Goal: Transaction & Acquisition: Purchase product/service

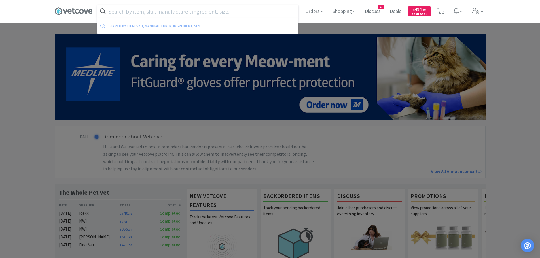
click at [159, 10] on input "text" at bounding box center [197, 11] width 201 height 13
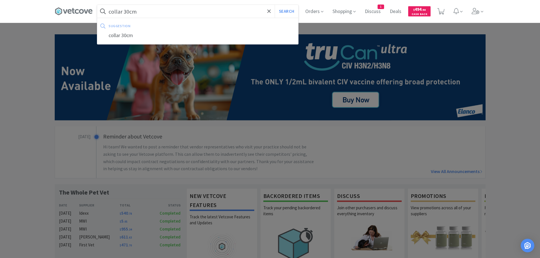
type input "collar 30cm"
click at [275, 5] on button "Search" at bounding box center [287, 11] width 24 height 13
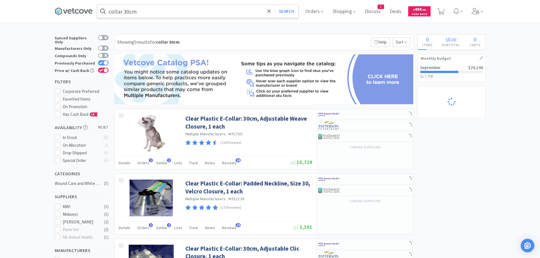
select select "2"
select select "1"
select select "2"
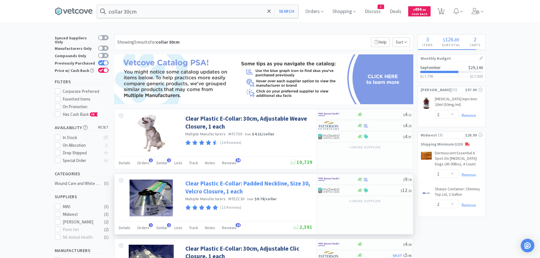
select select "2"
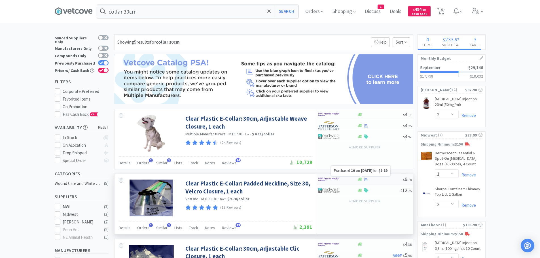
click at [366, 178] on icon at bounding box center [366, 180] width 4 height 4
select select "10"
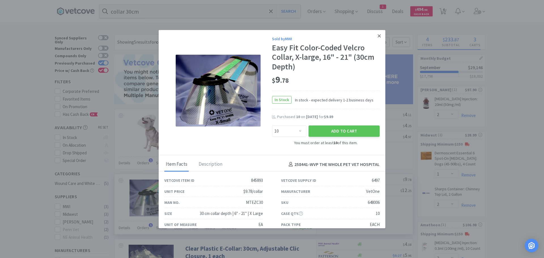
click at [378, 33] on icon at bounding box center [379, 35] width 3 height 5
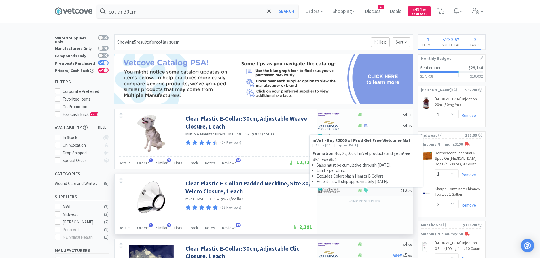
click at [364, 189] on icon at bounding box center [366, 190] width 4 height 4
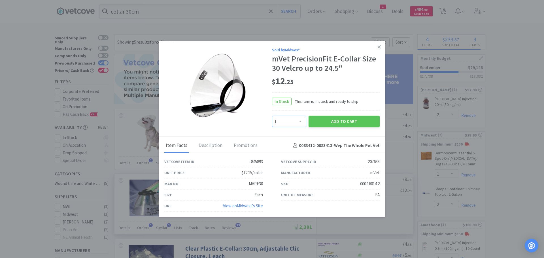
click at [297, 119] on select "Enter Quantity 1 2 3 4 5 6 7 8 9 10 11 12 13 14 15 16 17 18 19 20 Enter Quantity" at bounding box center [289, 121] width 34 height 11
select select "6"
click at [272, 116] on select "Enter Quantity 1 2 3 4 5 6 7 8 9 10 11 12 13 14 15 16 17 18 19 20 Enter Quantity" at bounding box center [289, 121] width 34 height 11
click at [351, 118] on button "Add to Cart" at bounding box center [344, 121] width 71 height 11
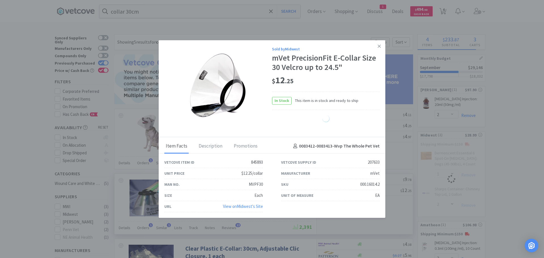
select select "6"
select select "1"
select select "2"
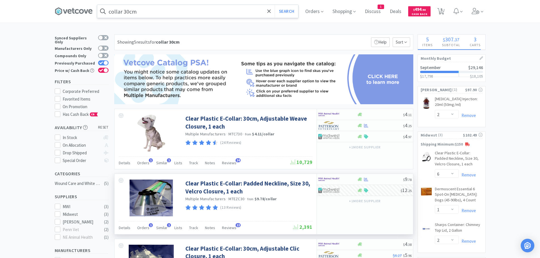
drag, startPoint x: 223, startPoint y: 11, endPoint x: 222, endPoint y: 8, distance: 2.9
click at [223, 11] on input "collar 30cm" at bounding box center [197, 11] width 201 height 13
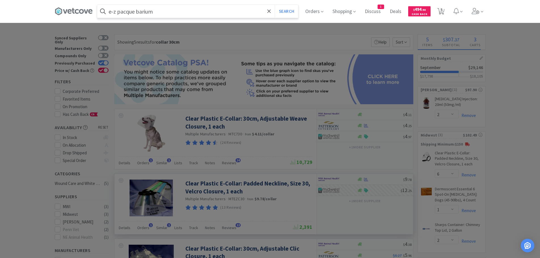
type input "e-z pacque barium"
click at [275, 5] on button "Search" at bounding box center [287, 11] width 24 height 13
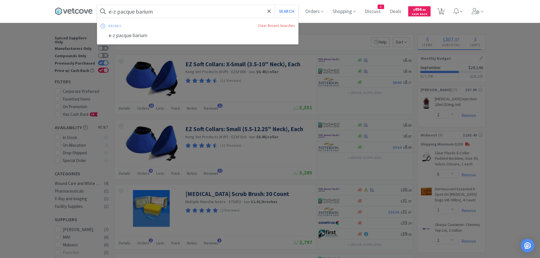
click at [138, 11] on input "e-z pacque barium" at bounding box center [197, 11] width 201 height 13
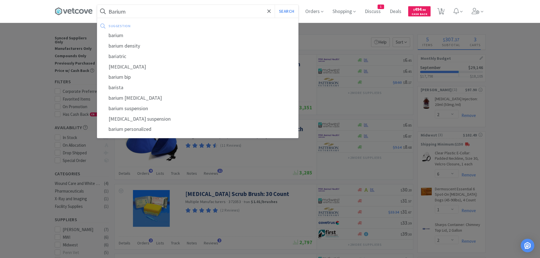
type input "Barium"
click at [275, 5] on button "Search" at bounding box center [287, 11] width 24 height 13
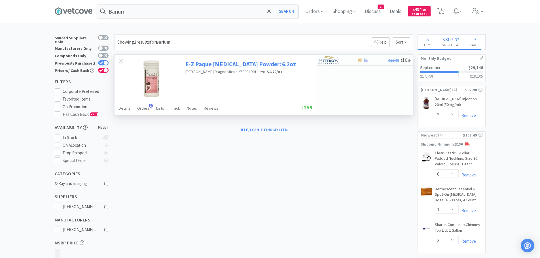
click at [226, 63] on link "E-Z Paque [MEDICAL_DATA] Powder: 6.2oz" at bounding box center [240, 64] width 111 height 8
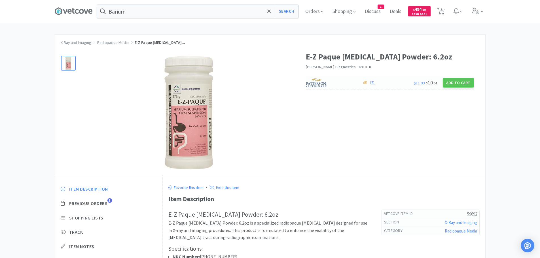
click at [319, 81] on img at bounding box center [316, 83] width 21 height 9
select select "1"
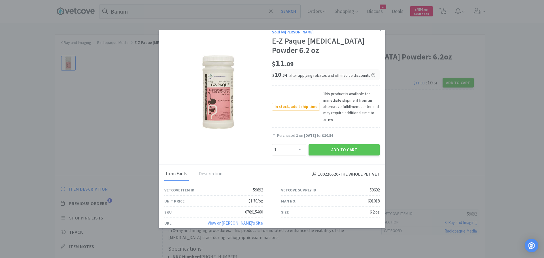
scroll to position [13, 0]
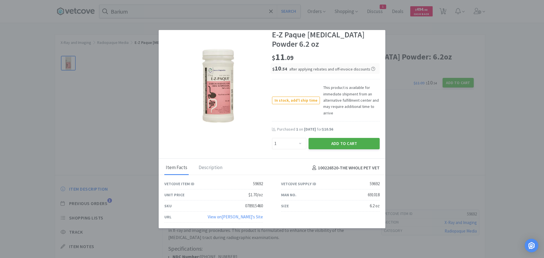
click at [340, 142] on button "Add to Cart" at bounding box center [344, 143] width 71 height 11
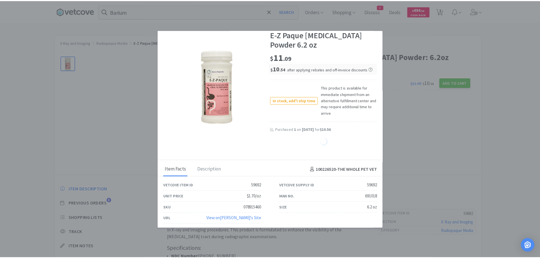
scroll to position [14, 0]
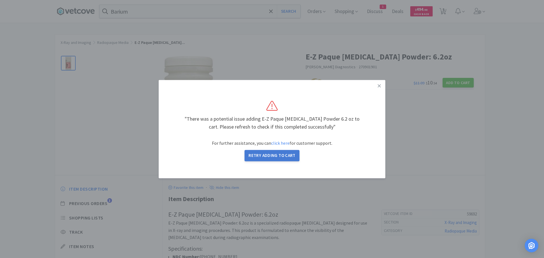
click at [278, 153] on button "Retry Adding to Cart" at bounding box center [272, 155] width 55 height 11
select select "1"
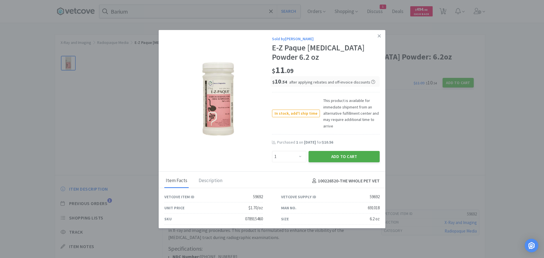
click at [351, 154] on button "Add to Cart" at bounding box center [344, 156] width 71 height 11
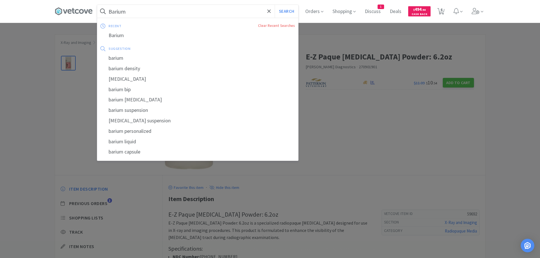
click at [195, 9] on input "Barium" at bounding box center [197, 11] width 201 height 13
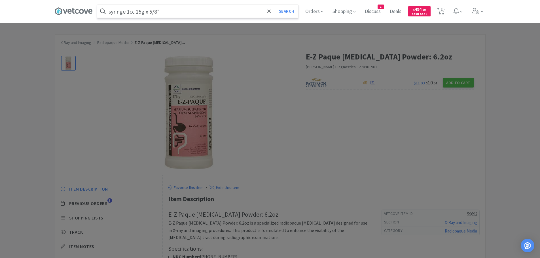
type input "syringe 1cc 25g x 5/8""
click at [285, 10] on button "Search" at bounding box center [287, 11] width 24 height 13
select select "2"
select select "1"
select select "6"
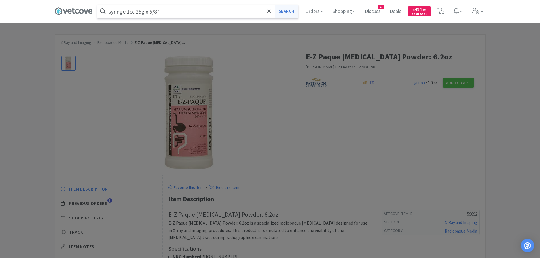
select select "1"
select select "2"
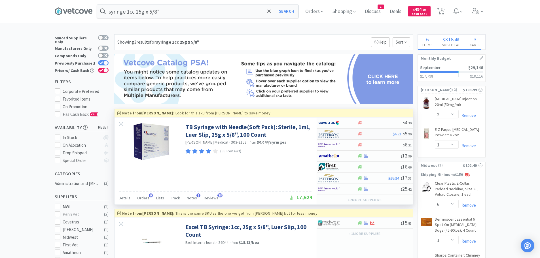
click at [364, 137] on div "$6.21 $ 5 . 90" at bounding box center [365, 134] width 96 height 11
select select "1"
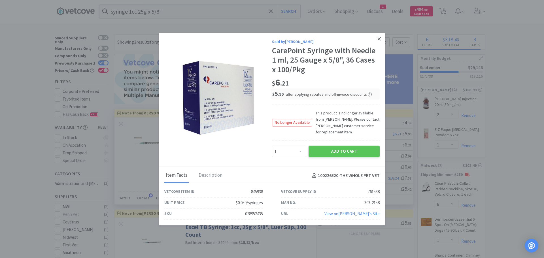
click at [378, 41] on icon at bounding box center [379, 38] width 3 height 5
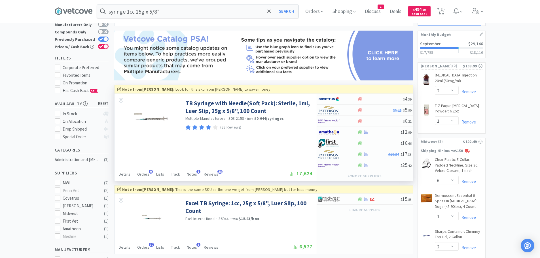
scroll to position [85, 0]
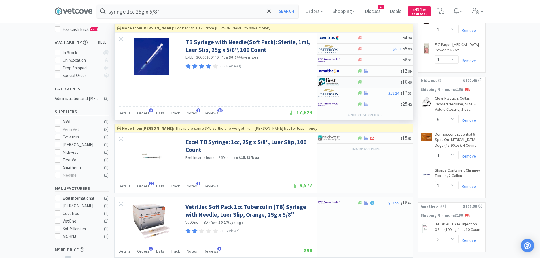
click at [360, 79] on div "$ 16 . 66" at bounding box center [365, 82] width 96 height 11
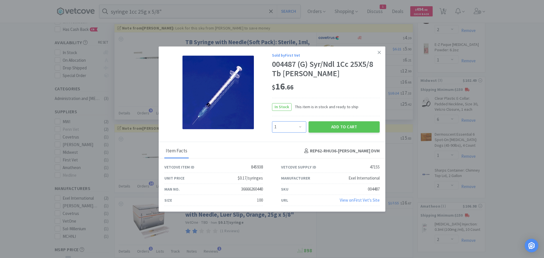
click at [302, 124] on select "Enter Quantity 1 2 3 4 5 6 7 8 9 10 11 12 13 14 15 16 17 18 19 20 Enter Quantity" at bounding box center [289, 126] width 34 height 11
select select "3"
click at [272, 121] on select "Enter Quantity 1 2 3 4 5 6 7 8 9 10 11 12 13 14 15 16 17 18 19 20 Enter Quantity" at bounding box center [289, 126] width 34 height 11
click at [352, 131] on button "Add to Cart" at bounding box center [344, 126] width 71 height 11
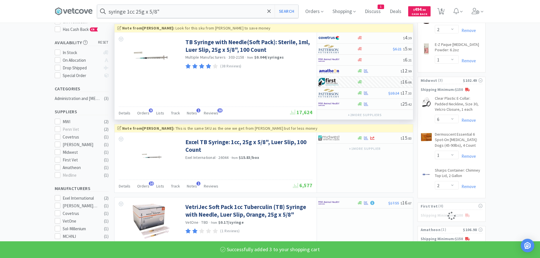
select select "3"
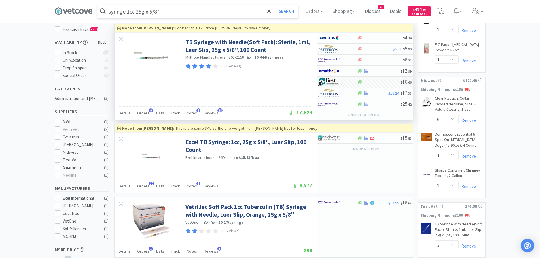
click at [227, 14] on input "syringe 1cc 25g x 5/8"" at bounding box center [197, 11] width 201 height 13
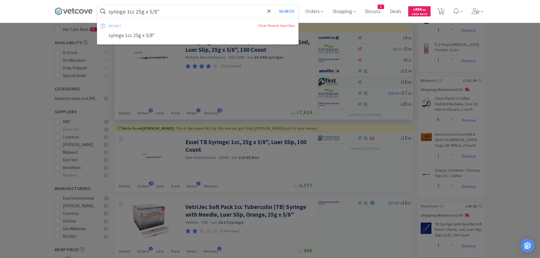
click at [189, 13] on input "syringe 1cc 25g x 5/8"" at bounding box center [197, 11] width 201 height 13
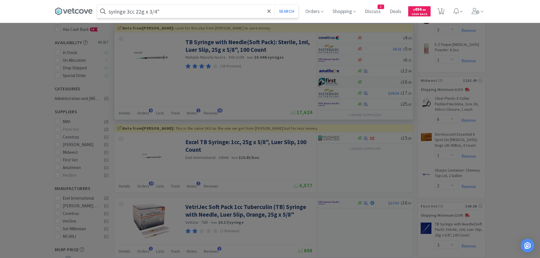
type input "syringe 3cc 22g x 3/4""
click at [275, 5] on button "Search" at bounding box center [287, 11] width 24 height 13
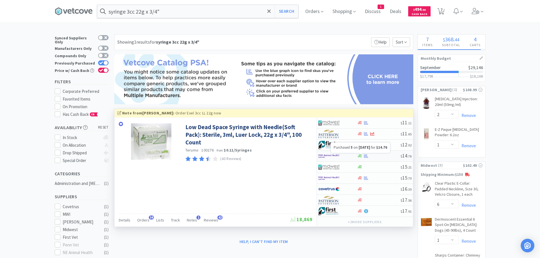
click at [365, 156] on icon at bounding box center [366, 156] width 4 height 4
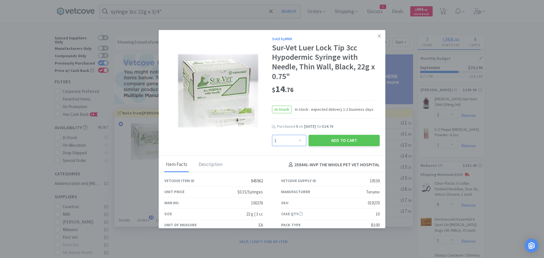
click at [297, 138] on select "Enter Quantity 1 2 3 4 5 6 7 8 9 10 11 12 13 14 15 16 17 18 19 20 Enter Quantity" at bounding box center [289, 140] width 34 height 11
select select "4"
click at [272, 135] on select "Enter Quantity 1 2 3 4 5 6 7 8 9 10 11 12 13 14 15 16 17 18 19 20 Enter Quantity" at bounding box center [289, 140] width 34 height 11
click at [336, 137] on button "Add to Cart" at bounding box center [344, 140] width 71 height 11
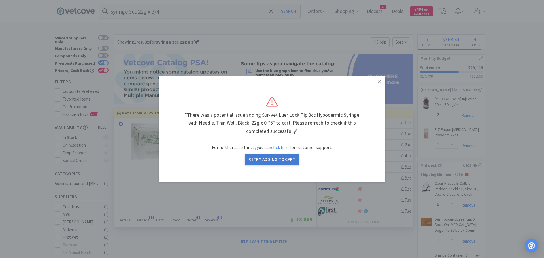
click at [266, 157] on button "Retry Adding to Cart" at bounding box center [272, 159] width 55 height 11
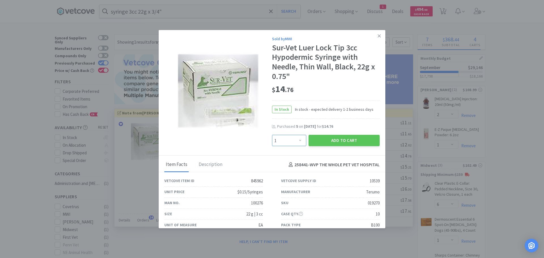
click at [300, 139] on select "Enter Quantity 1 2 3 4 5 6 7 8 9 10 11 12 13 14 15 16 17 18 19 20 Enter Quantity" at bounding box center [289, 140] width 34 height 11
select select "4"
click at [272, 135] on select "Enter Quantity 1 2 3 4 5 6 7 8 9 10 11 12 13 14 15 16 17 18 19 20 Enter Quantity" at bounding box center [289, 140] width 34 height 11
click at [325, 139] on button "Add to Cart" at bounding box center [344, 140] width 71 height 11
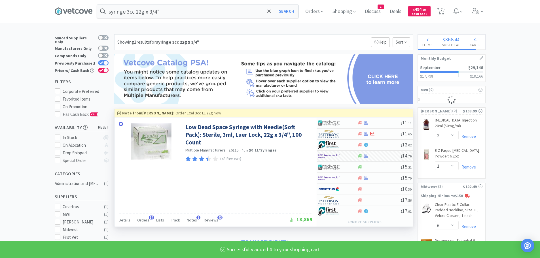
select select "4"
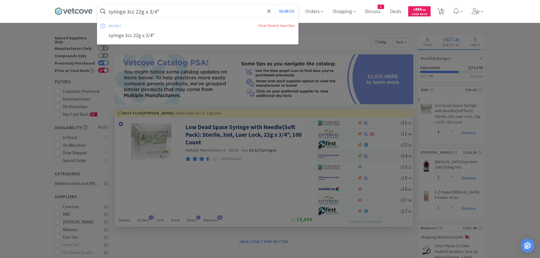
click at [166, 12] on input "syringe 3cc 22g x 3/4"" at bounding box center [197, 11] width 201 height 13
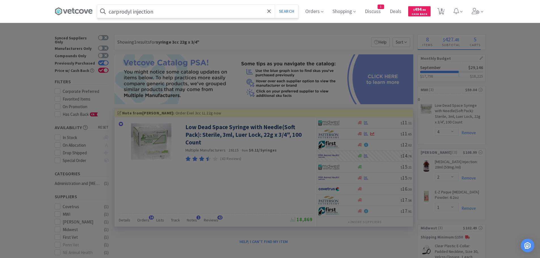
click at [275, 5] on button "Search" at bounding box center [287, 11] width 24 height 13
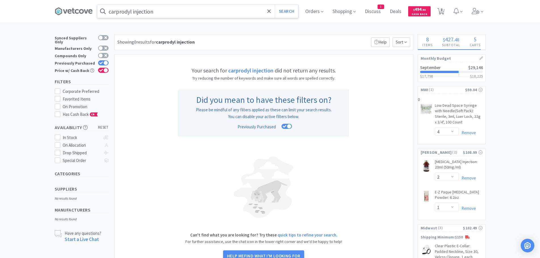
click at [167, 11] on input "carprodyl injection" at bounding box center [197, 11] width 201 height 13
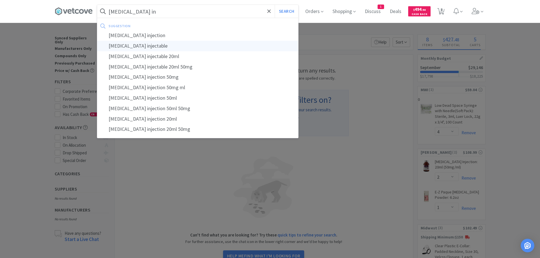
click at [154, 45] on div "carprofen injectable" at bounding box center [197, 46] width 201 height 10
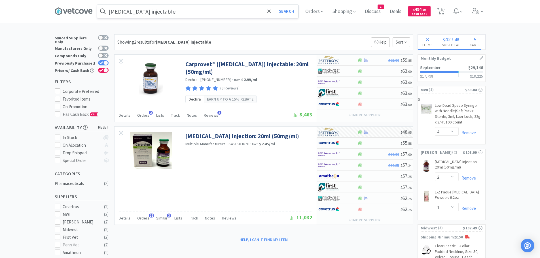
click at [226, 2] on div "carprofen injectable Search Orders Shopping Discuss Discuss 1 Deals Deals $ 494…" at bounding box center [270, 11] width 431 height 23
click at [214, 7] on input "carprofen injectable" at bounding box center [197, 11] width 201 height 13
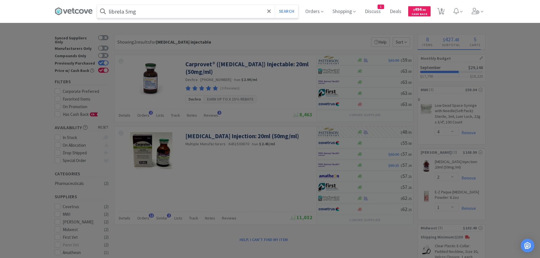
type input "librela 5mg"
click at [275, 5] on button "Search" at bounding box center [287, 11] width 24 height 13
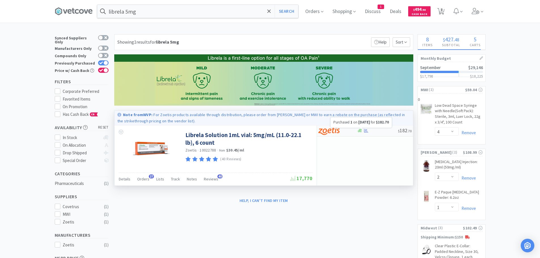
click at [365, 130] on icon at bounding box center [366, 131] width 4 height 4
select select "1"
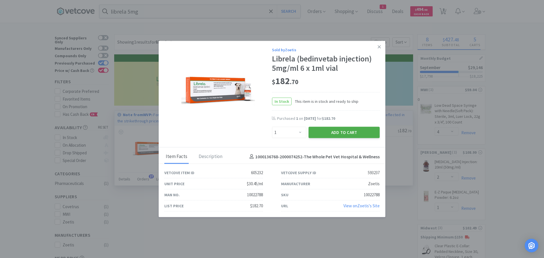
click at [339, 129] on button "Add to Cart" at bounding box center [344, 132] width 71 height 11
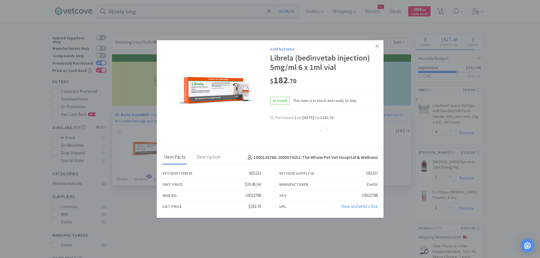
select select "1"
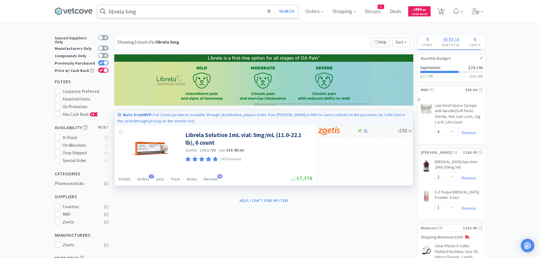
click at [191, 10] on input "librela 5mg" at bounding box center [197, 11] width 201 height 13
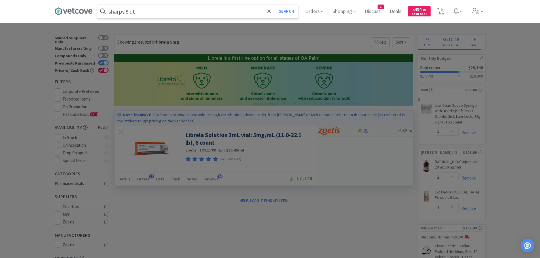
click at [275, 5] on button "Search" at bounding box center [287, 11] width 24 height 13
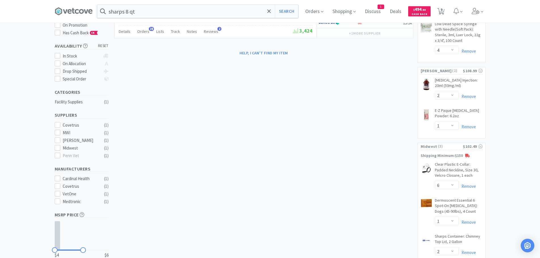
scroll to position [113, 0]
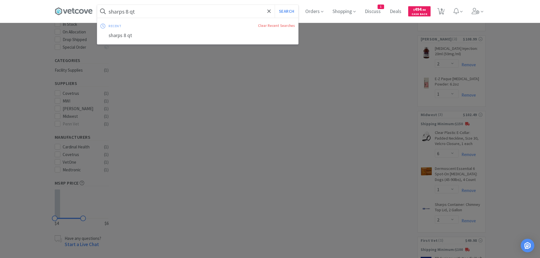
click at [201, 12] on input "sharps 8 qt" at bounding box center [197, 11] width 201 height 13
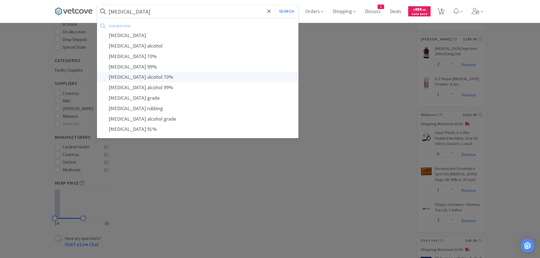
click at [167, 77] on div "isopropyl alcohol 70%" at bounding box center [197, 77] width 201 height 10
type input "isopropyl alcohol 70%"
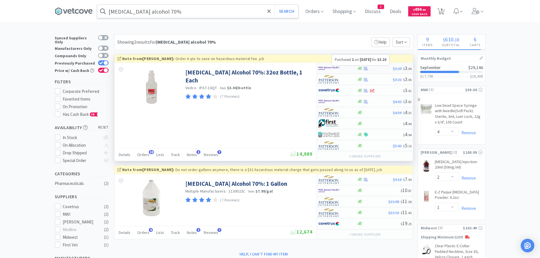
click at [368, 67] on icon at bounding box center [366, 68] width 4 height 4
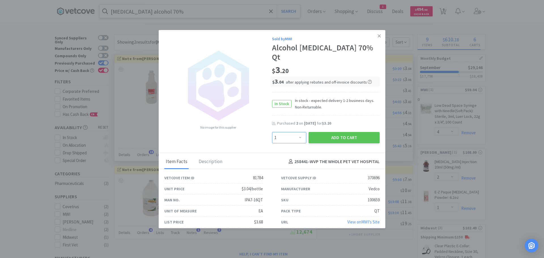
click at [301, 132] on select "Enter Quantity 1 2 3 4 5 6 7 8 9 10 11 12 13 14 15 16 17 18 19 20 Enter Quantity" at bounding box center [289, 137] width 34 height 11
select select "2"
click at [272, 132] on select "Enter Quantity 1 2 3 4 5 6 7 8 9 10 11 12 13 14 15 16 17 18 19 20 Enter Quantity" at bounding box center [289, 137] width 34 height 11
click at [342, 132] on button "Add to Cart" at bounding box center [344, 137] width 71 height 11
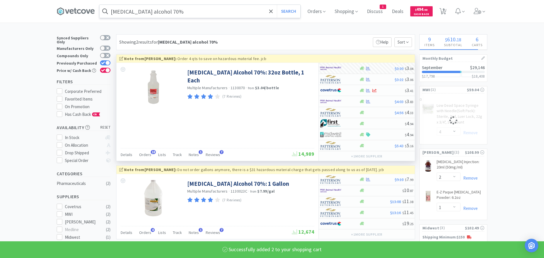
select select "2"
select select "4"
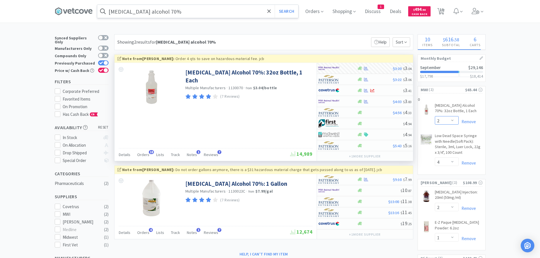
click at [454, 118] on select "Enter Quantity 1 2 3 4 5 6 7 8 9 10 11 12 13 14 15 16 17 18 19 20 Enter Quantity" at bounding box center [447, 120] width 24 height 9
click at [435, 116] on select "Enter Quantity 1 2 3 4 5 6 7 8 9 10 11 12 13 14 15 16 17 18 19 20 Enter Quantity" at bounding box center [447, 120] width 24 height 9
select select "4"
click at [199, 13] on input "isopropyl alcohol 70%" at bounding box center [197, 11] width 201 height 13
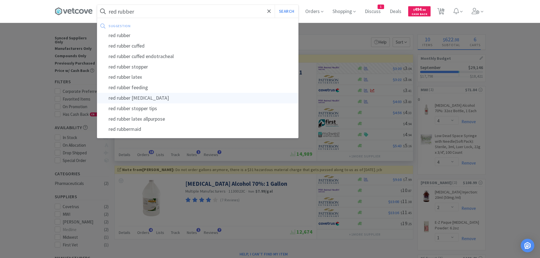
click at [174, 96] on div "red rubber feeding tube" at bounding box center [197, 98] width 201 height 10
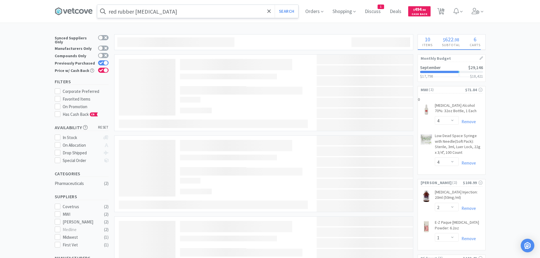
click at [178, 11] on input "red rubber feeding tube" at bounding box center [197, 11] width 201 height 13
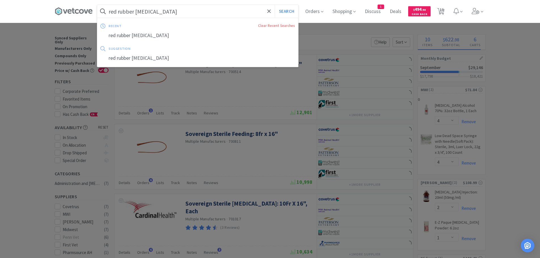
click at [176, 12] on input "red rubber feeding tube" at bounding box center [197, 11] width 201 height 13
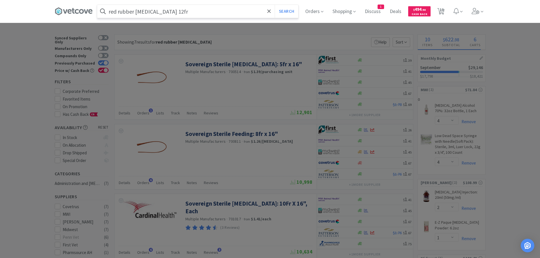
type input "red rubber feeding tube 12fr"
click at [275, 5] on button "Search" at bounding box center [287, 11] width 24 height 13
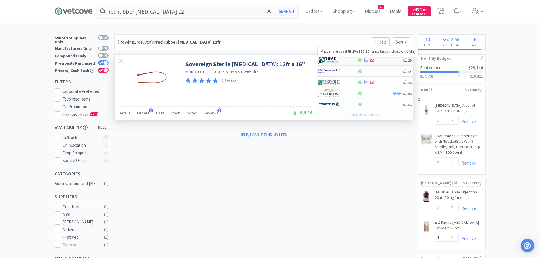
click at [370, 58] on icon at bounding box center [372, 60] width 4 height 4
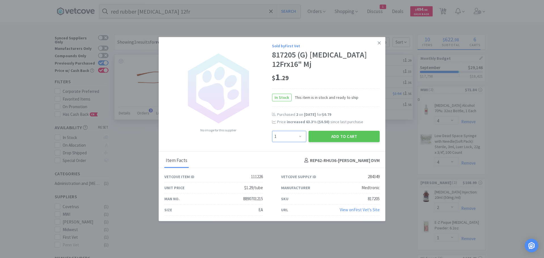
drag, startPoint x: 303, startPoint y: 136, endPoint x: 270, endPoint y: 73, distance: 70.7
click at [303, 136] on select "Enter Quantity 1 2 3 4 5 6 7 8 9 10 11 12 13 14 15 16 17 18 19 20 Enter Quantity" at bounding box center [289, 136] width 34 height 11
select select "2"
click at [272, 131] on select "Enter Quantity 1 2 3 4 5 6 7 8 9 10 11 12 13 14 15 16 17 18 19 20 Enter Quantity" at bounding box center [289, 136] width 34 height 11
click at [343, 135] on button "Add to Cart" at bounding box center [344, 136] width 71 height 11
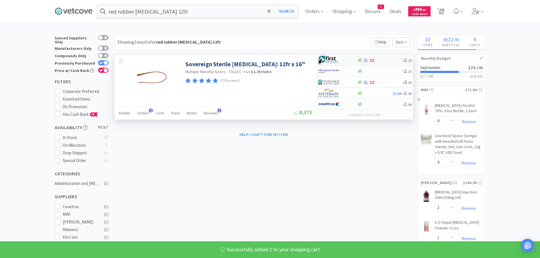
select select "2"
select select "3"
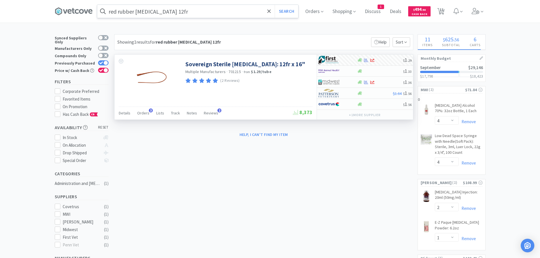
click at [194, 11] on input "red rubber feeding tube 12fr" at bounding box center [197, 11] width 201 height 13
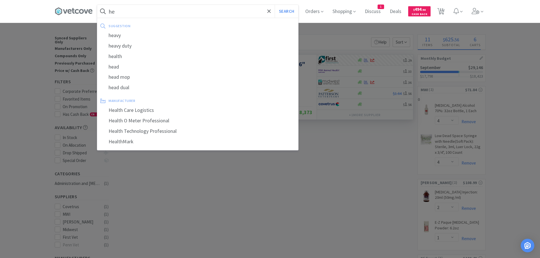
type input "h"
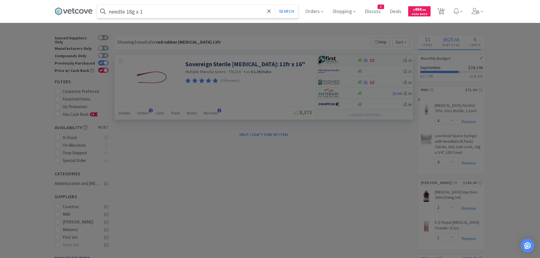
type input "needle 18g x 1"
click at [275, 5] on button "Search" at bounding box center [287, 11] width 24 height 13
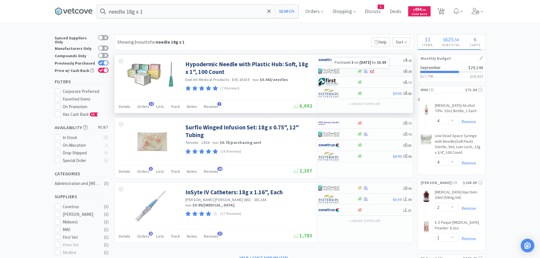
click at [366, 70] on icon at bounding box center [366, 71] width 4 height 4
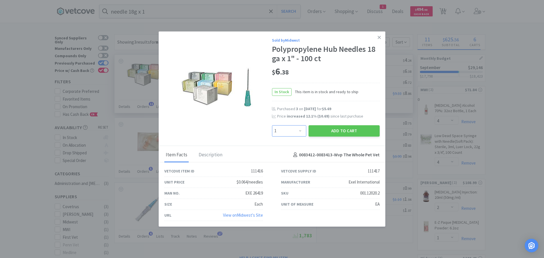
click at [301, 129] on select "Enter Quantity 1 2 3 4 5 6 7 8 9 10 11 12 13 14 15 16 17 18 19 20 Enter Quantity" at bounding box center [289, 130] width 34 height 11
select select "2"
click at [272, 125] on select "Enter Quantity 1 2 3 4 5 6 7 8 9 10 11 12 13 14 15 16 17 18 19 20 Enter Quantity" at bounding box center [289, 130] width 34 height 11
click at [337, 129] on button "Add to Cart" at bounding box center [344, 130] width 71 height 11
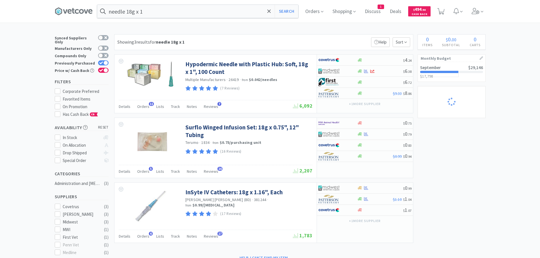
select select "4"
select select "6"
select select "1"
select select "2"
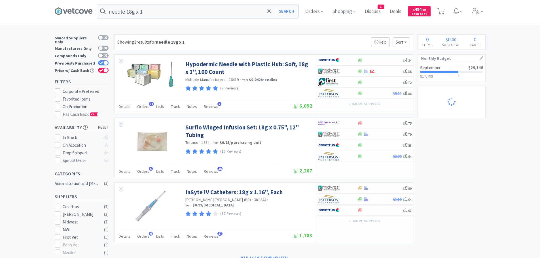
select select "2"
select select "3"
select select "1"
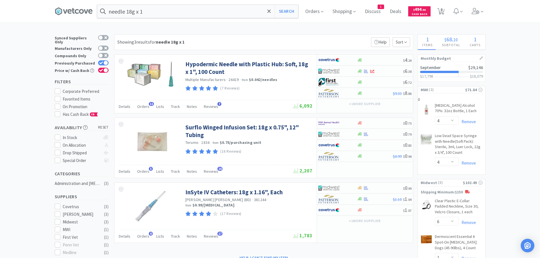
select select "2"
select select "1"
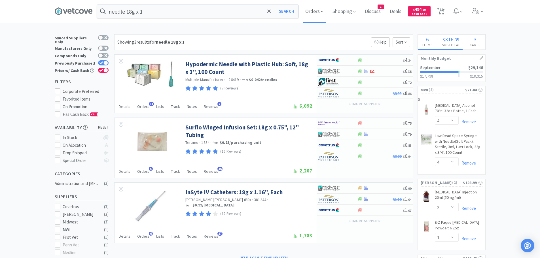
select select "2"
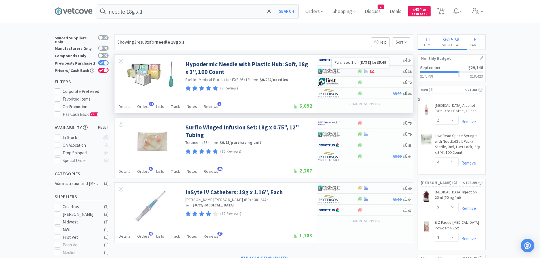
click at [368, 70] on icon at bounding box center [366, 71] width 4 height 4
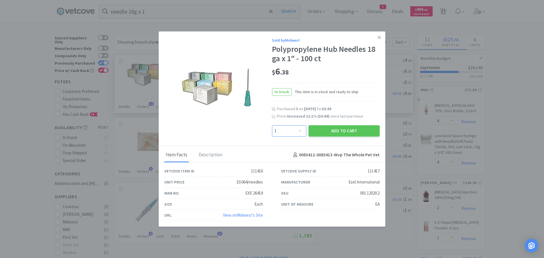
drag, startPoint x: 300, startPoint y: 129, endPoint x: 300, endPoint y: 126, distance: 3.1
click at [300, 129] on select "Enter Quantity 1 2 3 4 5 6 7 8 9 10 11 12 13 14 15 16 17 18 19 20 Enter Quantity" at bounding box center [289, 130] width 34 height 11
select select "2"
click at [272, 125] on select "Enter Quantity 1 2 3 4 5 6 7 8 9 10 11 12 13 14 15 16 17 18 19 20 Enter Quantity" at bounding box center [289, 130] width 34 height 11
click at [346, 127] on button "Add to Cart" at bounding box center [344, 130] width 71 height 11
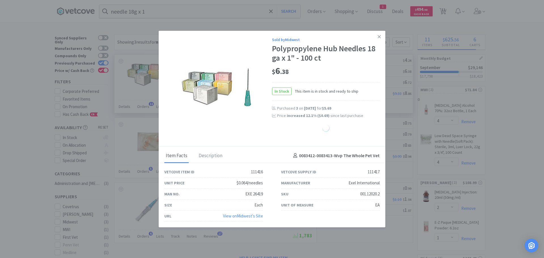
select select "2"
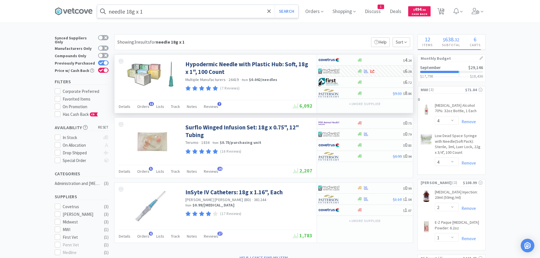
drag, startPoint x: 133, startPoint y: 10, endPoint x: 138, endPoint y: 7, distance: 6.2
click at [133, 10] on input "needle 18g x 1" at bounding box center [197, 11] width 201 height 13
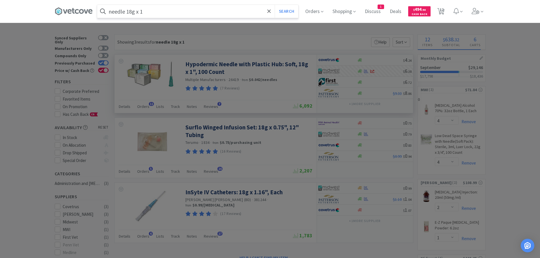
click at [132, 11] on input "needle 18g x 1" at bounding box center [197, 11] width 201 height 13
type input "needle 20g x 1"
click at [275, 5] on button "Search" at bounding box center [287, 11] width 24 height 13
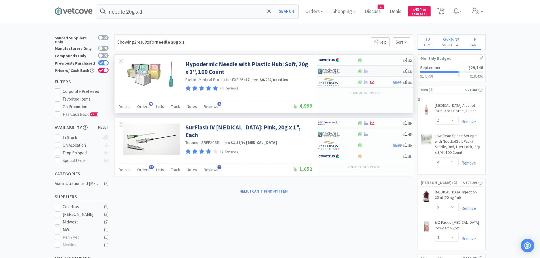
click at [368, 68] on div "$ 6 . 38" at bounding box center [365, 71] width 96 height 11
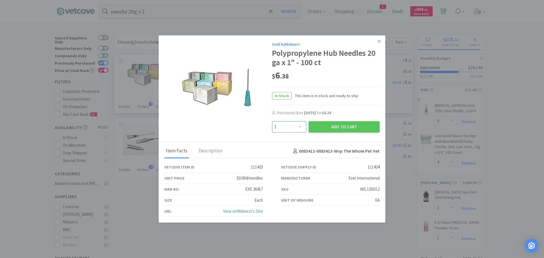
click at [298, 124] on select "Enter Quantity 1 2 3 4 5 6 7 8 9 10 11 12 13 14 15 16 17 18 19 20 Enter Quantity" at bounding box center [289, 126] width 34 height 11
select select "2"
click at [272, 121] on select "Enter Quantity 1 2 3 4 5 6 7 8 9 10 11 12 13 14 15 16 17 18 19 20 Enter Quantity" at bounding box center [289, 126] width 34 height 11
click at [331, 126] on button "Add to Cart" at bounding box center [344, 126] width 71 height 11
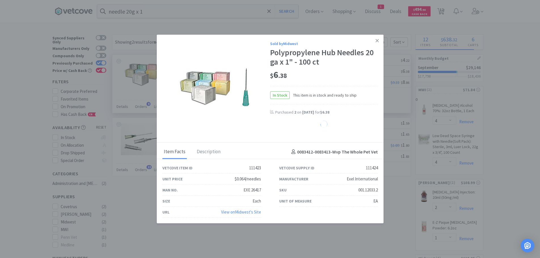
select select "2"
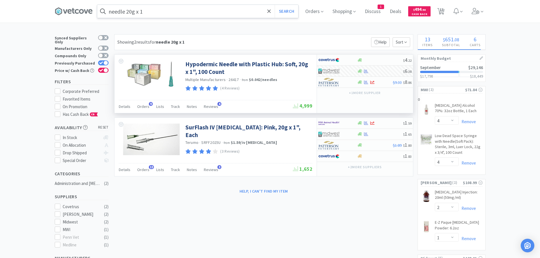
click at [216, 9] on input "needle 20g x 1" at bounding box center [197, 11] width 201 height 13
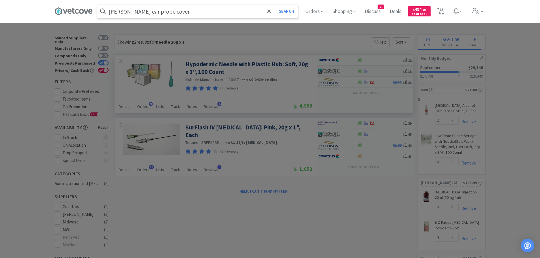
type input "braun ear probe cover"
click at [275, 5] on button "Search" at bounding box center [287, 11] width 24 height 13
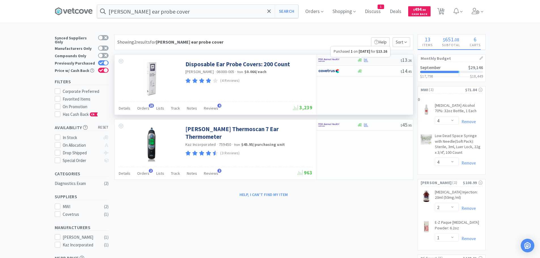
click at [365, 59] on icon at bounding box center [366, 60] width 4 height 4
select select "1"
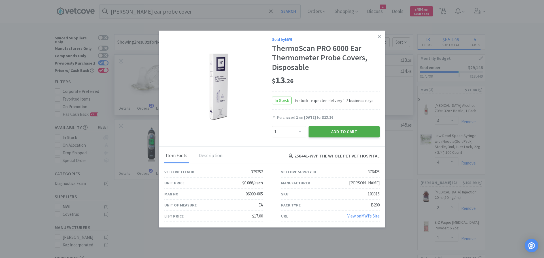
click at [338, 130] on button "Add to Cart" at bounding box center [344, 131] width 71 height 11
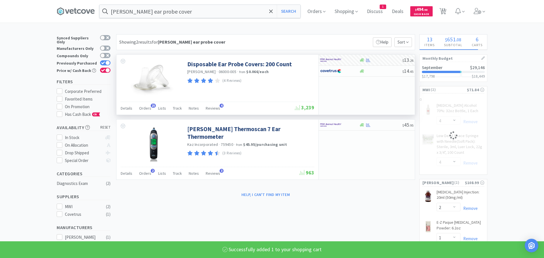
select select "1"
select select "4"
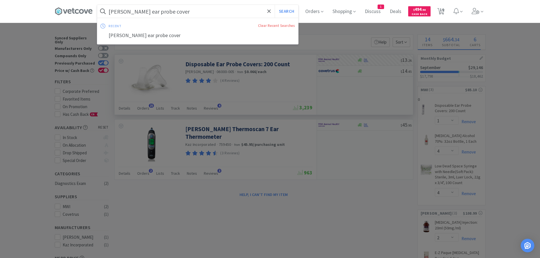
click at [188, 12] on input "braun ear probe cover" at bounding box center [197, 11] width 201 height 13
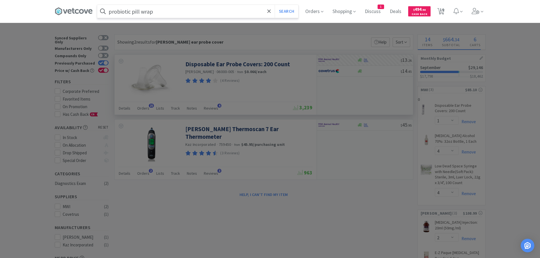
type input "probiotic pill wrap"
click at [275, 5] on button "Search" at bounding box center [287, 11] width 24 height 13
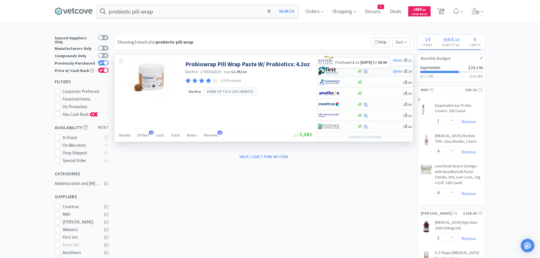
click at [365, 69] on icon at bounding box center [366, 71] width 4 height 4
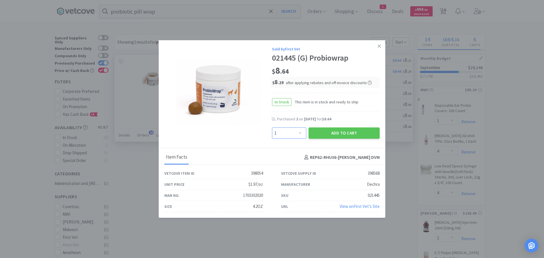
drag, startPoint x: 301, startPoint y: 133, endPoint x: 299, endPoint y: 128, distance: 5.8
click at [301, 133] on select "Enter Quantity 1 2 3 4 5 6 7 8 9 10 11 12 13 14 15 16 17 18 19 20 Enter Quantity" at bounding box center [289, 133] width 34 height 11
select select "2"
click at [272, 128] on select "Enter Quantity 1 2 3 4 5 6 7 8 9 10 11 12 13 14 15 16 17 18 19 20 Enter Quantity" at bounding box center [289, 133] width 34 height 11
click at [342, 132] on button "Add to Cart" at bounding box center [344, 133] width 71 height 11
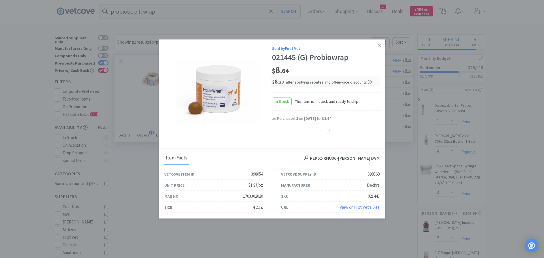
select select "1"
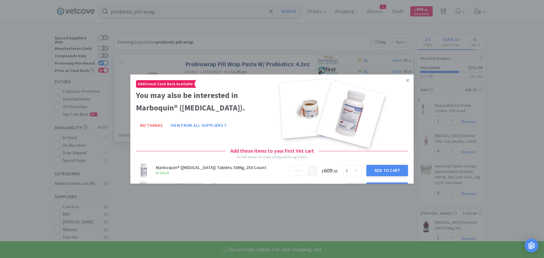
select select "2"
select select "3"
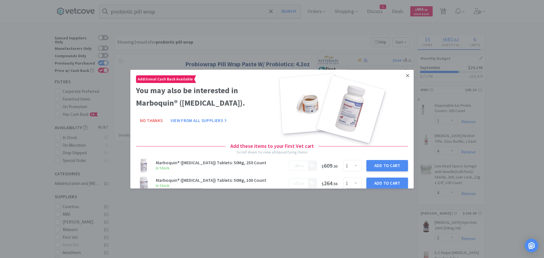
click at [403, 71] on link at bounding box center [408, 76] width 10 height 12
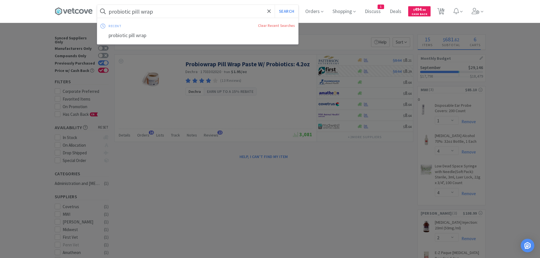
click at [188, 12] on input "probiotic pill wrap" at bounding box center [197, 11] width 201 height 13
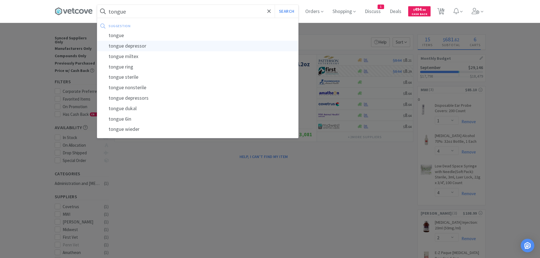
click at [144, 43] on div "tongue depressor" at bounding box center [197, 46] width 201 height 10
type input "tongue depressor"
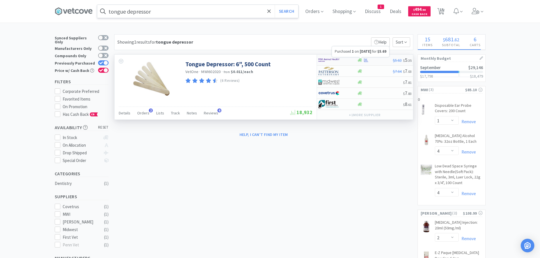
click at [367, 59] on icon at bounding box center [366, 60] width 4 height 4
select select "1"
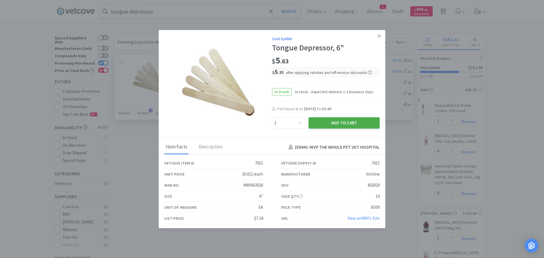
click at [334, 121] on button "Add to Cart" at bounding box center [344, 122] width 71 height 11
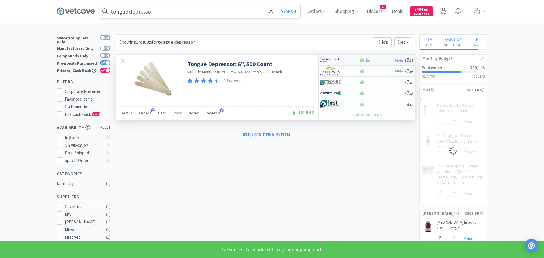
select select "1"
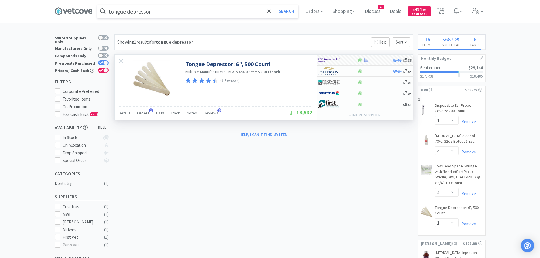
click at [169, 11] on input "tongue depressor" at bounding box center [197, 11] width 201 height 13
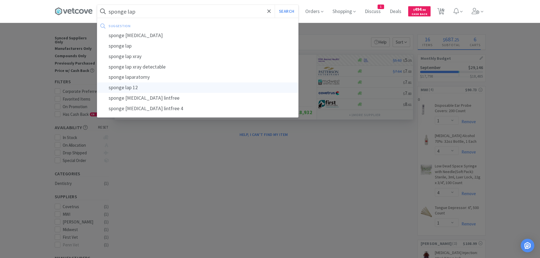
click at [139, 86] on div "sponge lap 12" at bounding box center [197, 87] width 201 height 10
type input "sponge lap 12"
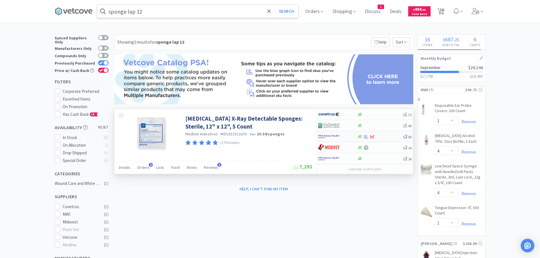
click at [340, 135] on div at bounding box center [333, 137] width 31 height 10
select select "1"
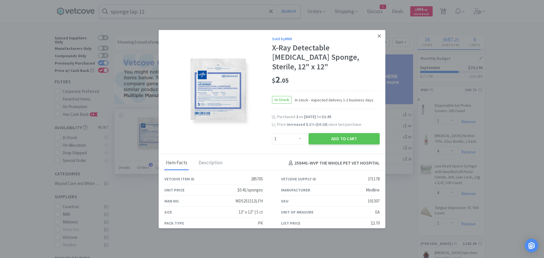
click at [378, 33] on icon at bounding box center [379, 35] width 3 height 5
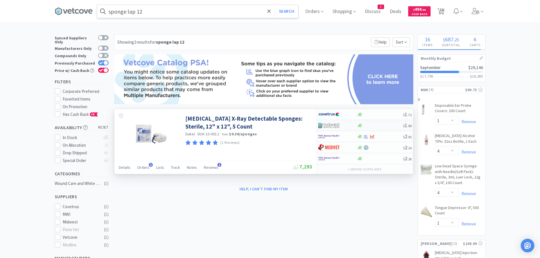
click at [357, 124] on div at bounding box center [360, 126] width 6 height 4
select select "1"
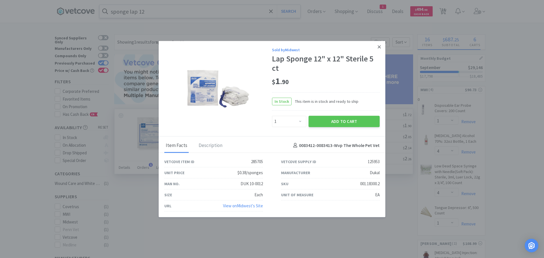
click at [379, 47] on icon at bounding box center [379, 46] width 3 height 3
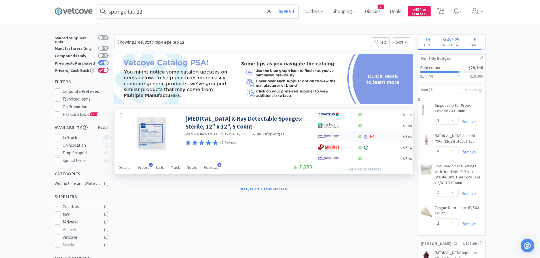
click at [364, 136] on div at bounding box center [366, 137] width 6 height 4
select select "1"
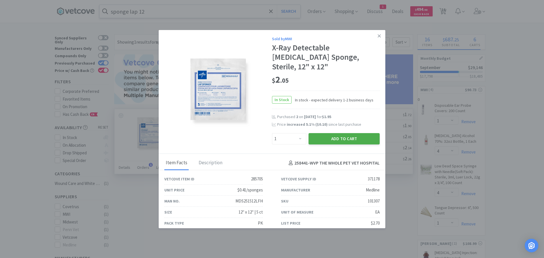
click at [337, 133] on button "Add to Cart" at bounding box center [344, 138] width 71 height 11
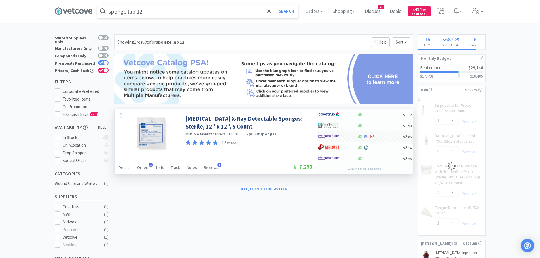
select select "1"
select select "4"
select select "1"
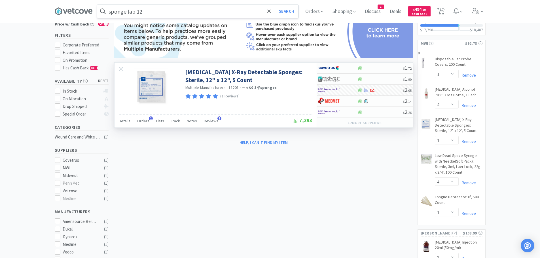
scroll to position [57, 0]
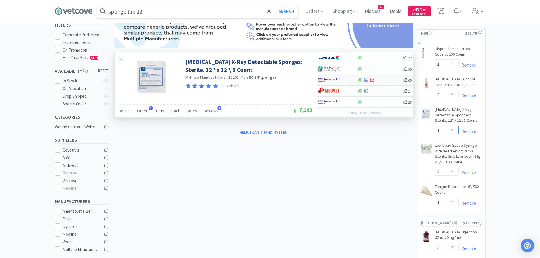
click at [451, 130] on select "Enter Quantity 1 2 3 4 5 6 7 8 9 10 11 12 13 14 15 16 17 18 19 20 Enter Quantity" at bounding box center [447, 130] width 24 height 9
click at [435, 126] on select "Enter Quantity 1 2 3 4 5 6 7 8 9 10 11 12 13 14 15 16 17 18 19 20 Enter Quantity" at bounding box center [447, 130] width 24 height 9
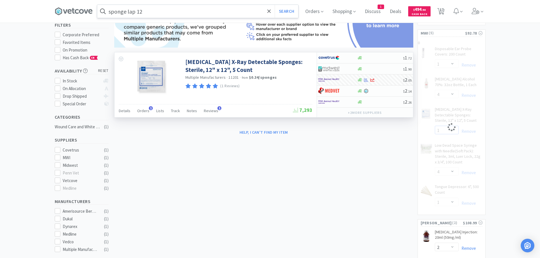
select select "2"
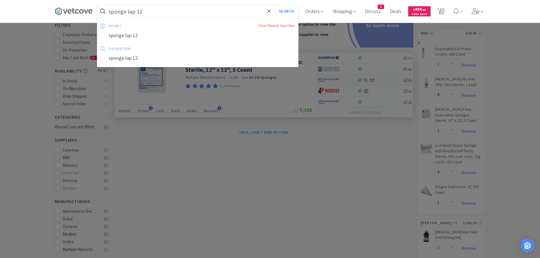
click at [183, 10] on input "sponge lap 12" at bounding box center [197, 11] width 201 height 13
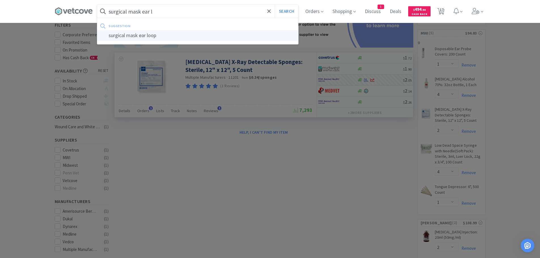
click at [158, 35] on div "surgical mask ear loop" at bounding box center [197, 35] width 201 height 10
type input "surgical mask ear loop"
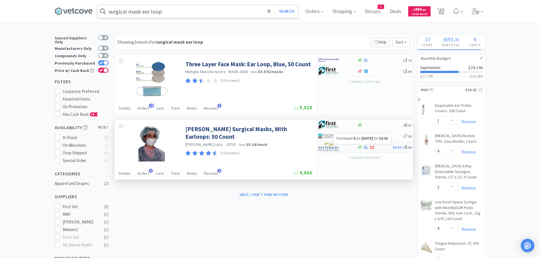
click at [365, 145] on icon at bounding box center [366, 147] width 4 height 4
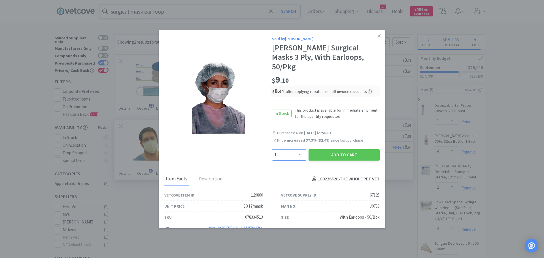
drag, startPoint x: 298, startPoint y: 143, endPoint x: 298, endPoint y: 137, distance: 6.2
click at [298, 137] on div "Sold by Patterson Jorgensen Surgical Masks 3 Ply, With Earloops, 50/Pkg $ 9 . 1…" at bounding box center [326, 98] width 108 height 125
select select "4"
click at [272, 149] on select "Enter Quantity 1 2 3 4 5 6 7 8 9 10 11 12 13 14 15 16 17 18 19 20 Enter Quantity" at bounding box center [289, 154] width 34 height 11
click at [332, 149] on button "Add to Cart" at bounding box center [344, 154] width 71 height 11
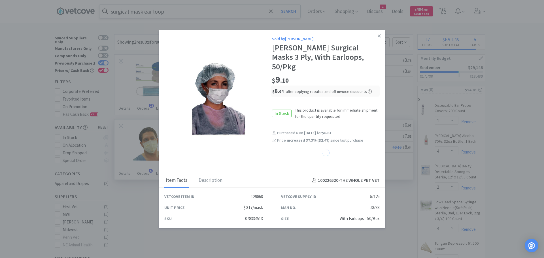
select select "4"
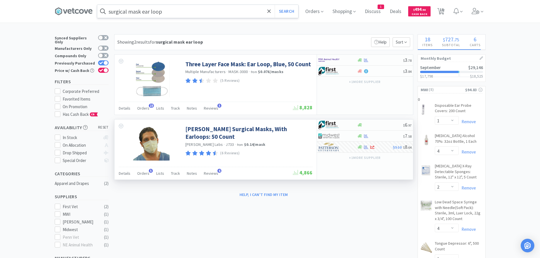
click at [184, 6] on input "surgical mask ear loop" at bounding box center [197, 11] width 201 height 13
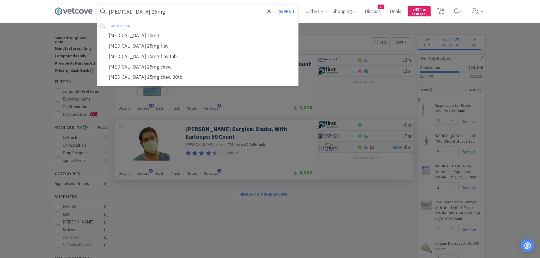
type input "carprofen 25mg"
click at [275, 5] on button "Search" at bounding box center [287, 11] width 24 height 13
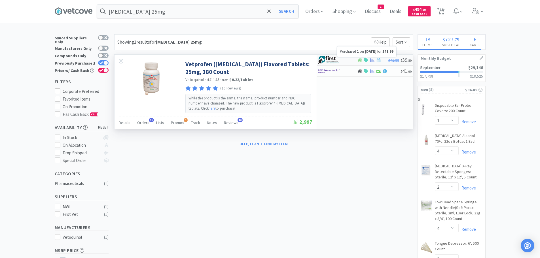
click at [372, 58] on icon at bounding box center [372, 60] width 4 height 4
select select "1"
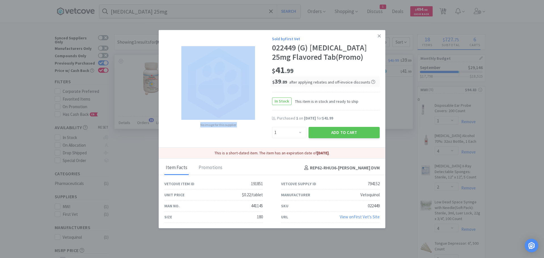
drag, startPoint x: 262, startPoint y: 33, endPoint x: 266, endPoint y: 43, distance: 10.6
click at [263, 45] on div "No image for this supplier Sold by First Vet 022449 (G) Carprofen 25mg Flavored…" at bounding box center [272, 89] width 227 height 118
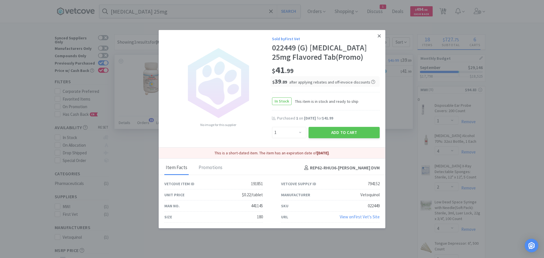
click at [377, 32] on link at bounding box center [379, 36] width 10 height 12
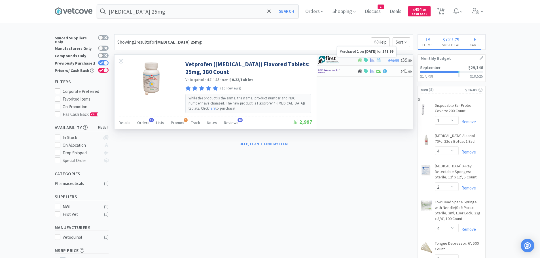
click at [371, 59] on icon at bounding box center [372, 60] width 4 height 4
select select "1"
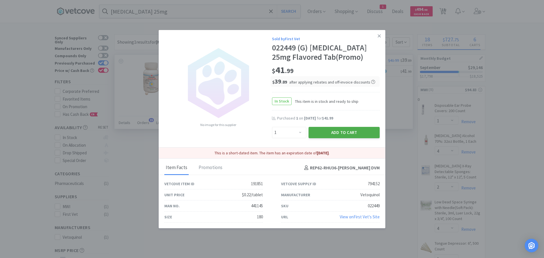
click at [336, 130] on button "Add to Cart" at bounding box center [344, 132] width 71 height 11
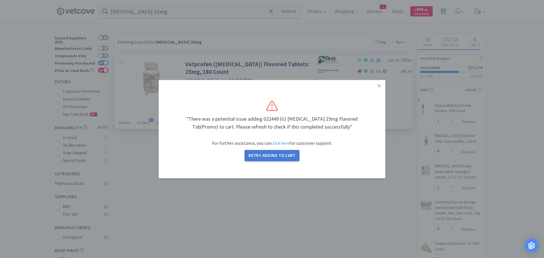
click at [278, 157] on button "Retry Adding to Cart" at bounding box center [272, 155] width 55 height 11
select select "1"
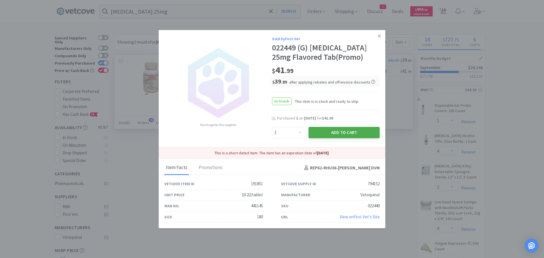
click at [325, 128] on button "Add to Cart" at bounding box center [344, 132] width 71 height 11
select select "2"
select select "3"
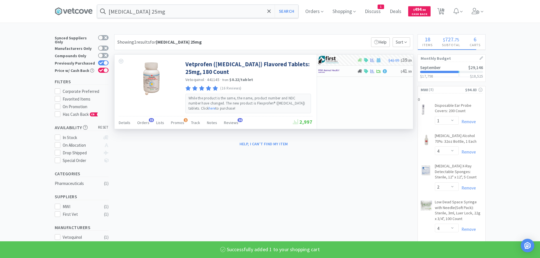
select select "1"
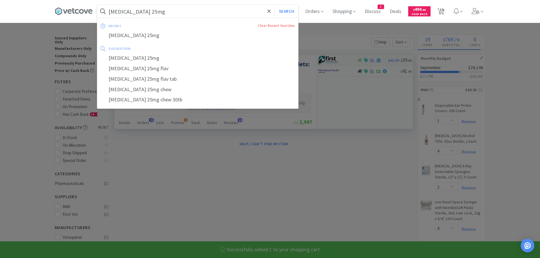
click at [164, 10] on input "carprofen 25mg" at bounding box center [197, 11] width 201 height 13
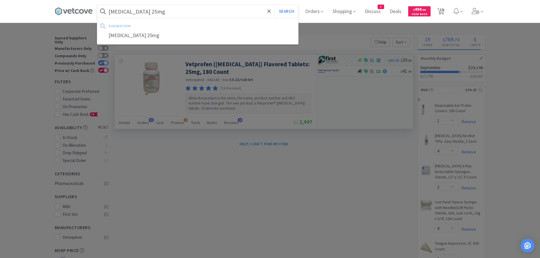
type input "hydroxyzine 25mg"
click at [275, 5] on button "Search" at bounding box center [287, 11] width 24 height 13
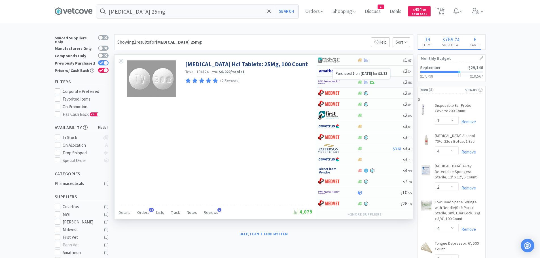
click at [366, 81] on icon at bounding box center [366, 82] width 4 height 4
select select "1"
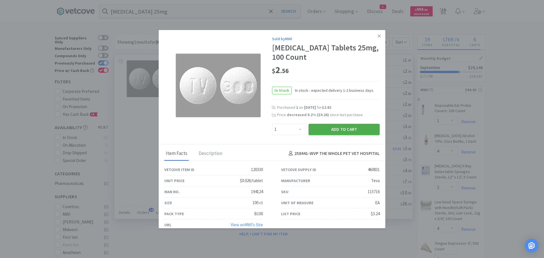
click at [330, 128] on button "Add to Cart" at bounding box center [344, 129] width 71 height 11
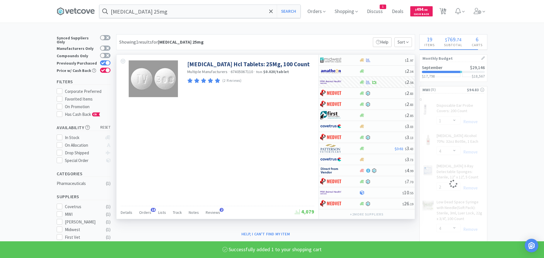
select select "1"
select select "4"
select select "2"
select select "4"
select select "1"
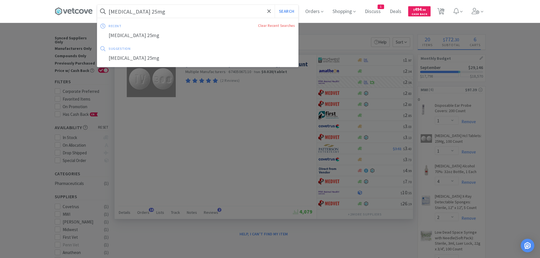
click at [183, 13] on input "hydroxyzine 25mg" at bounding box center [197, 11] width 201 height 13
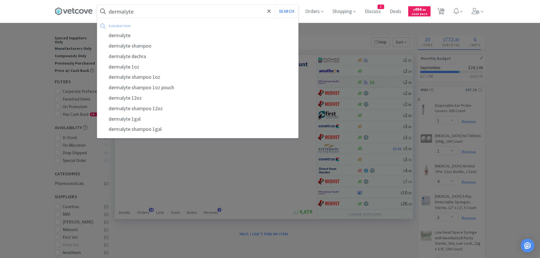
drag, startPoint x: 146, startPoint y: 47, endPoint x: 150, endPoint y: 44, distance: 5.7
click at [146, 47] on div "dermalyte shampoo" at bounding box center [197, 46] width 201 height 10
type input "dermalyte shampoo"
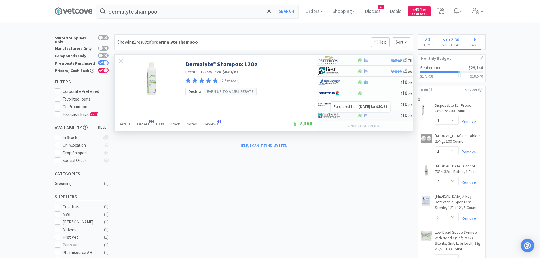
click at [367, 115] on icon at bounding box center [366, 115] width 4 height 4
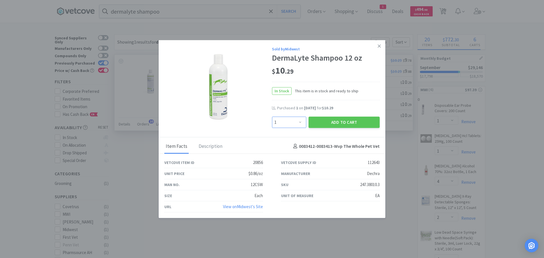
drag, startPoint x: 302, startPoint y: 121, endPoint x: 301, endPoint y: 117, distance: 3.5
click at [302, 121] on select "Enter Quantity 1 2 3 4 5 6 7 8 9 10 11 12 13 14 15 16 17 18 19 20 Enter Quantity" at bounding box center [289, 121] width 34 height 11
select select "2"
click at [272, 116] on select "Enter Quantity 1 2 3 4 5 6 7 8 9 10 11 12 13 14 15 16 17 18 19 20 Enter Quantity" at bounding box center [289, 121] width 34 height 11
click at [328, 122] on button "Add to Cart" at bounding box center [344, 121] width 71 height 11
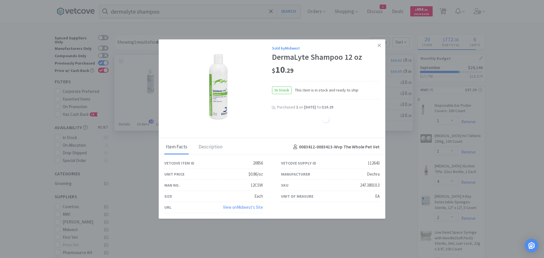
select select "2"
select select "1"
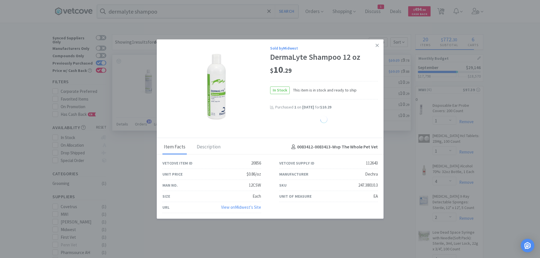
select select "2"
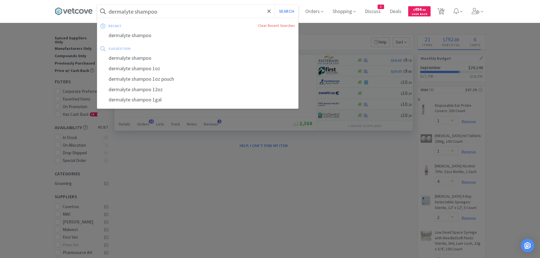
click at [192, 5] on input "dermalyte shampoo" at bounding box center [197, 11] width 201 height 13
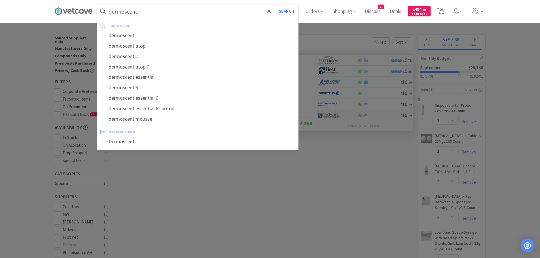
click at [275, 5] on button "Search" at bounding box center [287, 11] width 24 height 13
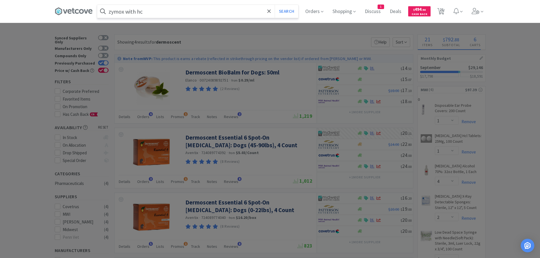
type input "zymox with hc"
click at [275, 5] on button "Search" at bounding box center [287, 11] width 24 height 13
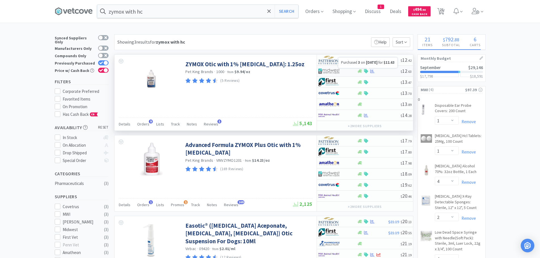
click at [371, 71] on icon at bounding box center [372, 71] width 4 height 4
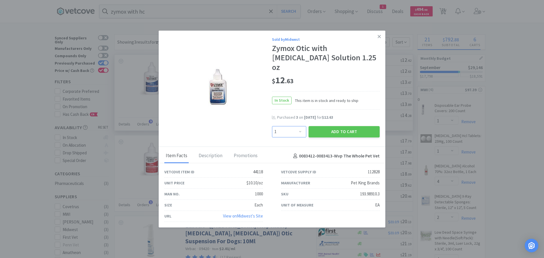
click at [302, 131] on select "Enter Quantity 1 2 3 4 5 6 7 8 9 10 11 12 13 14 15 16 17 18 19 20 Enter Quantity" at bounding box center [289, 131] width 34 height 11
select select "2"
click at [272, 126] on select "Enter Quantity 1 2 3 4 5 6 7 8 9 10 11 12 13 14 15 16 17 18 19 20 Enter Quantity" at bounding box center [289, 131] width 34 height 11
click at [340, 130] on button "Add to Cart" at bounding box center [344, 131] width 71 height 11
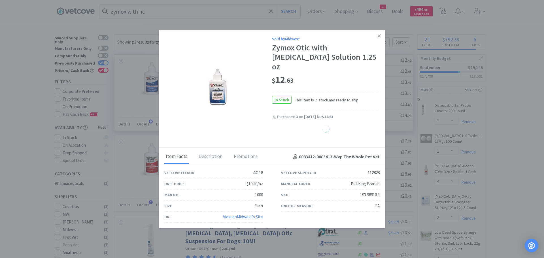
select select "2"
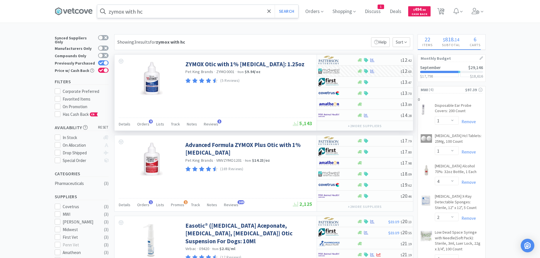
click at [206, 8] on input "zymox with hc" at bounding box center [197, 11] width 201 height 13
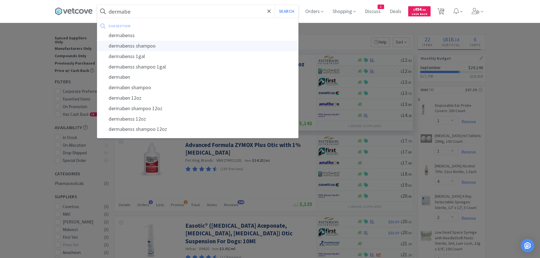
click at [156, 46] on div "dermabenss shampoo" at bounding box center [197, 46] width 201 height 10
type input "dermabenss shampoo"
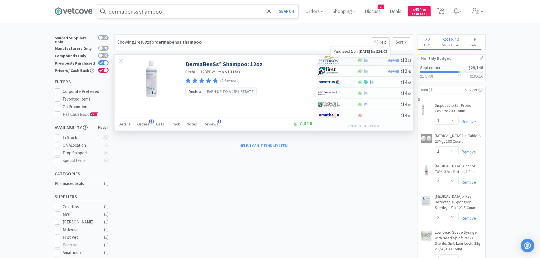
click at [365, 59] on icon at bounding box center [366, 60] width 4 height 4
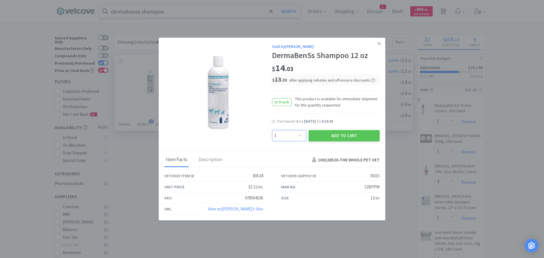
click at [302, 133] on select "Enter Quantity 1 2 3 4 5 6 7 8 9 10 11 12 13 14 15 16 17 18 19 20 Enter Quantity" at bounding box center [289, 135] width 34 height 11
select select "2"
click at [272, 130] on select "Enter Quantity 1 2 3 4 5 6 7 8 9 10 11 12 13 14 15 16 17 18 19 20 Enter Quantity" at bounding box center [289, 135] width 34 height 11
click at [338, 133] on button "Add to Cart" at bounding box center [344, 135] width 71 height 11
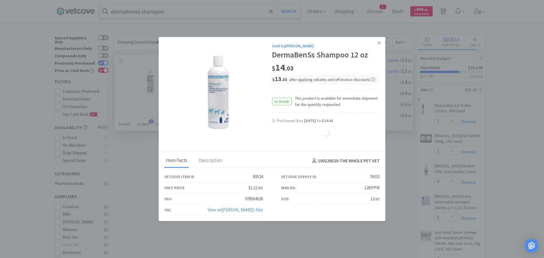
select select "2"
select select "1"
select select "4"
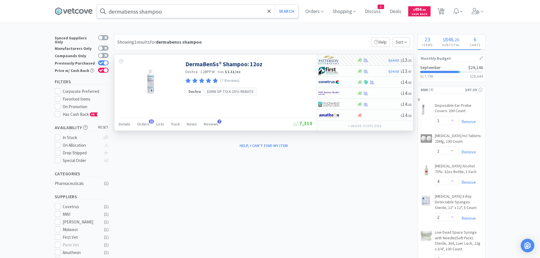
click at [196, 10] on input "dermabenss shampoo" at bounding box center [197, 11] width 201 height 13
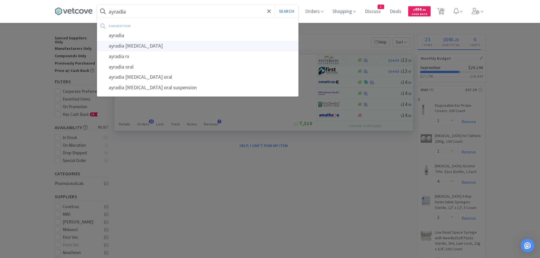
click at [164, 45] on div "ayradia metronidazole" at bounding box center [197, 46] width 201 height 10
type input "ayradia metronidazole"
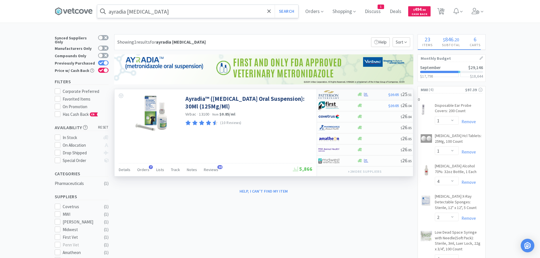
click at [365, 92] on div "$26.85 $ 25 . 51" at bounding box center [365, 94] width 96 height 11
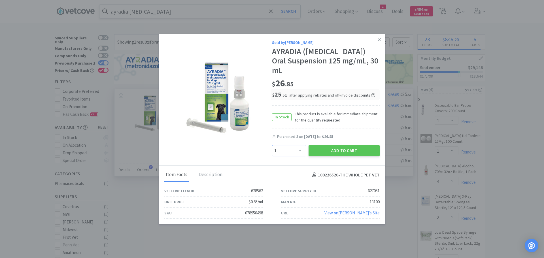
click at [300, 145] on select "Enter Quantity 1 2 3 4 5 6 7 8 9 10 11 12 13 14 15 16 17 18 19 20 Enter Quantity" at bounding box center [289, 150] width 34 height 11
select select "2"
click at [272, 145] on select "Enter Quantity 1 2 3 4 5 6 7 8 9 10 11 12 13 14 15 16 17 18 19 20 Enter Quantity" at bounding box center [289, 150] width 34 height 11
click at [336, 145] on button "Add to Cart" at bounding box center [344, 150] width 71 height 11
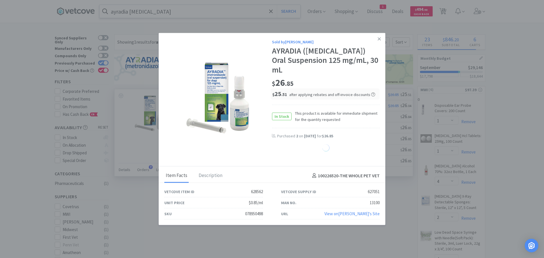
select select "2"
select select "1"
select select "4"
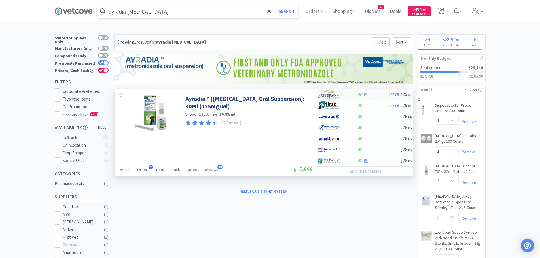
click at [222, 15] on input "ayradia metronidazole" at bounding box center [197, 11] width 201 height 13
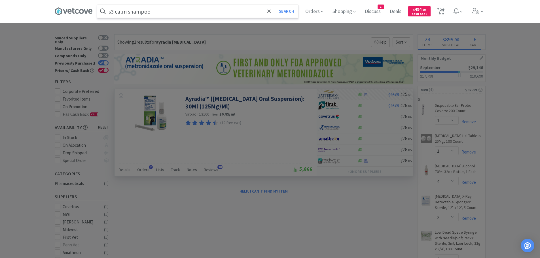
type input "s3 calm shampoo"
click at [275, 5] on button "Search" at bounding box center [287, 11] width 24 height 13
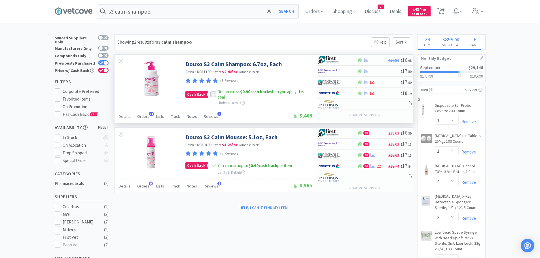
click at [212, 94] on icon at bounding box center [213, 95] width 4 height 4
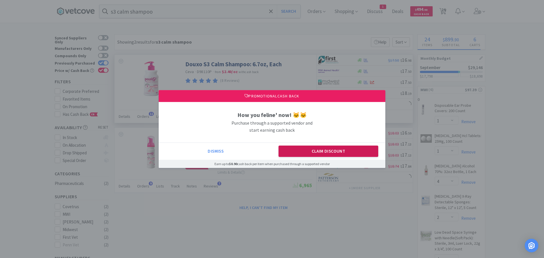
click at [325, 149] on button "Claim Discount" at bounding box center [329, 151] width 100 height 11
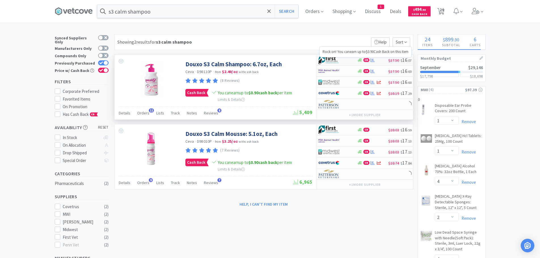
click at [367, 59] on span "CB" at bounding box center [366, 59] width 5 height 3
select select "1"
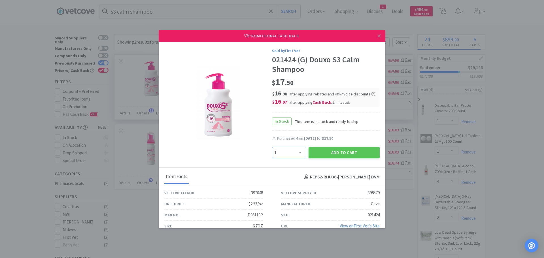
click at [297, 154] on select "Enter Quantity 1 2 3 4 5 6 7 8 9 10 11 12 13 14 15 16 17 18 19 20 Enter Quantity" at bounding box center [289, 152] width 34 height 11
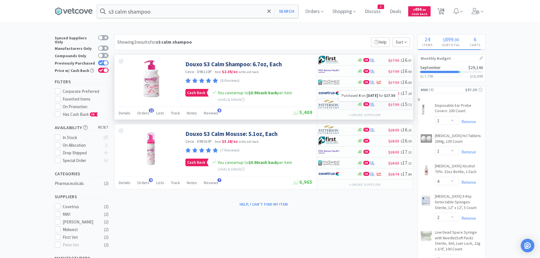
click at [374, 103] on icon at bounding box center [372, 104] width 4 height 4
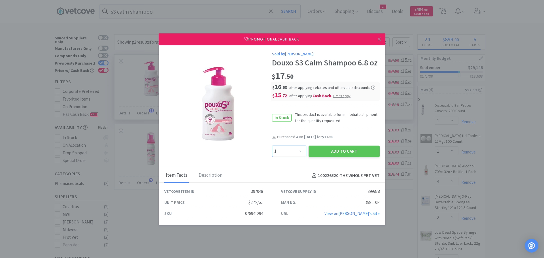
click at [298, 147] on select "Enter Quantity 1 2 3 4 5 6 7 8 9 10 11 12 13 14 15 16 17 18 19 20 Enter Quantity" at bounding box center [289, 151] width 34 height 11
select select "4"
click at [272, 146] on select "Enter Quantity 1 2 3 4 5 6 7 8 9 10 11 12 13 14 15 16 17 18 19 20 Enter Quantity" at bounding box center [289, 151] width 34 height 11
click at [341, 149] on button "Add to Cart" at bounding box center [344, 151] width 71 height 11
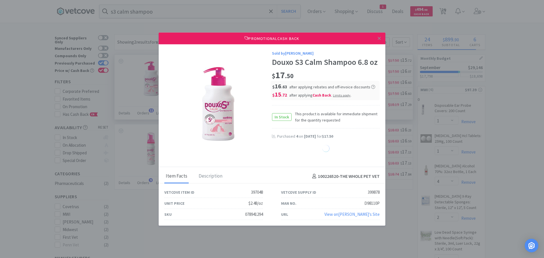
select select "4"
select select "1"
select select "4"
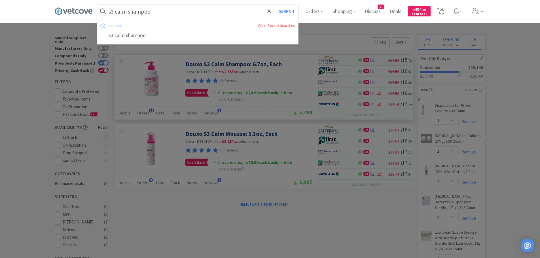
click at [220, 14] on input "s3 calm shampoo" at bounding box center [197, 11] width 201 height 13
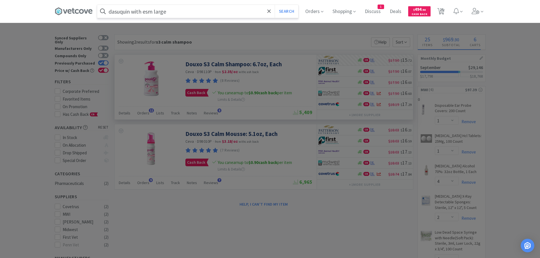
type input "dasuquin with esm large"
click at [275, 5] on button "Search" at bounding box center [287, 11] width 24 height 13
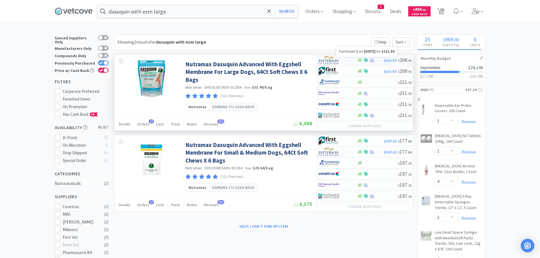
click at [372, 58] on icon at bounding box center [372, 60] width 4 height 4
select select "1"
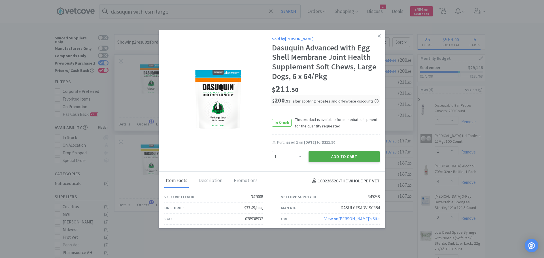
click at [331, 153] on button "Add to Cart" at bounding box center [344, 156] width 71 height 11
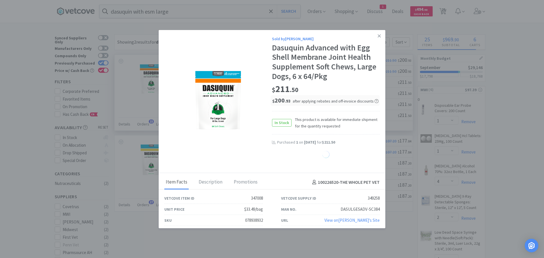
select select "1"
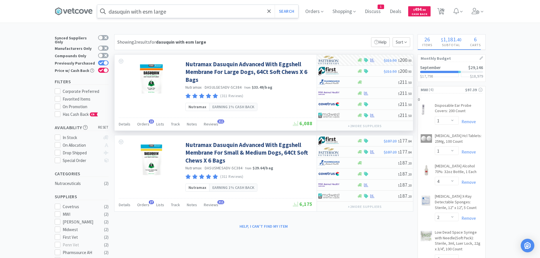
click at [206, 9] on input "dasuquin with esm large" at bounding box center [197, 11] width 201 height 13
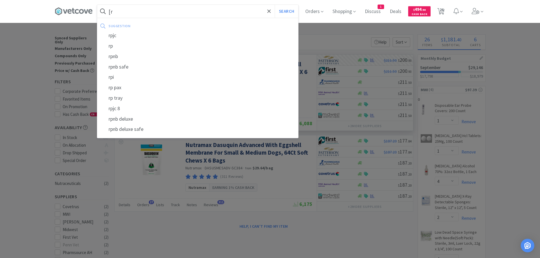
type input "["
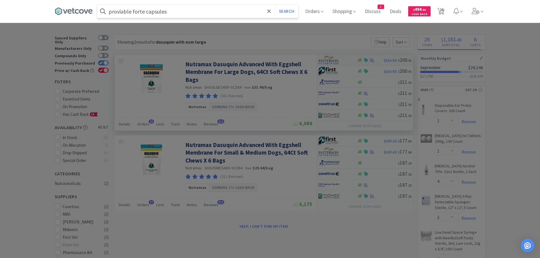
type input "proviable forte capsules"
click at [275, 5] on button "Search" at bounding box center [287, 11] width 24 height 13
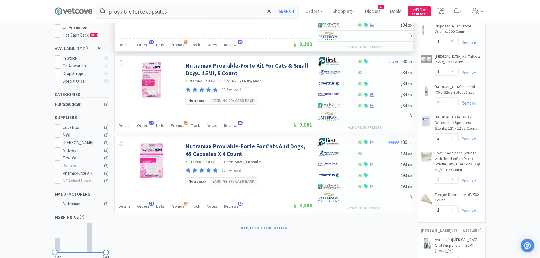
scroll to position [85, 0]
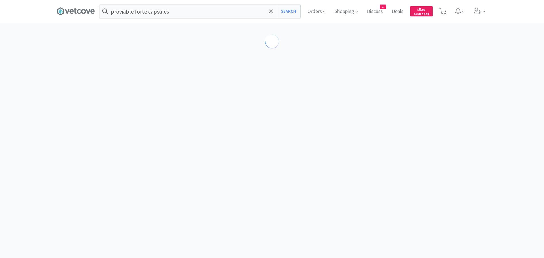
scroll to position [85, 0]
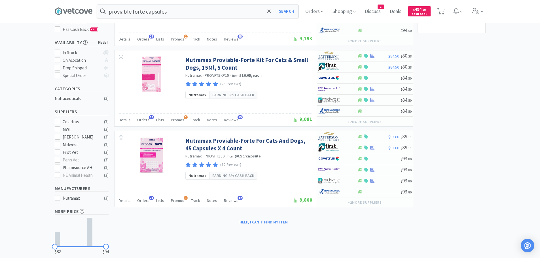
select select "1"
select select "4"
select select "2"
select select "4"
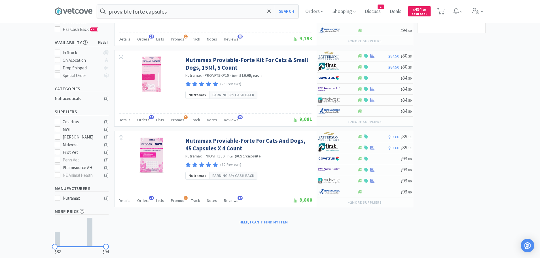
select select "1"
select select "2"
select select "4"
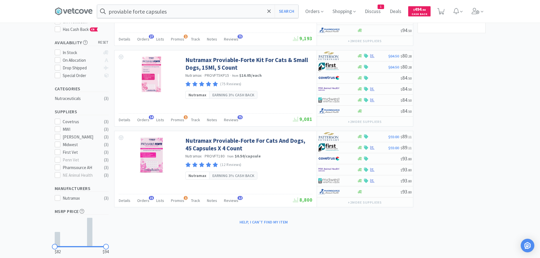
select select "1"
select select "4"
select select "1"
select select "6"
select select "2"
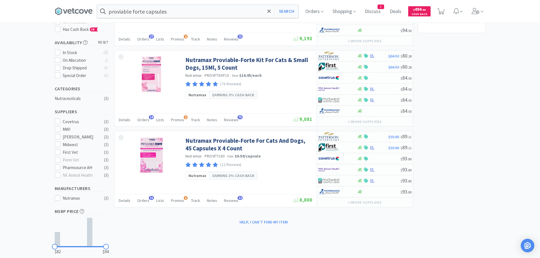
select select "1"
select select "2"
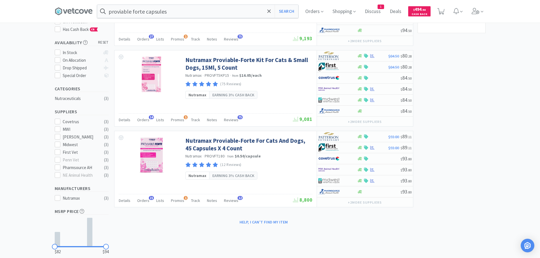
select select "2"
select select "3"
select select "1"
select select "2"
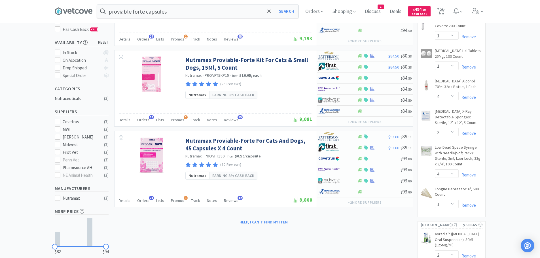
select select "1"
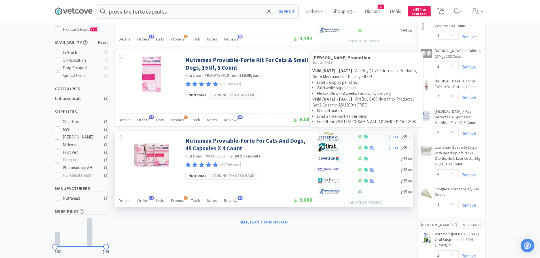
click at [364, 135] on icon at bounding box center [366, 137] width 4 height 4
select select "1"
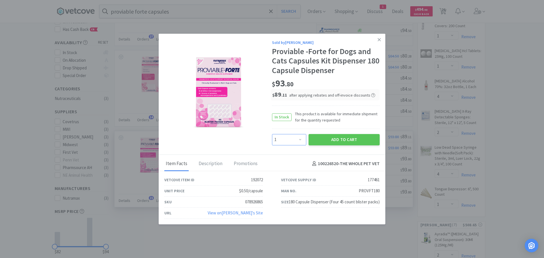
click at [301, 139] on select "Enter Quantity 1 2 3 4 5 6 7 8 9 10 11 12 13 14 15 16 17 18 19 20 Enter Quantity" at bounding box center [289, 139] width 34 height 11
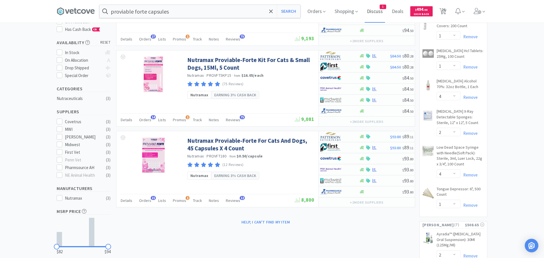
drag, startPoint x: 375, startPoint y: 19, endPoint x: 378, endPoint y: 17, distance: 2.9
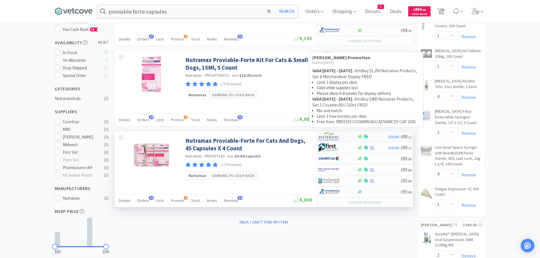
click at [364, 135] on icon at bounding box center [366, 137] width 4 height 4
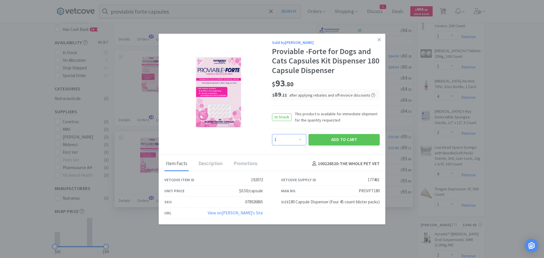
click at [302, 137] on select "Enter Quantity 1 2 3 4 5 6 7 8 9 10 11 12 13 14 15 16 17 18 19 20 Enter Quantity" at bounding box center [289, 139] width 34 height 11
select select "10"
click at [272, 134] on select "Enter Quantity 1 2 3 4 5 6 7 8 9 10 11 12 13 14 15 16 17 18 19 20 Enter Quantity" at bounding box center [289, 139] width 34 height 11
click at [340, 136] on button "Add to Cart" at bounding box center [344, 139] width 71 height 11
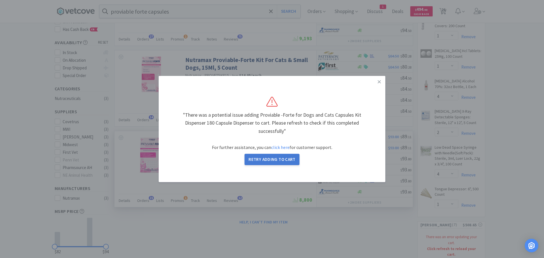
click at [275, 158] on button "Retry Adding to Cart" at bounding box center [272, 159] width 55 height 11
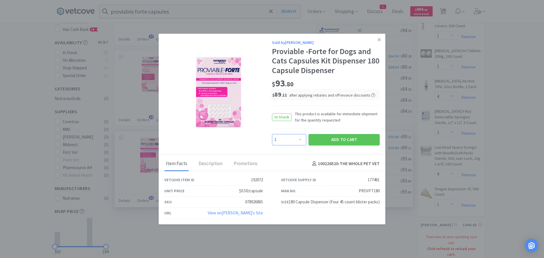
click at [300, 137] on select "Enter Quantity 1 2 3 4 5 6 7 8 9 10 11 12 13 14 15 16 17 18 19 20 Enter Quantity" at bounding box center [289, 139] width 34 height 11
select select "10"
click at [272, 134] on select "Enter Quantity 1 2 3 4 5 6 7 8 9 10 11 12 13 14 15 16 17 18 19 20 Enter Quantity" at bounding box center [289, 139] width 34 height 11
click at [337, 139] on button "Add to Cart" at bounding box center [344, 139] width 71 height 11
select select "2"
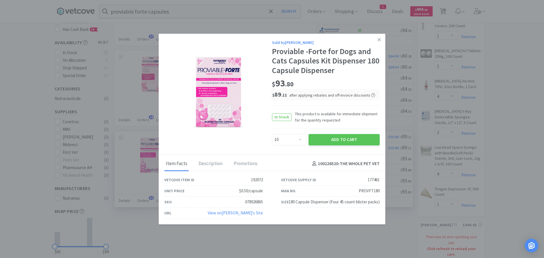
select select "2"
select select "4"
select select "1"
select select "4"
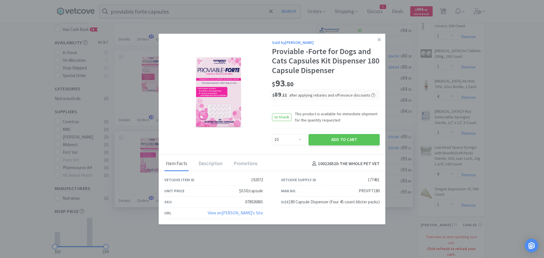
select select "1"
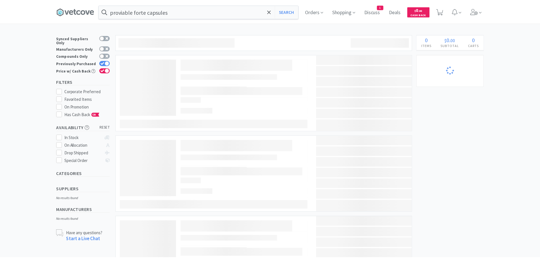
scroll to position [85, 0]
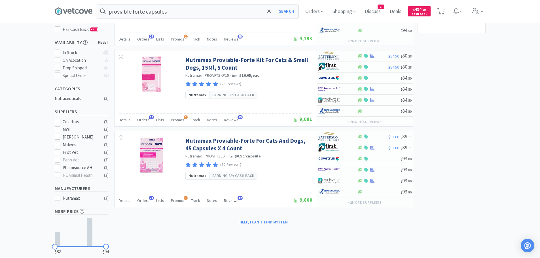
select select "1"
select select "4"
select select "2"
select select "4"
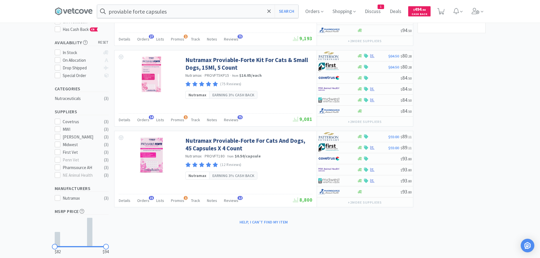
select select "1"
select select "2"
select select "4"
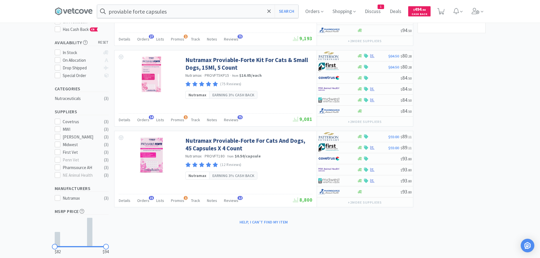
select select "1"
select select "4"
select select "1"
select select "10"
select select "6"
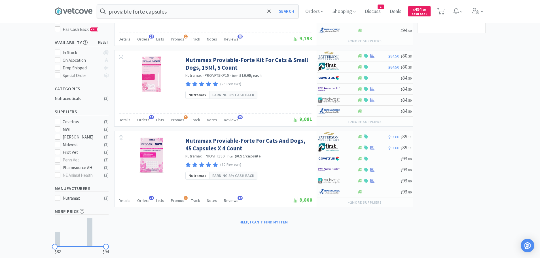
select select "2"
select select "1"
select select "2"
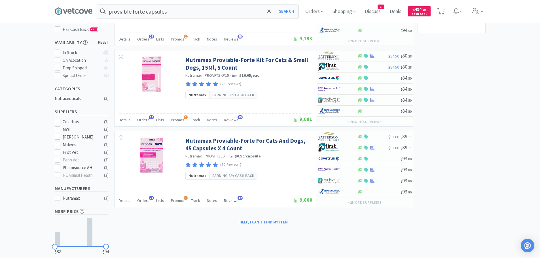
select select "2"
select select "3"
select select "1"
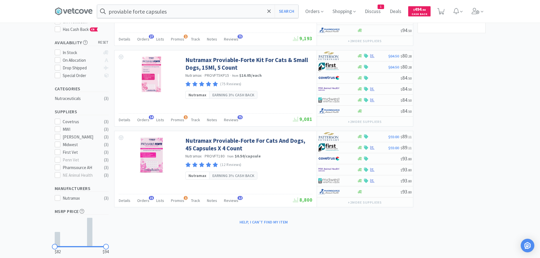
select select "2"
select select "1"
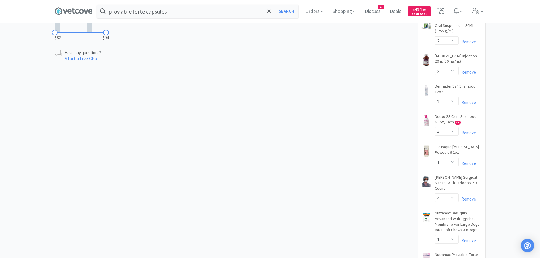
scroll to position [227, 0]
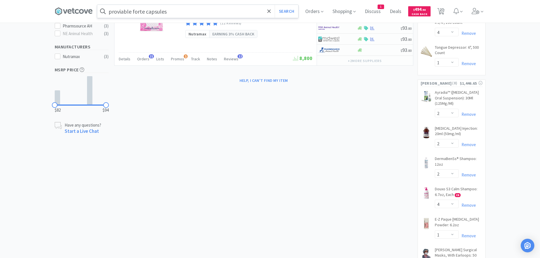
click at [191, 6] on input "proviable forte capsules" at bounding box center [197, 11] width 201 height 13
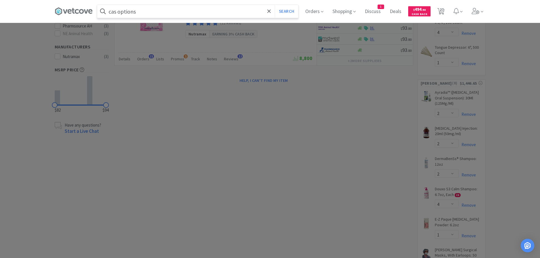
type input "cas options"
click at [275, 5] on button "Search" at bounding box center [287, 11] width 24 height 13
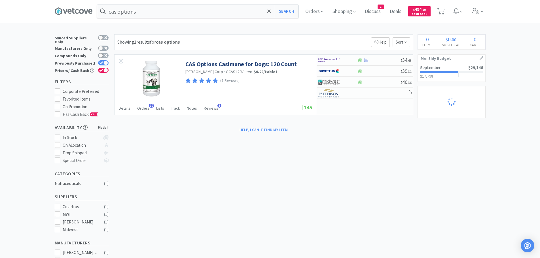
select select "1"
select select "4"
select select "2"
select select "4"
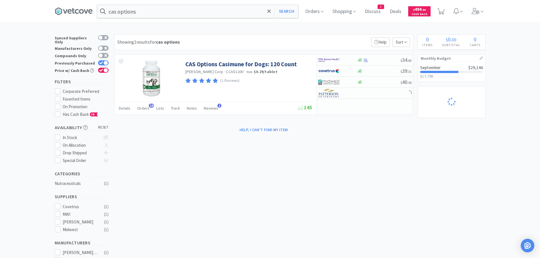
select select "1"
select select "2"
select select "4"
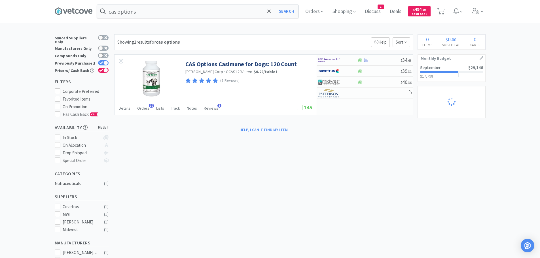
select select "1"
select select "4"
select select "1"
select select "10"
select select "6"
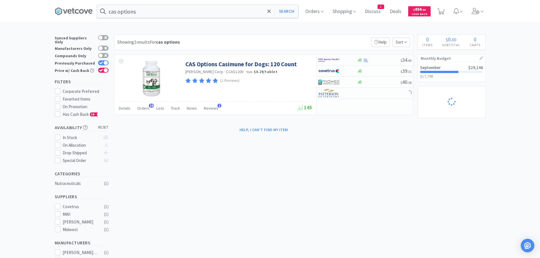
select select "2"
select select "1"
select select "2"
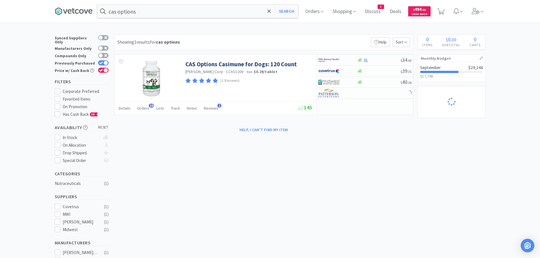
select select "2"
select select "3"
select select "1"
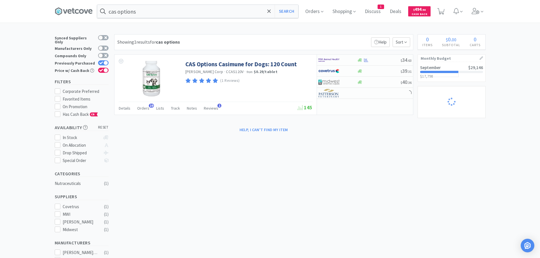
select select "1"
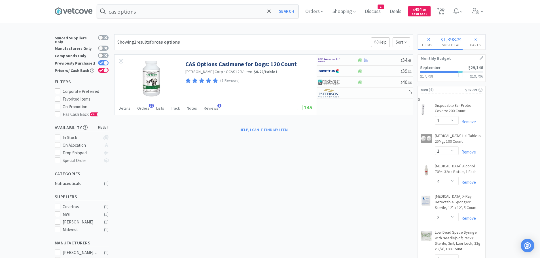
select select "2"
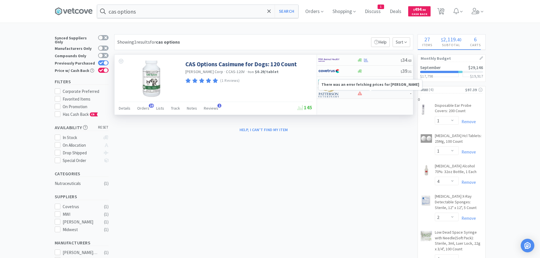
click at [359, 92] on icon at bounding box center [360, 93] width 4 height 4
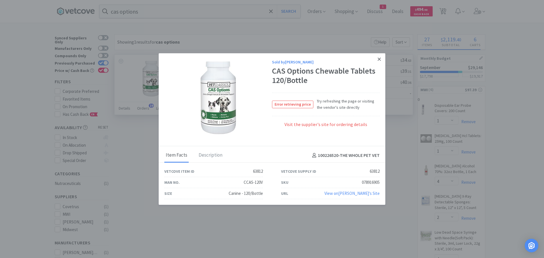
click at [378, 60] on icon at bounding box center [379, 59] width 3 height 5
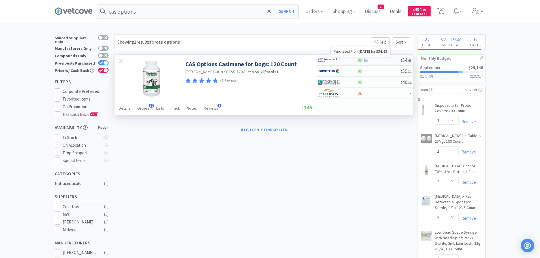
click at [364, 59] on icon at bounding box center [366, 60] width 4 height 4
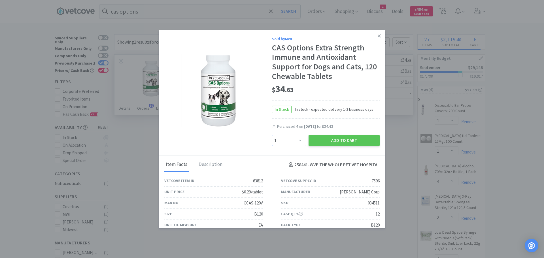
click at [296, 137] on select "Enter Quantity 1 2 3 4 5 6 7 8 9 10 11 12 13 14 15 16 17 18 19 20 Enter Quantity" at bounding box center [289, 140] width 34 height 11
select select "2"
click at [272, 135] on select "Enter Quantity 1 2 3 4 5 6 7 8 9 10 11 12 13 14 15 16 17 18 19 20 Enter Quantity" at bounding box center [289, 140] width 34 height 11
click at [322, 137] on button "Add to Cart" at bounding box center [344, 140] width 71 height 11
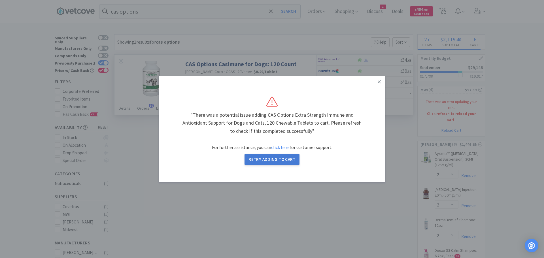
click at [266, 161] on button "Retry Adding to Cart" at bounding box center [272, 159] width 55 height 11
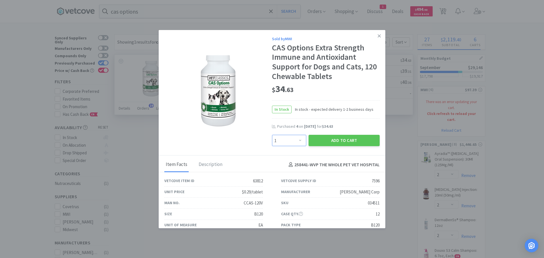
drag, startPoint x: 300, startPoint y: 140, endPoint x: 298, endPoint y: 135, distance: 5.1
click at [298, 135] on select "Enter Quantity 1 2 3 4 5 6 7 8 9 10 11 12 13 14 15 16 17 18 19 20 Enter Quantity" at bounding box center [289, 140] width 34 height 11
select select "2"
click at [272, 135] on select "Enter Quantity 1 2 3 4 5 6 7 8 9 10 11 12 13 14 15 16 17 18 19 20 Enter Quantity" at bounding box center [289, 140] width 34 height 11
click at [328, 139] on button "Add to Cart" at bounding box center [344, 140] width 71 height 11
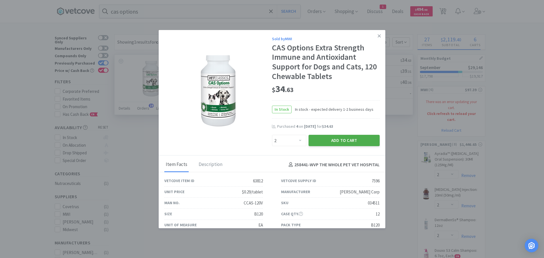
select select "1"
select select "4"
select select "2"
select select "4"
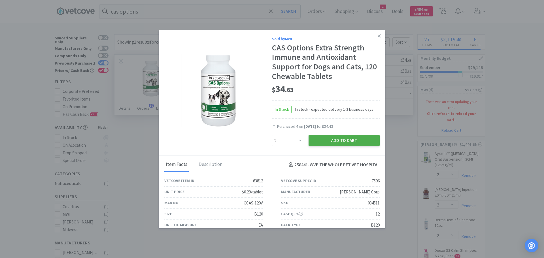
select select "1"
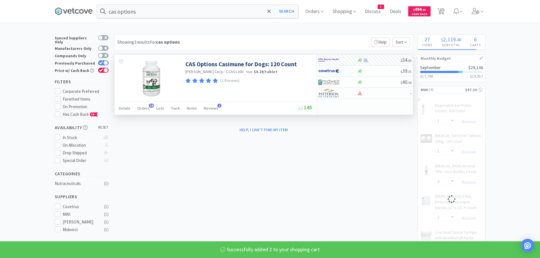
select select "2"
select select "1"
select select "4"
select select "2"
select select "4"
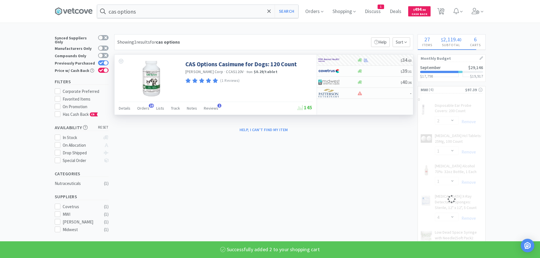
select select "1"
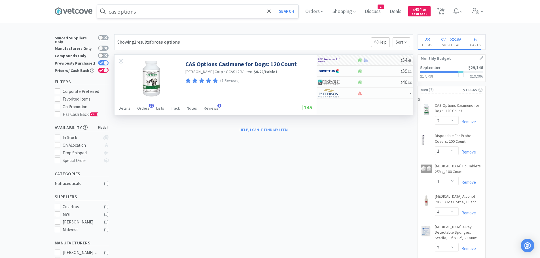
click at [172, 9] on input "cas options" at bounding box center [197, 11] width 201 height 13
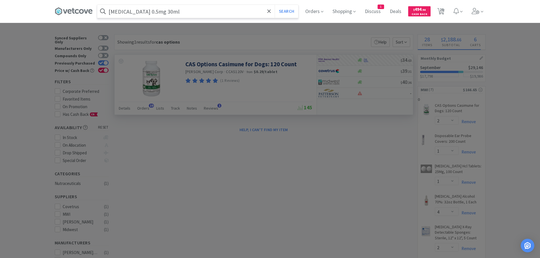
type input "meloxicam 0.5mg 30ml"
click at [275, 5] on button "Search" at bounding box center [287, 11] width 24 height 13
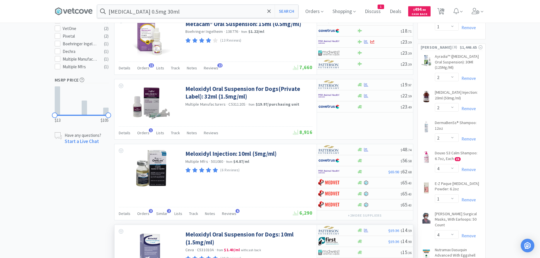
scroll to position [283, 0]
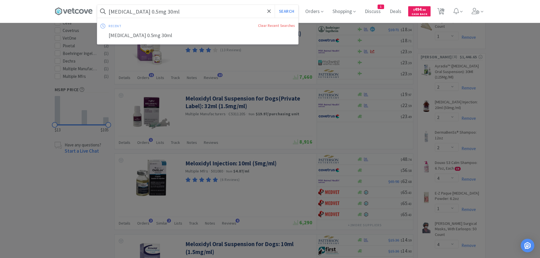
click at [136, 10] on input "meloxicam 0.5mg 30ml" at bounding box center [197, 11] width 201 height 13
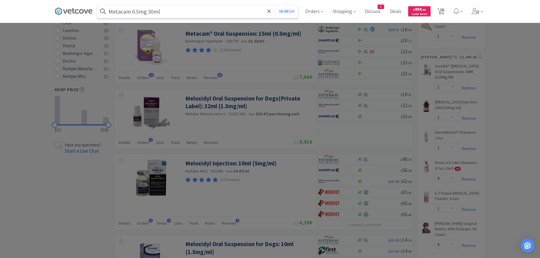
click at [275, 5] on button "Search" at bounding box center [287, 11] width 24 height 13
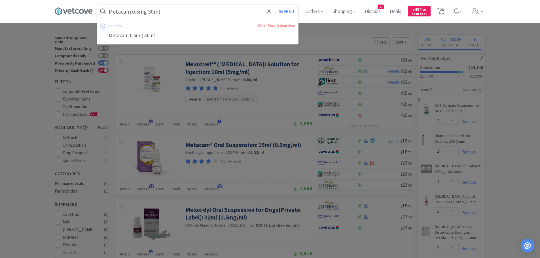
click at [217, 14] on input "Metacam 0.5mg 30ml" at bounding box center [197, 11] width 201 height 13
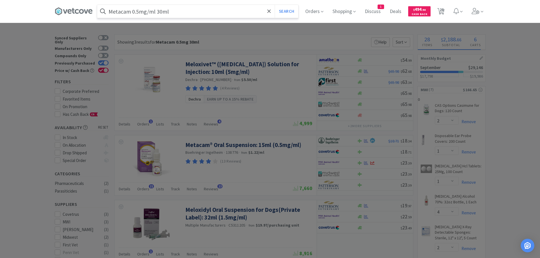
type input "Metacam 0.5mg/ml 30ml"
click at [275, 5] on button "Search" at bounding box center [287, 11] width 24 height 13
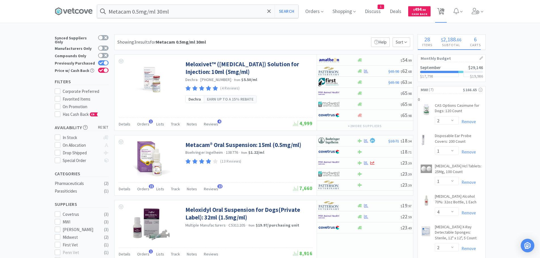
click at [443, 7] on span "28" at bounding box center [442, 9] width 4 height 23
select select "1"
select select "2"
select select "1"
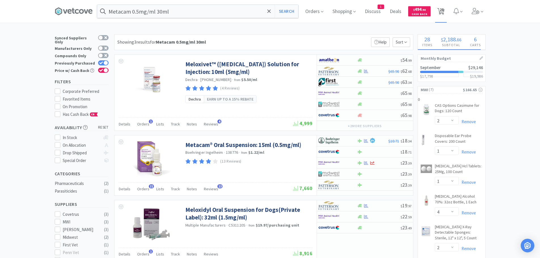
select select "4"
select select "2"
select select "4"
select select "1"
select select "2"
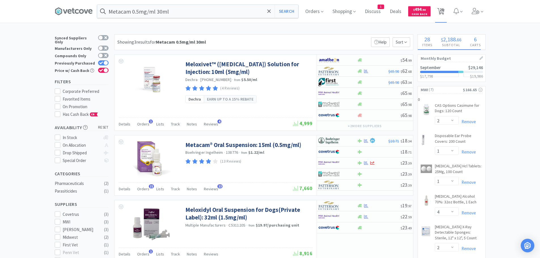
select select "2"
select select "4"
select select "1"
select select "4"
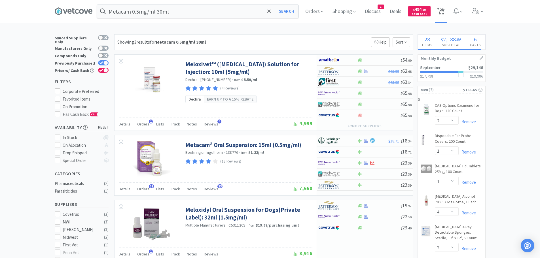
select select "1"
select select "10"
select select "6"
select select "2"
select select "1"
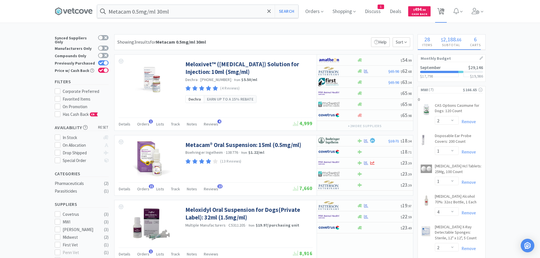
select select "2"
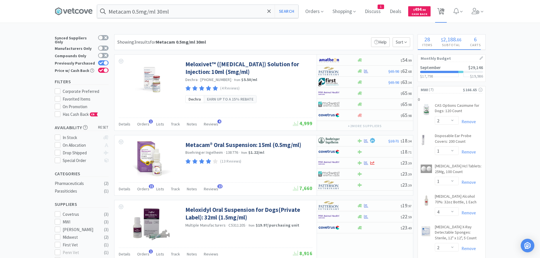
select select "2"
select select "3"
select select "1"
select select "2"
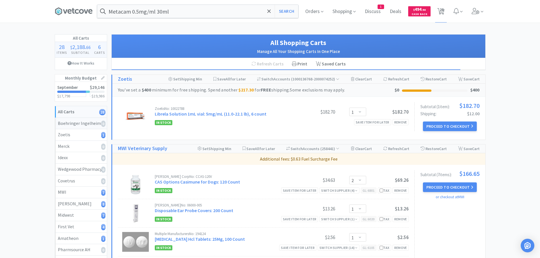
click at [65, 122] on div "Boehringer Ingelheim 0" at bounding box center [81, 123] width 46 height 7
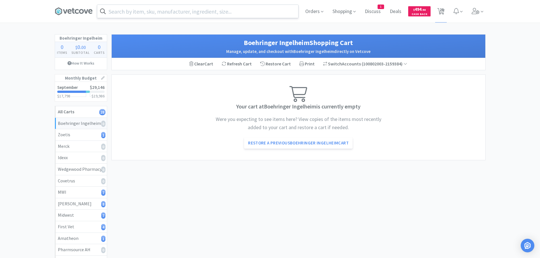
click at [164, 11] on input "text" at bounding box center [197, 11] width 201 height 13
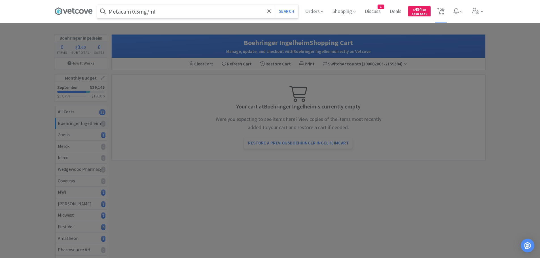
type input "Metacam 0.5mg/ml"
click at [275, 5] on button "Search" at bounding box center [287, 11] width 24 height 13
select select "2"
select select "1"
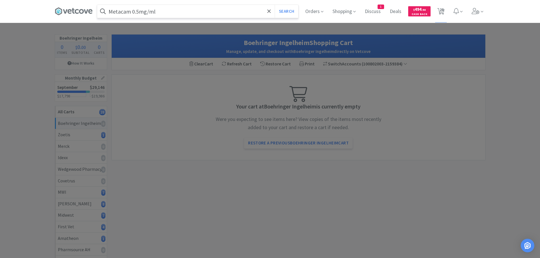
select select "4"
select select "2"
select select "4"
select select "1"
select select "2"
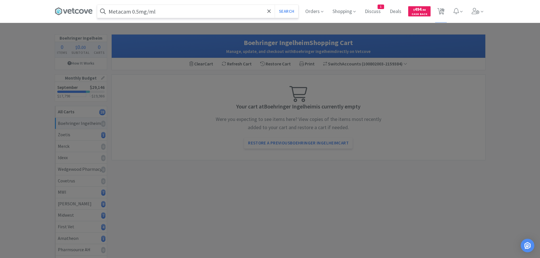
select select "2"
select select "4"
select select "1"
select select "4"
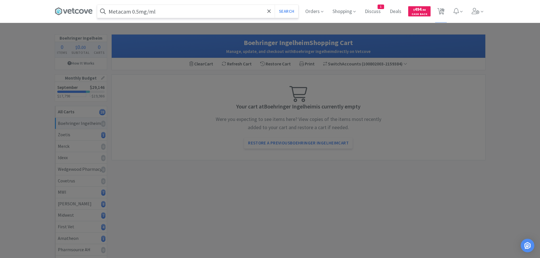
select select "1"
select select "10"
select select "6"
select select "2"
select select "1"
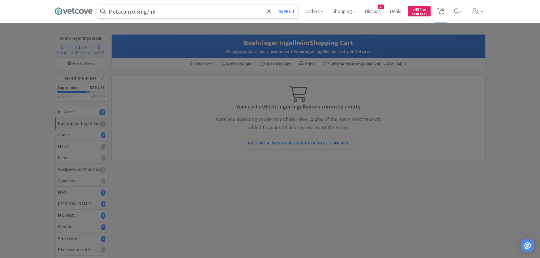
select select "2"
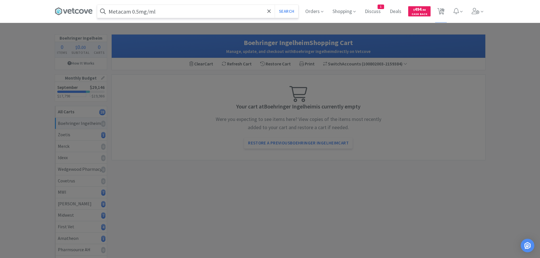
select select "2"
select select "3"
select select "1"
select select "2"
select select "1"
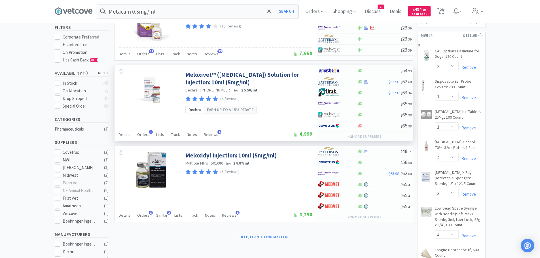
scroll to position [57, 0]
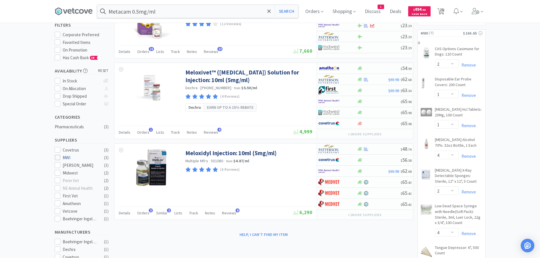
click at [58, 217] on icon at bounding box center [57, 219] width 4 height 4
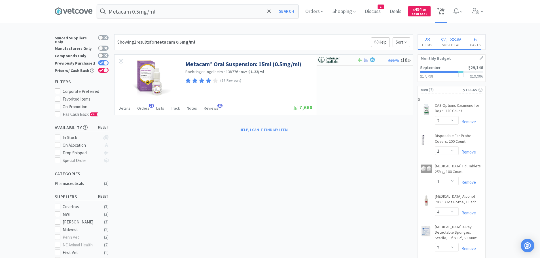
click at [444, 8] on span "28" at bounding box center [442, 9] width 4 height 23
select select "1"
select select "2"
select select "1"
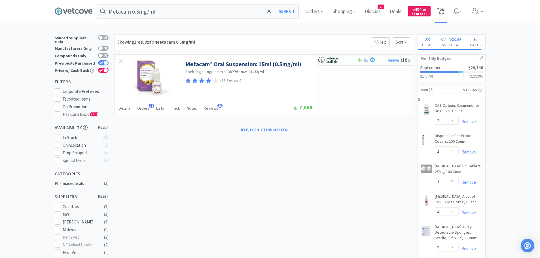
select select "4"
select select "2"
select select "4"
select select "1"
select select "2"
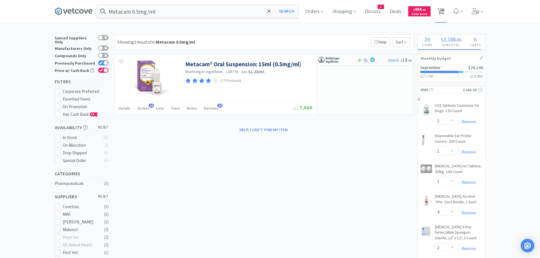
select select "2"
select select "4"
select select "1"
select select "4"
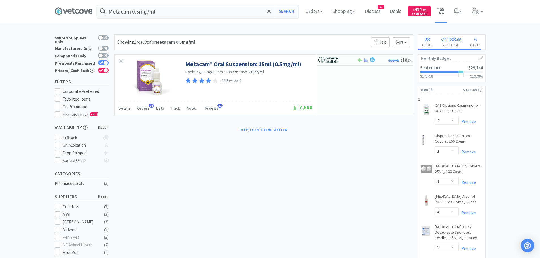
select select "1"
select select "10"
select select "6"
select select "2"
select select "1"
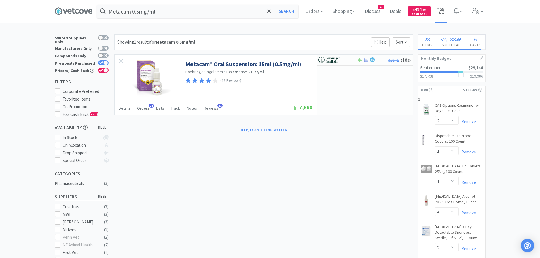
select select "2"
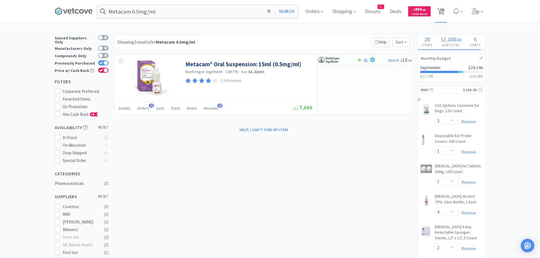
select select "2"
select select "3"
select select "1"
select select "2"
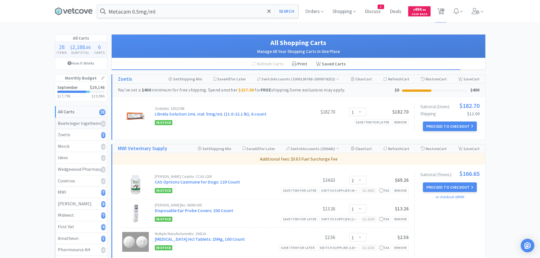
click at [70, 121] on div "Boehringer Ingelheim 0" at bounding box center [81, 123] width 46 height 7
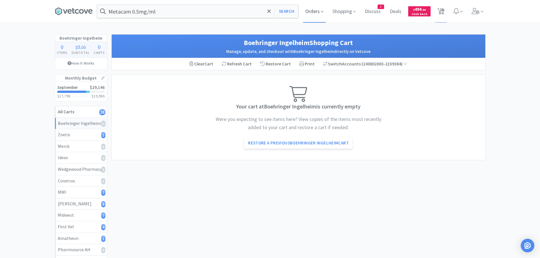
click at [315, 11] on span "Orders" at bounding box center [314, 11] width 23 height 23
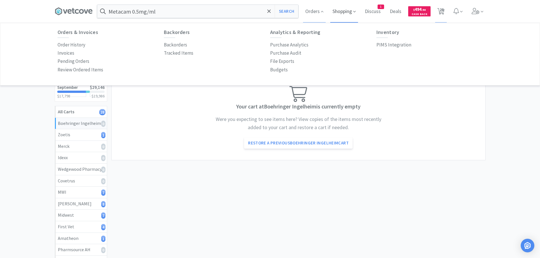
click at [352, 11] on span "Shopping" at bounding box center [344, 11] width 28 height 23
click at [316, 10] on span "Orders" at bounding box center [314, 11] width 23 height 23
click at [533, 246] on div "Open Intercom Messenger" at bounding box center [527, 245] width 15 height 15
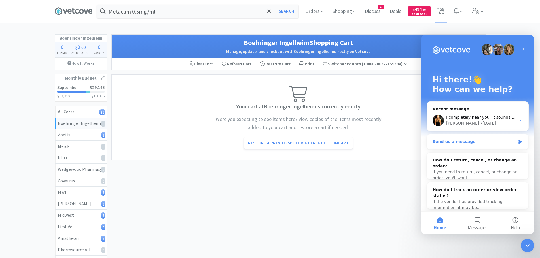
click at [515, 141] on div "Send us a message" at bounding box center [477, 141] width 101 height 15
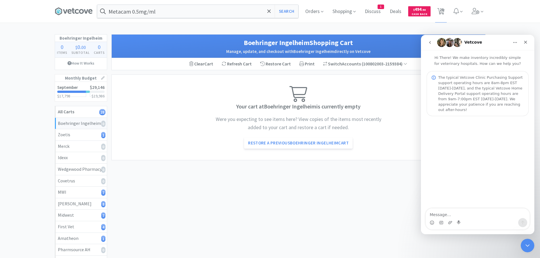
click at [444, 215] on textarea "Message…" at bounding box center [478, 214] width 104 height 10
type textarea "Hello, I cannot get a product to come up on Vetcove but I have it in my cart at…"
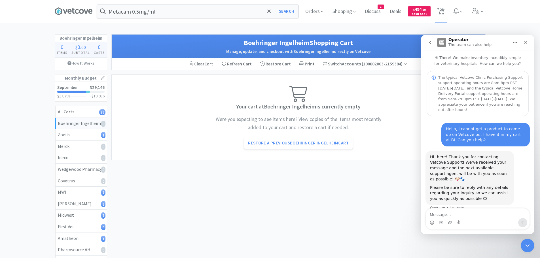
click at [442, 215] on textarea "Message…" at bounding box center [478, 214] width 104 height 10
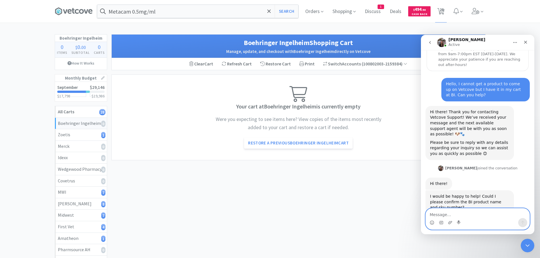
scroll to position [51, 0]
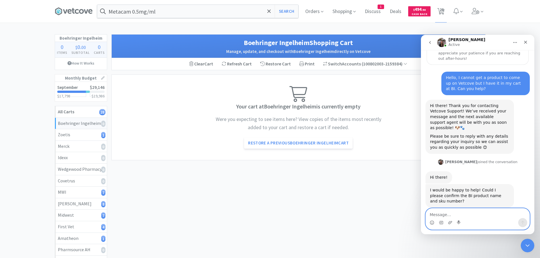
click at [455, 212] on textarea "Message…" at bounding box center [478, 214] width 104 height 10
type textarea "Metacam 0.5mg/ml 30ml bottle"
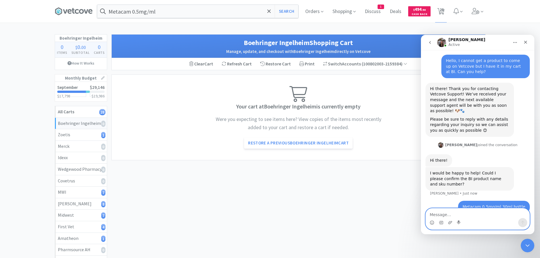
click at [443, 215] on textarea "Message…" at bounding box center [478, 214] width 104 height 10
paste textarea "SKU: 100944"
type textarea "SKU: 100944"
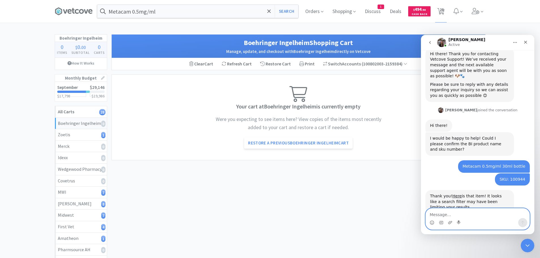
scroll to position [109, 0]
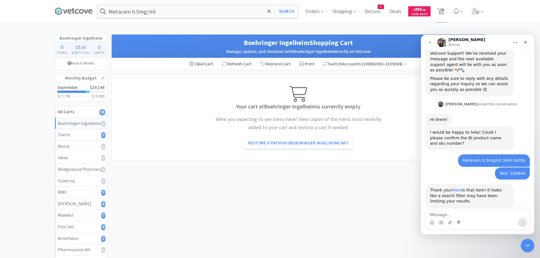
click at [453, 188] on link "Here" at bounding box center [456, 190] width 9 height 5
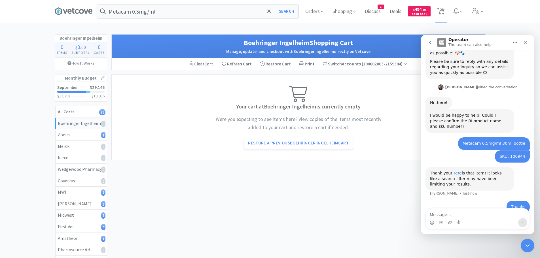
scroll to position [149, 0]
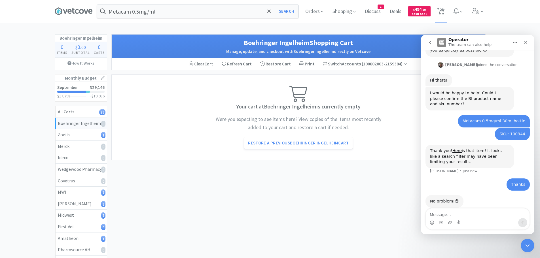
click at [75, 121] on div "Boehringer Ingelheim 0" at bounding box center [81, 123] width 46 height 7
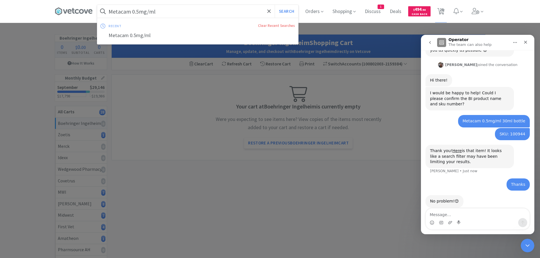
click at [214, 13] on input "Metacam 0.5mg/ml" at bounding box center [197, 11] width 201 height 13
click at [287, 9] on button "Search" at bounding box center [287, 11] width 24 height 13
select select "2"
select select "1"
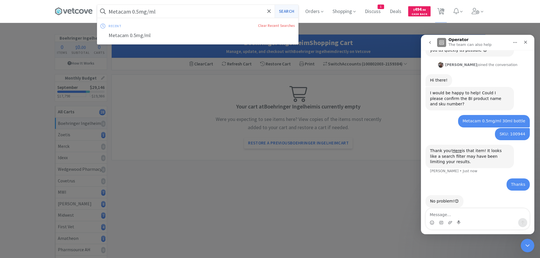
select select "4"
select select "2"
select select "4"
select select "1"
select select "2"
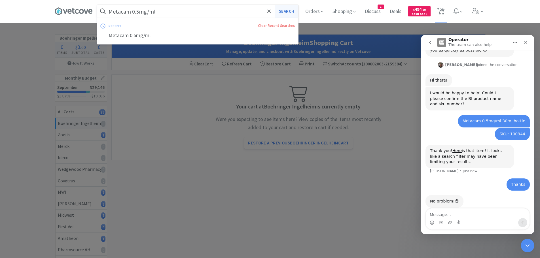
select select "2"
select select "4"
select select "1"
select select "4"
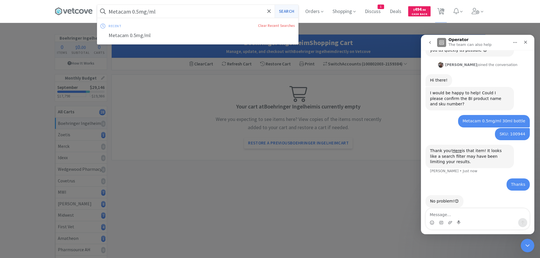
select select "1"
select select "10"
select select "6"
select select "2"
select select "1"
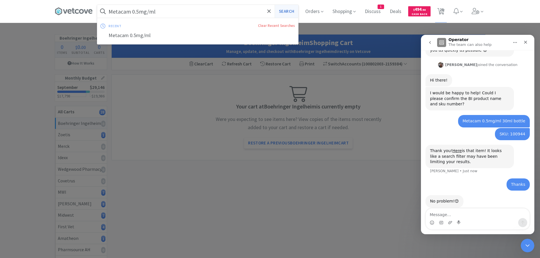
select select "2"
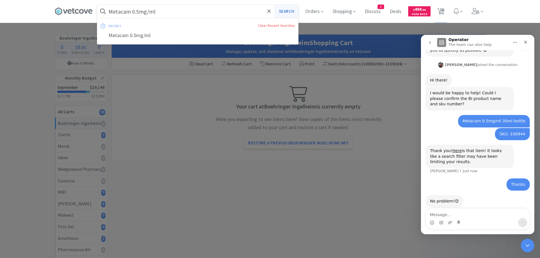
select select "2"
select select "3"
select select "1"
select select "2"
select select "1"
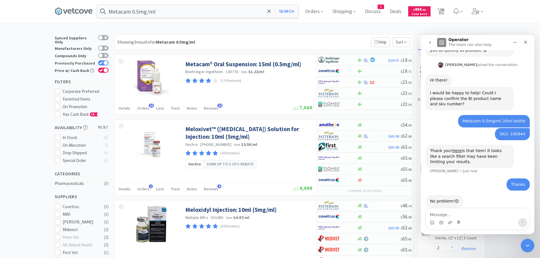
click at [105, 61] on div at bounding box center [105, 63] width 5 height 5
checkbox input "false"
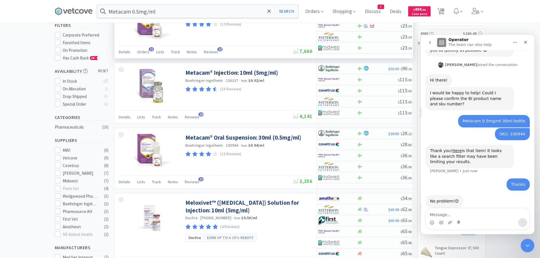
scroll to position [57, 0]
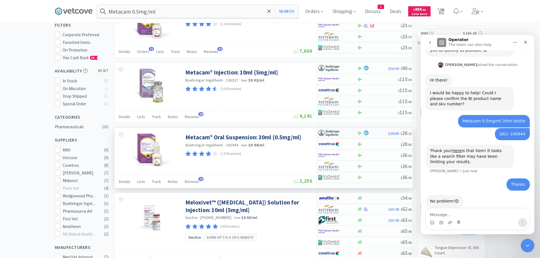
click at [363, 130] on div "2 %" at bounding box center [372, 133] width 31 height 7
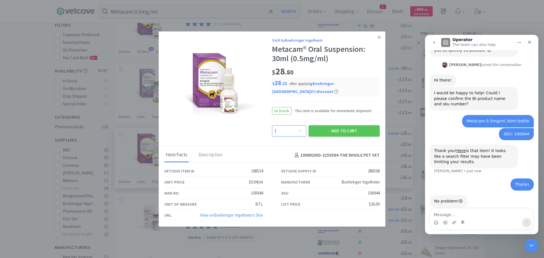
click at [300, 125] on select "Enter Quantity 1 2 3 4 5 6 7 8 9 10 11 12 13 14 15 16 17 18 19 20 Enter Quantity" at bounding box center [289, 130] width 34 height 11
select select "2"
click at [272, 125] on select "Enter Quantity 1 2 3 4 5 6 7 8 9 10 11 12 13 14 15 16 17 18 19 20 Enter Quantity" at bounding box center [289, 130] width 34 height 11
click at [336, 126] on button "Add to Cart" at bounding box center [344, 130] width 71 height 11
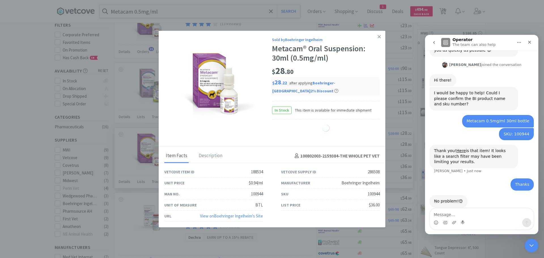
select select "4"
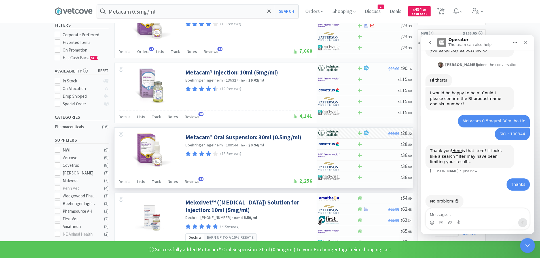
click at [525, 244] on icon "Close Intercom Messenger" at bounding box center [527, 245] width 4 height 2
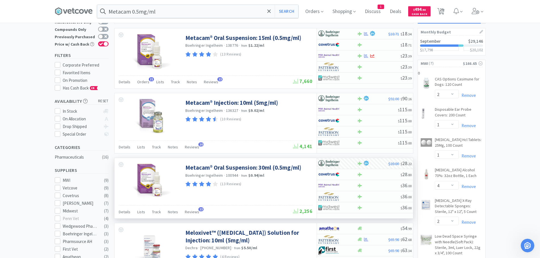
scroll to position [0, 0]
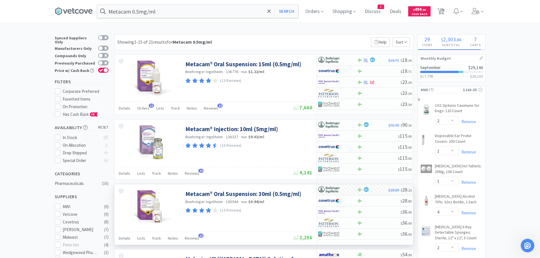
drag, startPoint x: 445, startPoint y: 10, endPoint x: 431, endPoint y: 21, distance: 17.7
click at [444, 10] on span "29" at bounding box center [442, 9] width 4 height 23
select select "4"
select select "1"
select select "2"
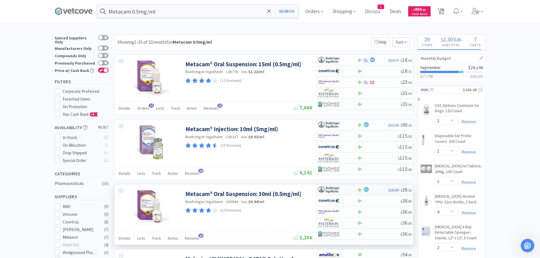
select select "1"
select select "4"
select select "2"
select select "4"
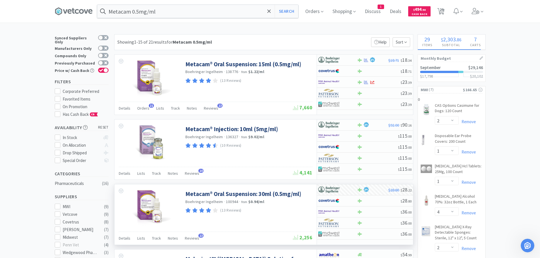
select select "1"
select select "2"
select select "4"
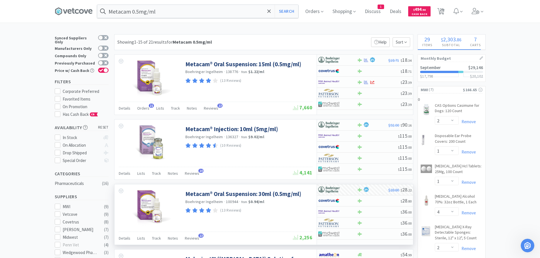
select select "1"
select select "4"
select select "1"
select select "10"
select select "6"
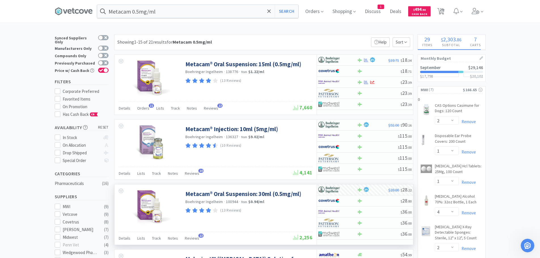
select select "2"
select select "1"
select select "2"
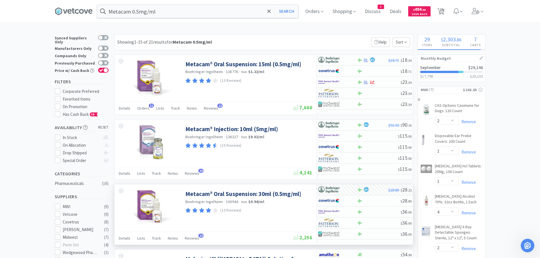
select select "2"
select select "3"
select select "1"
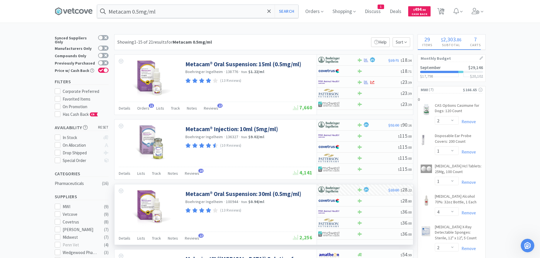
select select "2"
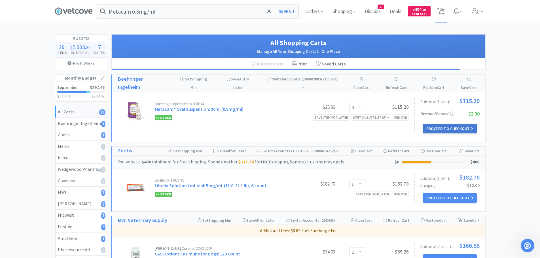
click at [446, 124] on button "Proceed to Checkout" at bounding box center [450, 129] width 54 height 10
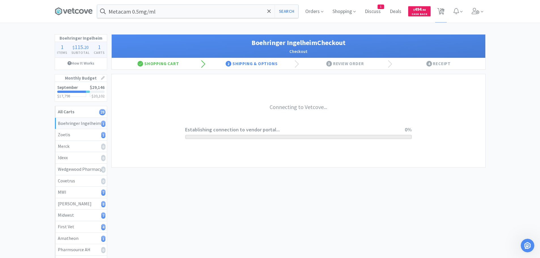
select select "invoice"
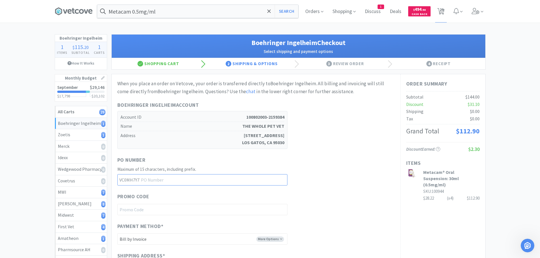
click at [203, 182] on input "text" at bounding box center [202, 179] width 170 height 11
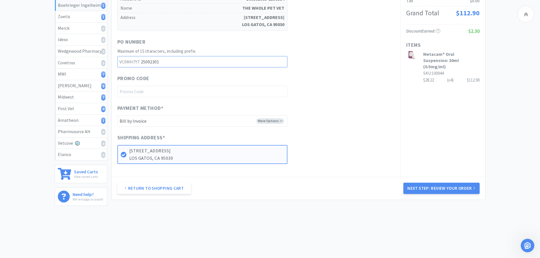
scroll to position [118, 0]
type input "25092301"
click at [450, 188] on button "Next Step: Review Your Order" at bounding box center [441, 188] width 76 height 11
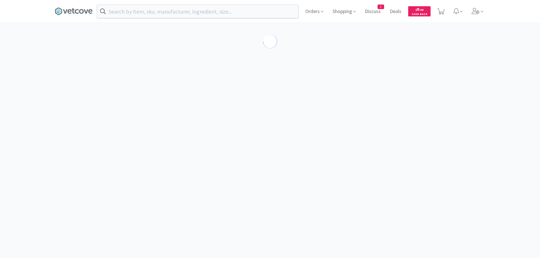
select select "188534"
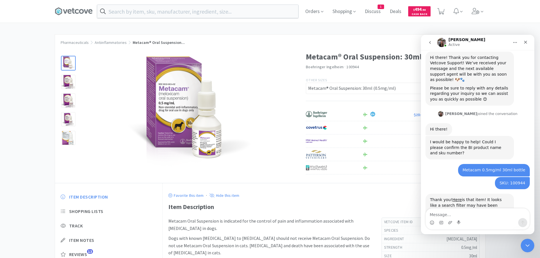
scroll to position [109, 0]
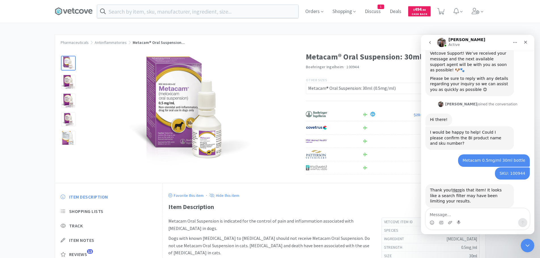
click at [455, 210] on textarea "Message…" at bounding box center [478, 214] width 104 height 10
type textarea "Thanks"
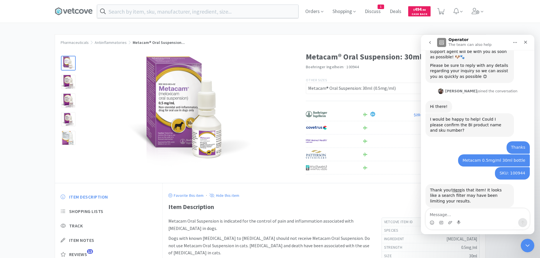
scroll to position [126, 0]
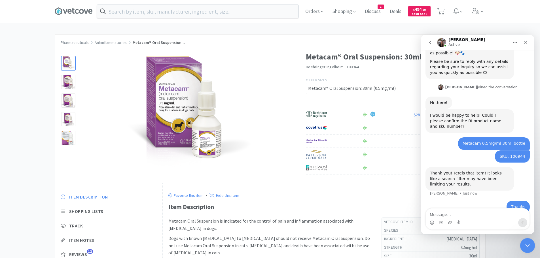
click at [530, 244] on icon "Close Intercom Messenger" at bounding box center [526, 244] width 7 height 7
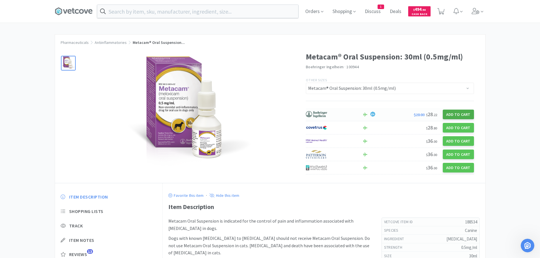
click at [468, 114] on button "Add to Cart" at bounding box center [458, 115] width 31 height 10
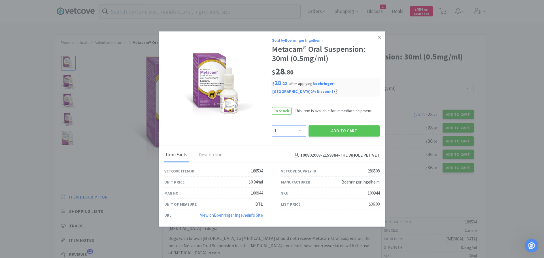
drag, startPoint x: 301, startPoint y: 126, endPoint x: 301, endPoint y: 122, distance: 4.3
click at [301, 126] on select "Enter Quantity 1 2 3 4 5 6 7 8 9 10 11 12 13 14 15 16 17 18 19 20 Enter Quantity" at bounding box center [289, 130] width 34 height 11
select select "2"
click at [272, 125] on select "Enter Quantity 1 2 3 4 5 6 7 8 9 10 11 12 13 14 15 16 17 18 19 20 Enter Quantity" at bounding box center [289, 130] width 34 height 11
click at [338, 126] on button "Add to Cart" at bounding box center [344, 130] width 71 height 11
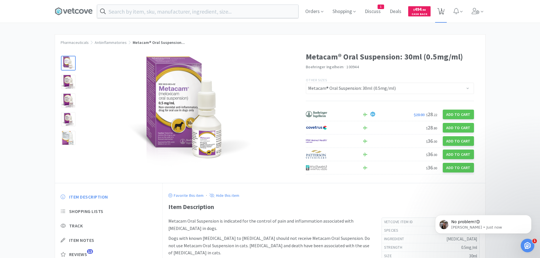
scroll to position [143, 0]
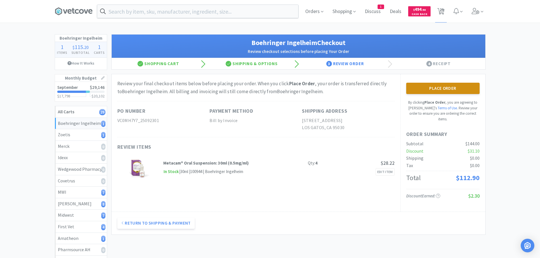
click at [443, 87] on button "Place Order" at bounding box center [442, 88] width 73 height 11
click at [442, 88] on button "Place Order" at bounding box center [442, 88] width 73 height 11
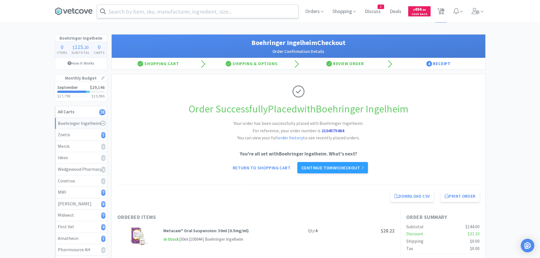
click at [183, 12] on input "text" at bounding box center [197, 11] width 201 height 13
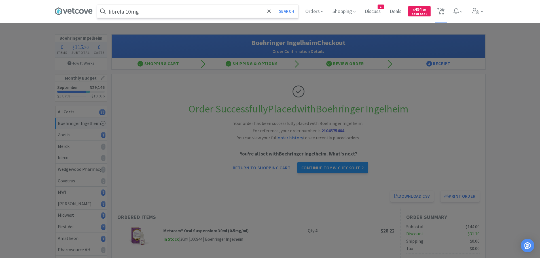
type input "librela 10mg"
click at [275, 5] on button "Search" at bounding box center [287, 11] width 24 height 13
select select "2"
select select "1"
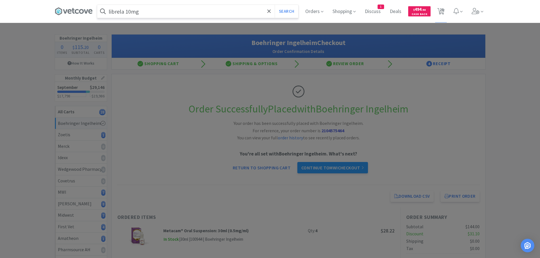
select select "4"
select select "2"
select select "4"
select select "1"
select select "2"
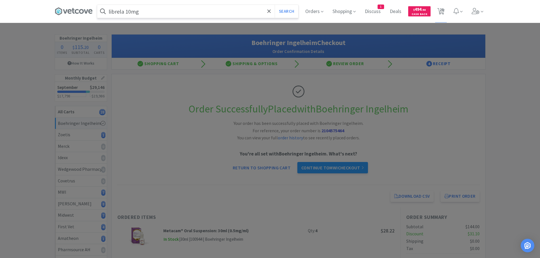
select select "2"
select select "4"
select select "1"
select select "4"
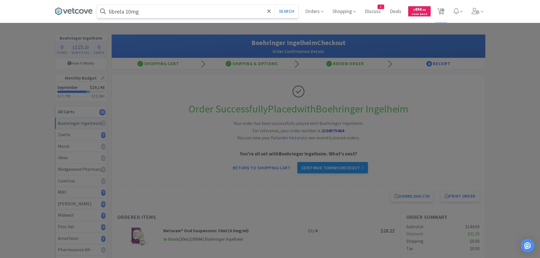
select select "1"
select select "10"
select select "6"
select select "2"
select select "1"
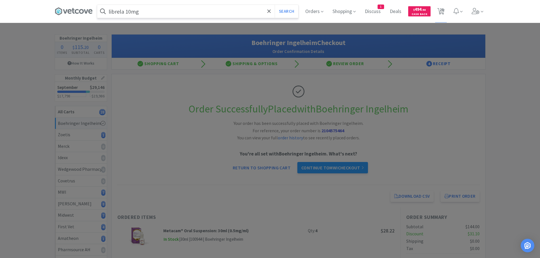
select select "2"
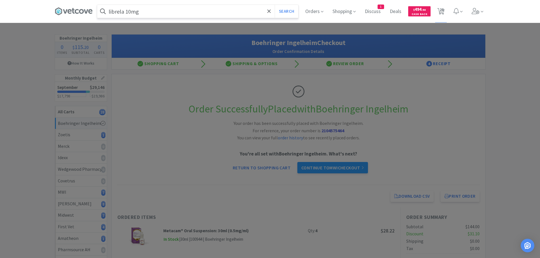
select select "2"
select select "3"
select select "1"
select select "2"
select select "1"
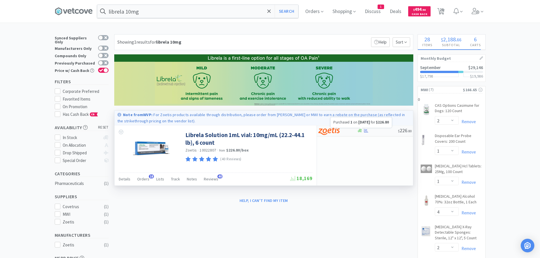
click at [367, 129] on icon at bounding box center [366, 131] width 4 height 4
select select "1"
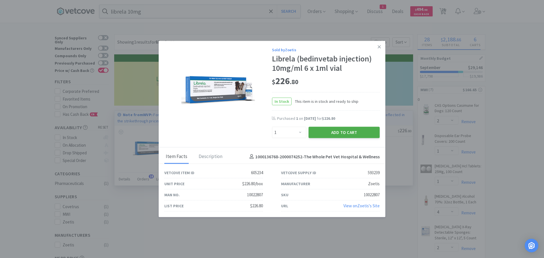
click at [355, 130] on button "Add to Cart" at bounding box center [344, 132] width 71 height 11
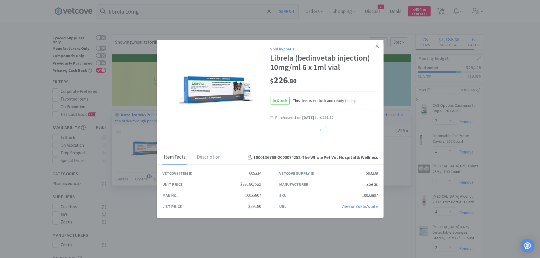
select select "1"
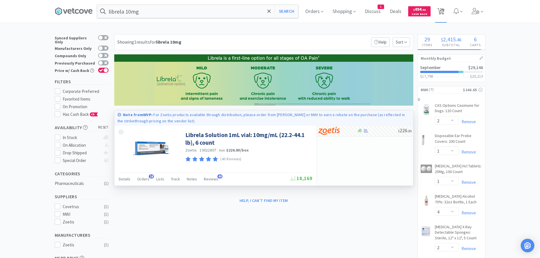
click at [441, 10] on icon at bounding box center [440, 11] width 7 height 6
select select "1"
select select "2"
select select "1"
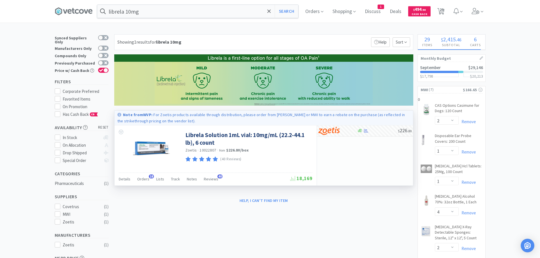
select select "1"
select select "4"
select select "2"
select select "4"
select select "1"
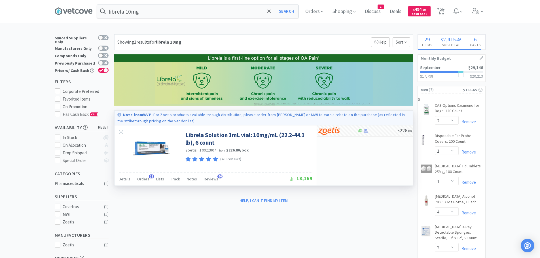
select select "2"
select select "4"
select select "1"
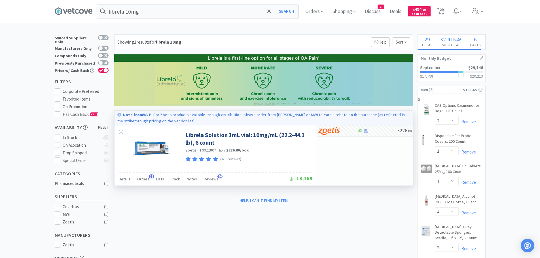
select select "4"
select select "1"
select select "10"
select select "6"
select select "2"
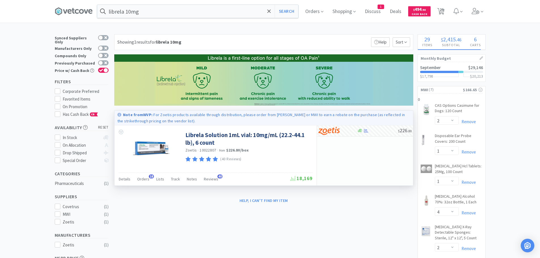
select select "1"
select select "2"
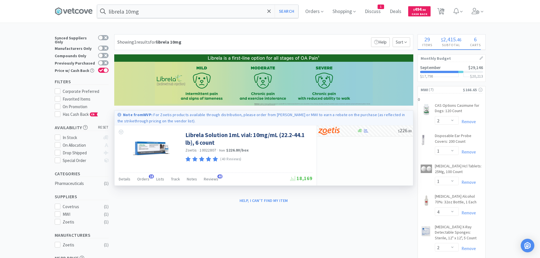
select select "2"
select select "3"
select select "1"
select select "2"
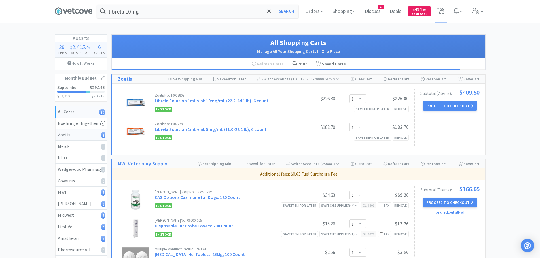
click at [75, 135] on div "Zoetis 2" at bounding box center [81, 134] width 46 height 7
select select "1"
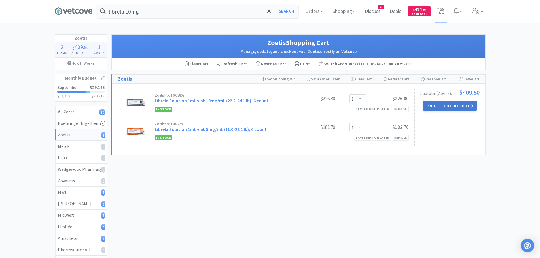
click at [454, 104] on button "Proceed to Checkout" at bounding box center [450, 106] width 54 height 10
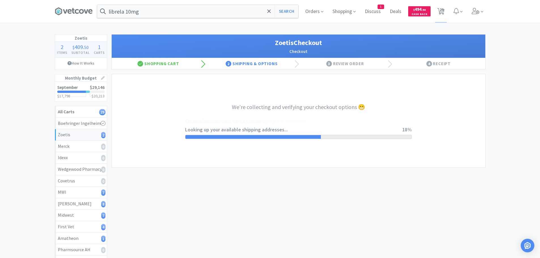
select select "invoice"
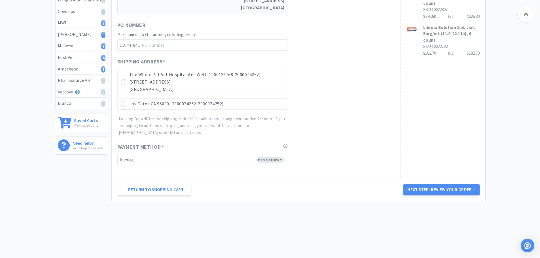
scroll to position [170, 0]
click at [146, 191] on link "Return to Shopping Cart" at bounding box center [154, 189] width 74 height 11
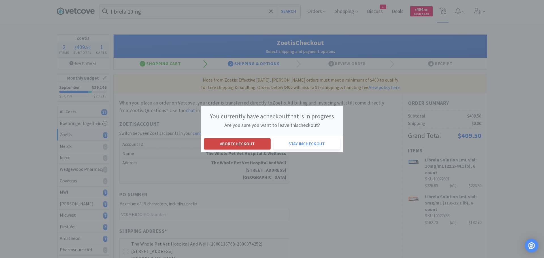
click at [245, 143] on button "Abort checkout" at bounding box center [237, 143] width 67 height 11
select select "1"
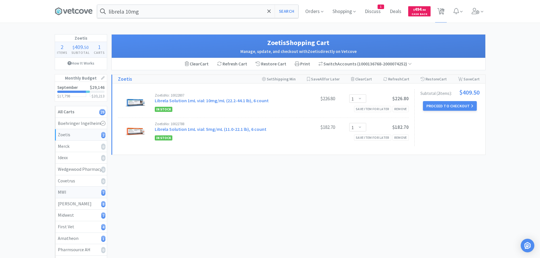
click at [70, 191] on div "MWI 7" at bounding box center [81, 192] width 46 height 7
select select "2"
select select "1"
select select "4"
select select "2"
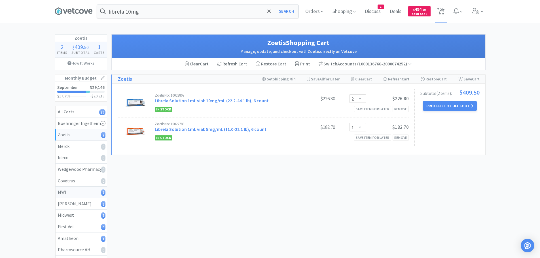
select select "4"
select select "1"
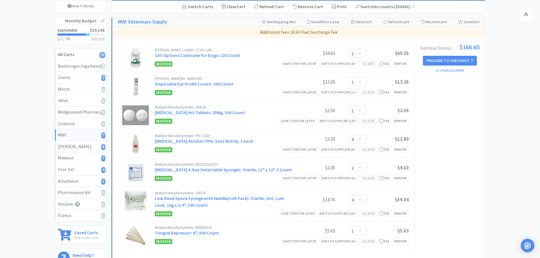
scroll to position [57, 0]
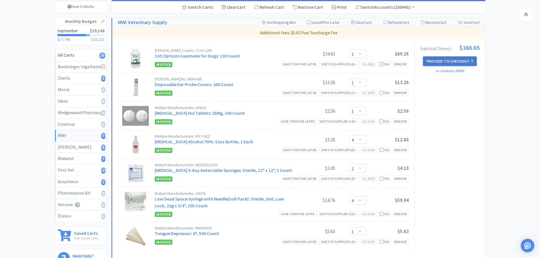
click at [447, 59] on button "Proceed to Checkout" at bounding box center [450, 61] width 54 height 10
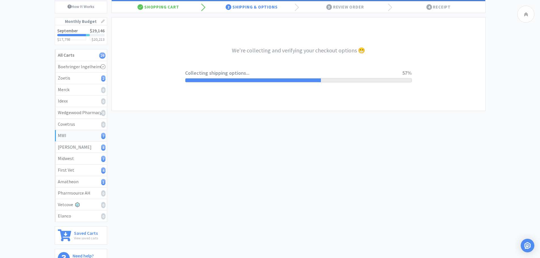
select select "STD_"
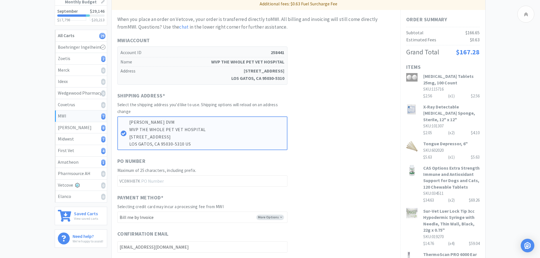
scroll to position [85, 0]
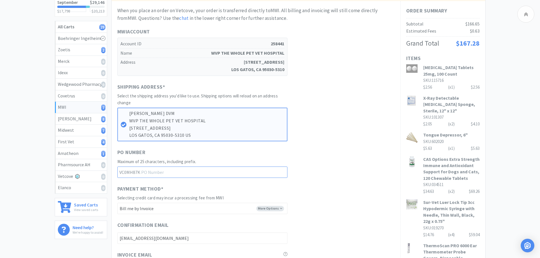
click at [175, 173] on input "text" at bounding box center [202, 172] width 170 height 11
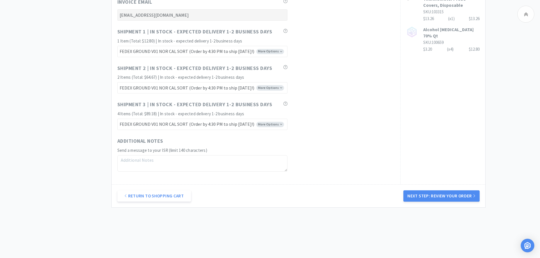
scroll to position [340, 0]
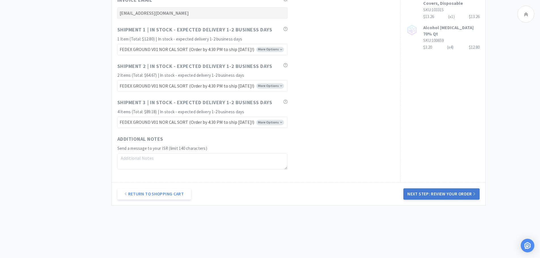
type input "25092303"
click at [446, 194] on button "Next Step: Review Your Order" at bounding box center [441, 193] width 76 height 11
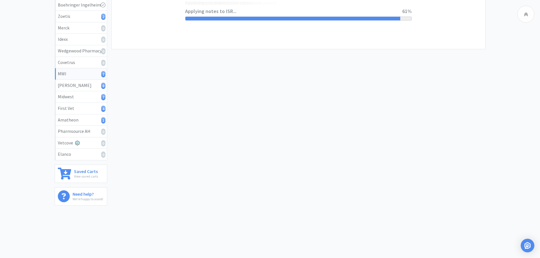
scroll to position [0, 0]
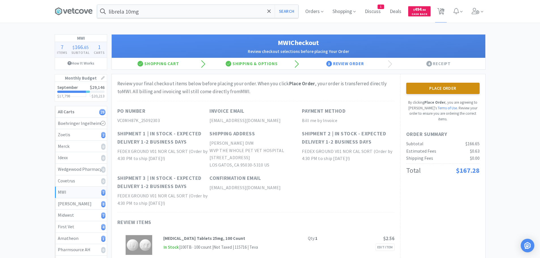
click at [457, 86] on button "Place Order" at bounding box center [442, 88] width 73 height 11
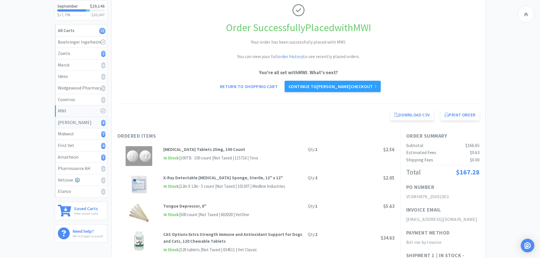
scroll to position [85, 0]
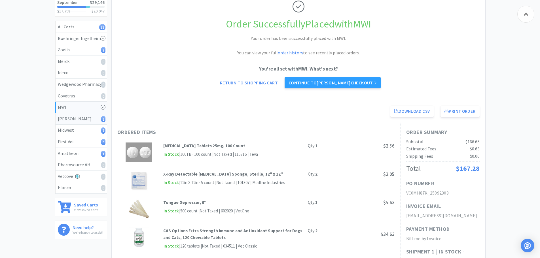
click at [68, 117] on div "Patterson 8" at bounding box center [81, 118] width 46 height 7
select select "2"
select select "4"
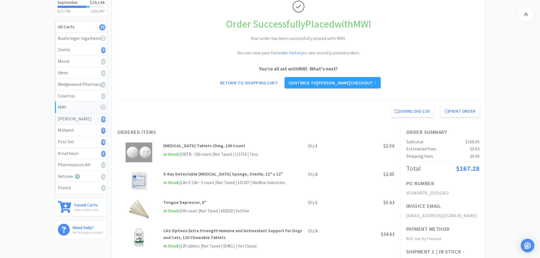
select select "1"
select select "4"
select select "1"
select select "10"
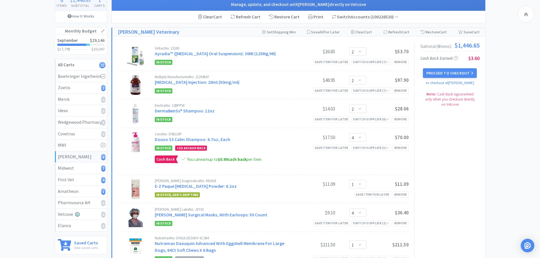
scroll to position [28, 0]
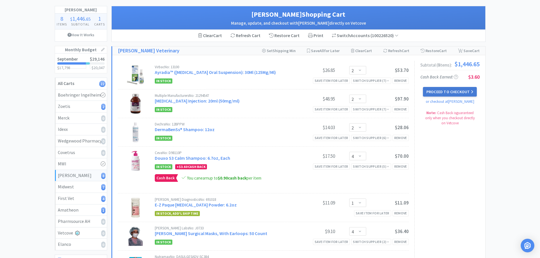
click at [451, 92] on button "Proceed to Checkout" at bounding box center [450, 92] width 54 height 10
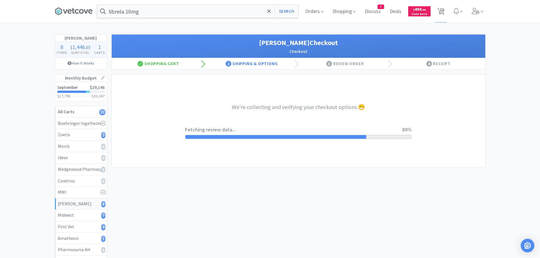
select select "1"
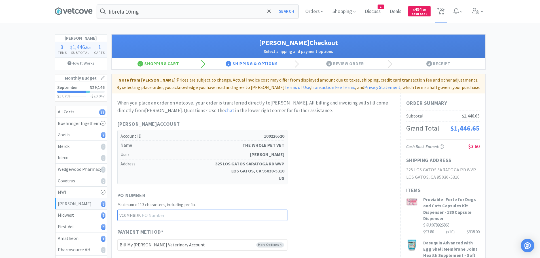
click at [211, 212] on input "text" at bounding box center [202, 215] width 170 height 11
click at [209, 215] on input "text" at bounding box center [202, 215] width 170 height 11
type input "25092304"
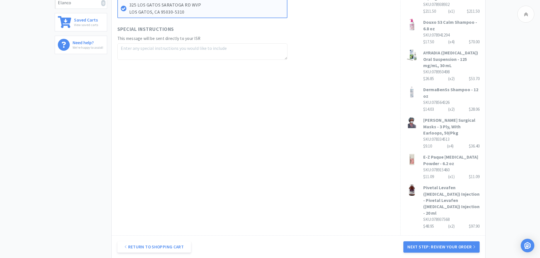
scroll to position [283, 0]
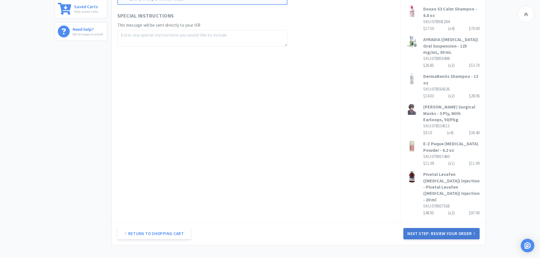
click at [444, 228] on button "Next Step: Review Your Order" at bounding box center [441, 233] width 76 height 11
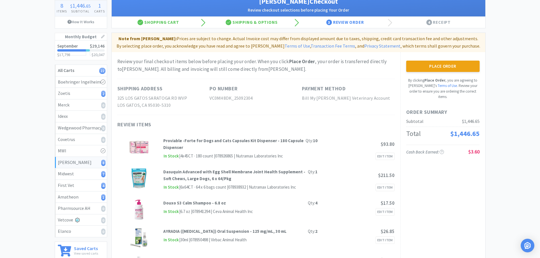
scroll to position [0, 0]
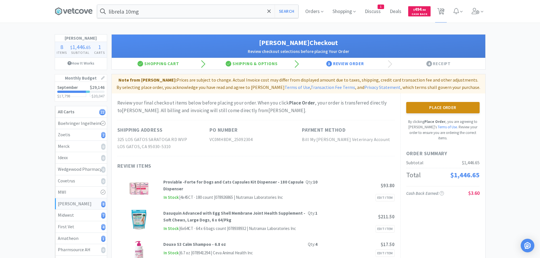
click at [443, 106] on button "Place Order" at bounding box center [442, 107] width 73 height 11
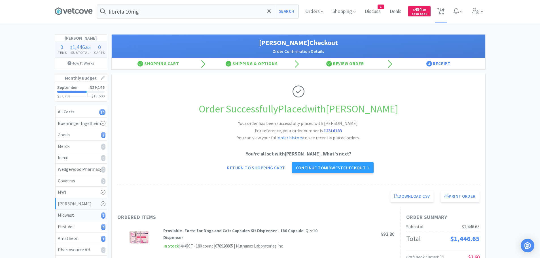
click at [70, 213] on div "Midwest 7" at bounding box center [81, 215] width 46 height 7
select select "6"
select select "2"
select select "1"
select select "2"
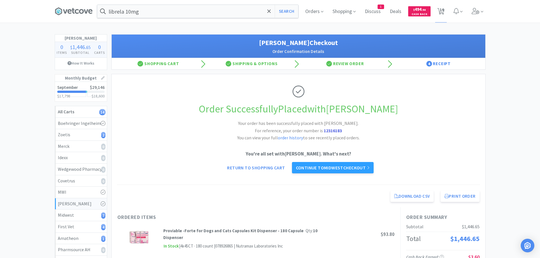
select select "2"
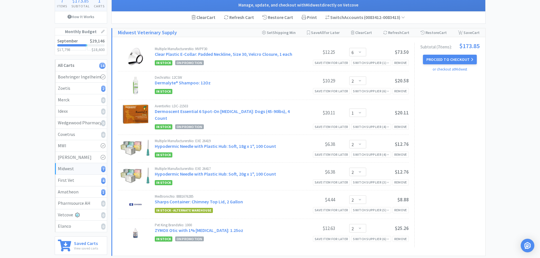
scroll to position [57, 0]
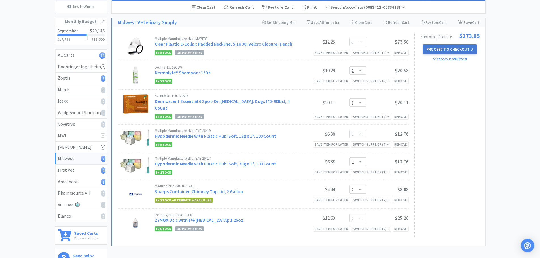
click at [446, 47] on button "Proceed to Checkout" at bounding box center [450, 49] width 54 height 10
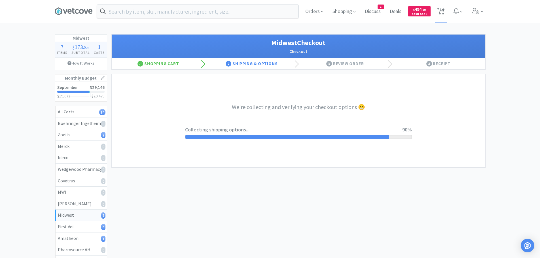
select select "0"
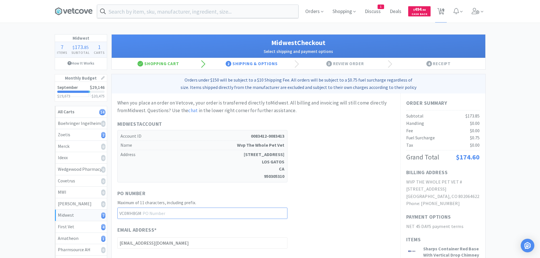
click at [224, 213] on input "text" at bounding box center [202, 213] width 170 height 11
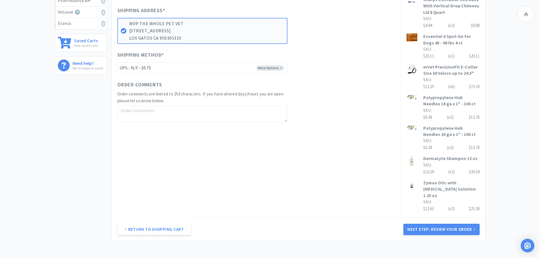
scroll to position [255, 0]
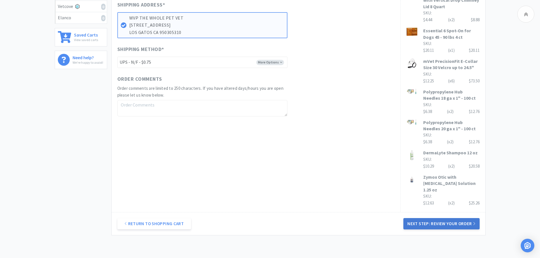
type input "25092305"
click at [437, 223] on button "Next Step: Review Your Order" at bounding box center [441, 223] width 76 height 11
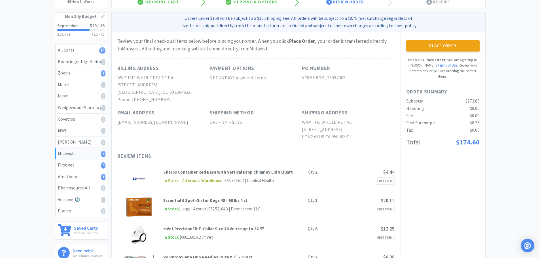
scroll to position [0, 0]
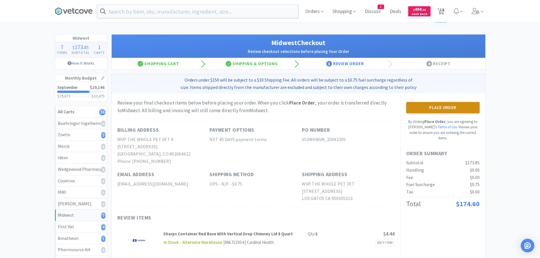
click at [451, 107] on button "Place Order" at bounding box center [442, 107] width 73 height 11
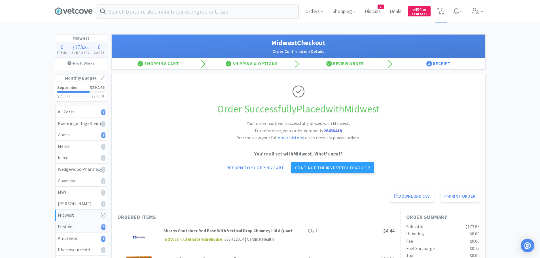
click at [73, 225] on div "First Vet 4" at bounding box center [81, 226] width 46 height 7
select select "2"
select select "3"
select select "1"
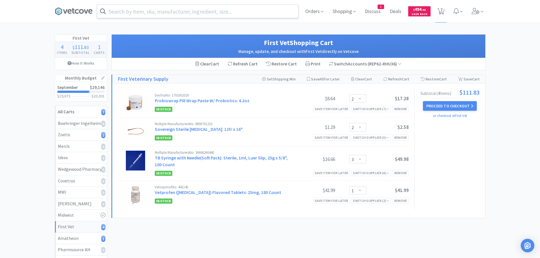
click at [222, 10] on input "text" at bounding box center [197, 11] width 201 height 13
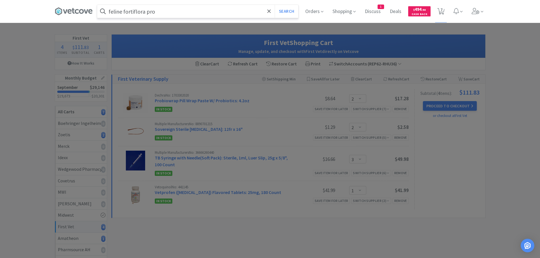
type input "feline fortiflora pro"
click at [275, 5] on button "Search" at bounding box center [287, 11] width 24 height 13
select select "2"
select select "3"
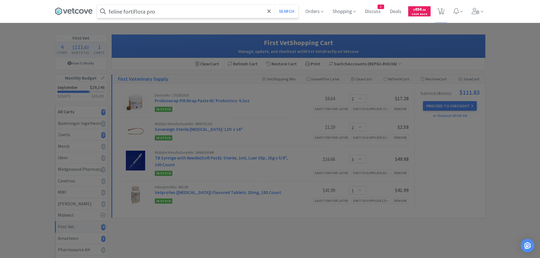
select select "1"
select select "2"
select select "1"
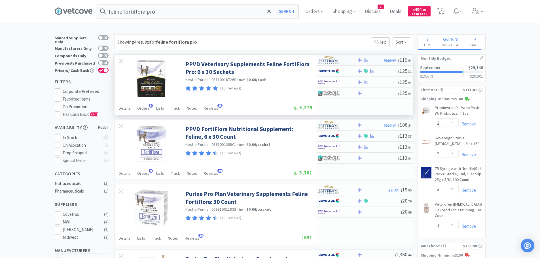
click at [364, 58] on div at bounding box center [366, 60] width 6 height 4
select select "1"
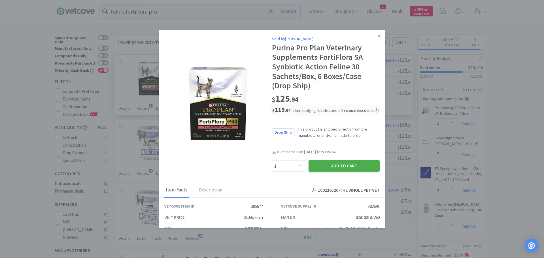
click at [338, 162] on button "Add to Cart" at bounding box center [344, 165] width 71 height 11
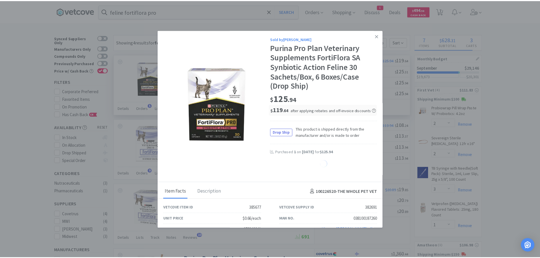
select select "1"
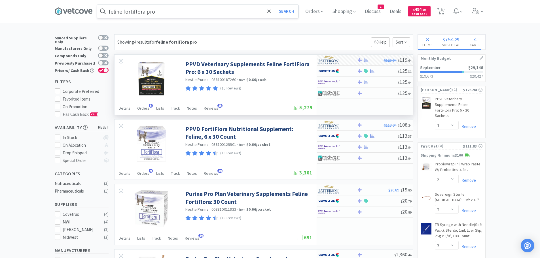
click at [172, 10] on input "feline fortiflora pro" at bounding box center [197, 11] width 201 height 13
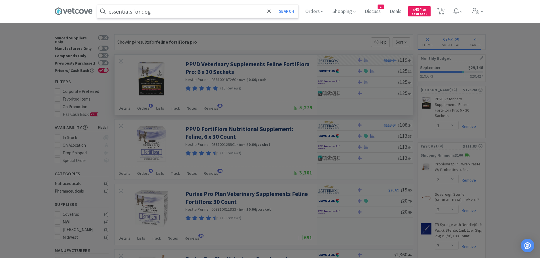
type input "essentials for dog"
click at [275, 5] on button "Search" at bounding box center [287, 11] width 24 height 13
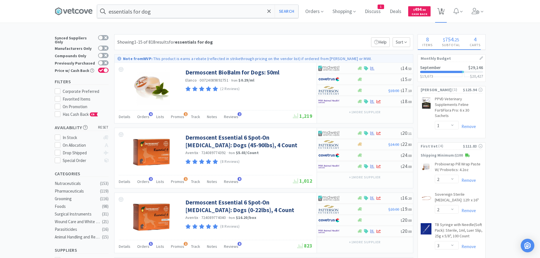
click at [442, 9] on span "8" at bounding box center [441, 9] width 2 height 23
select select "1"
select select "2"
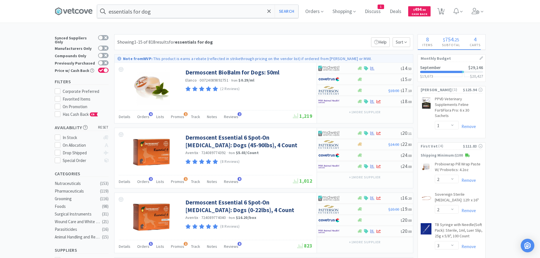
select select "2"
select select "3"
select select "1"
select select "2"
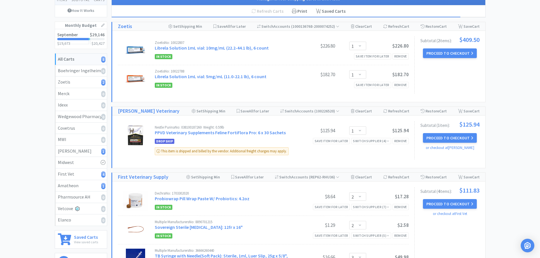
scroll to position [57, 0]
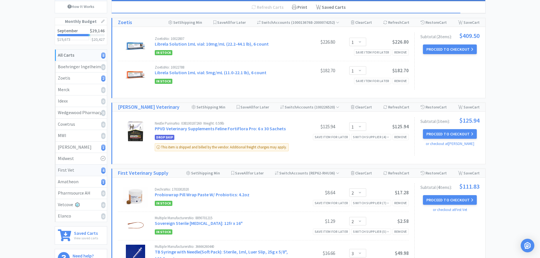
click at [88, 169] on div "First Vet 4" at bounding box center [81, 170] width 46 height 7
select select "2"
select select "3"
select select "1"
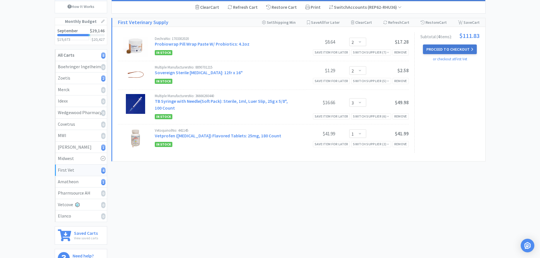
click at [441, 48] on button "Proceed to Checkout" at bounding box center [450, 49] width 54 height 10
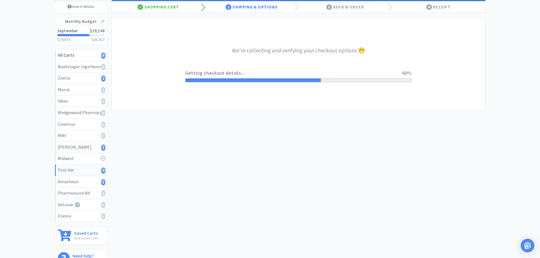
select select "companycredit"
select select "FIS"
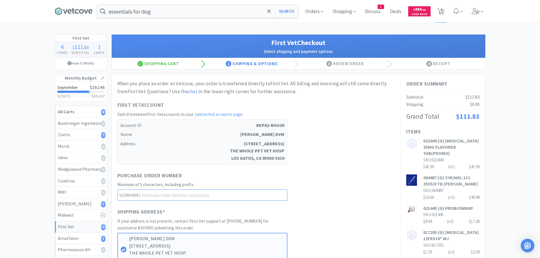
drag, startPoint x: 197, startPoint y: 196, endPoint x: 222, endPoint y: 164, distance: 40.8
click at [198, 195] on input "text" at bounding box center [202, 195] width 170 height 11
type input "2"
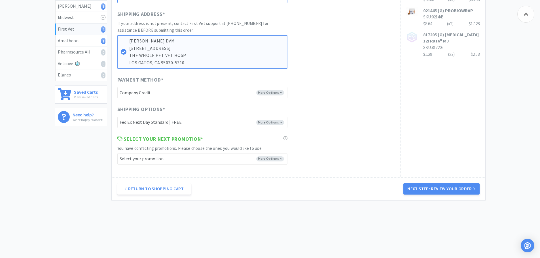
scroll to position [198, 0]
type input "92306"
click at [266, 157] on select "Select your promotion... -------- BUY 1 GET 1 FREE - 25MG & 75MG BUY 1 GET 1 FR…" at bounding box center [202, 158] width 170 height 11
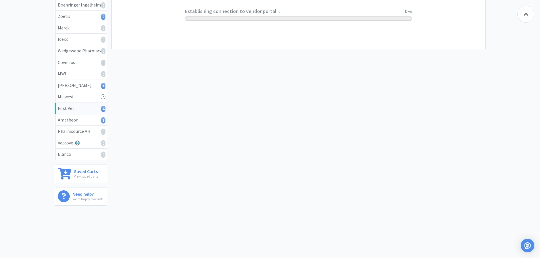
scroll to position [0, 0]
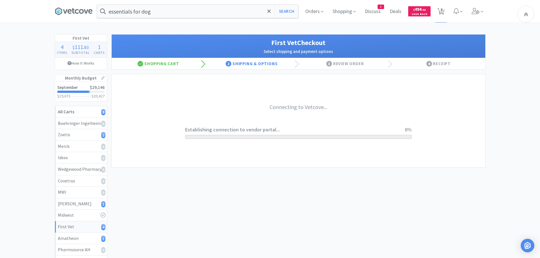
select select "companycredit"
select select "FIS"
select select "BE95CD9D-A398-4A81-89E9-35697C6536AE"
select select "1"
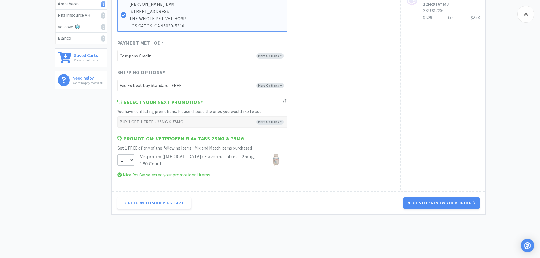
scroll to position [248, 0]
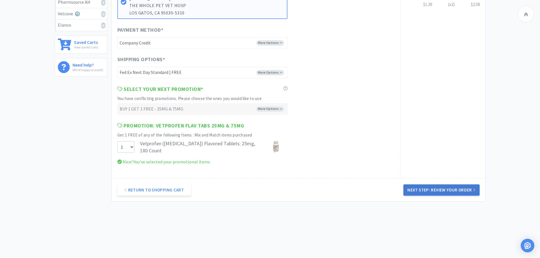
click at [442, 186] on button "Next Step: Review Your Order" at bounding box center [441, 189] width 76 height 11
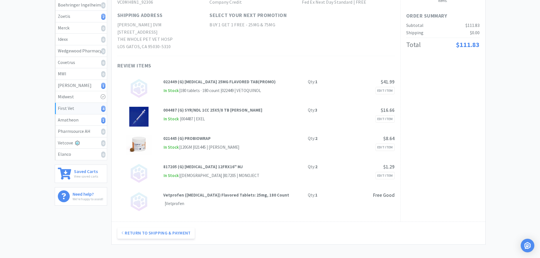
scroll to position [0, 0]
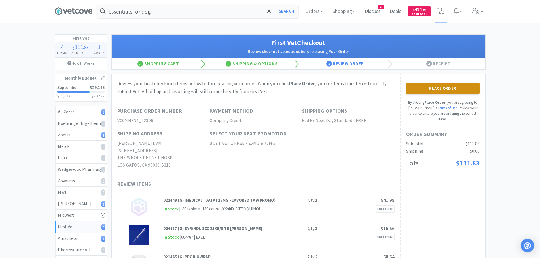
click at [442, 85] on button "Place Order" at bounding box center [442, 88] width 73 height 11
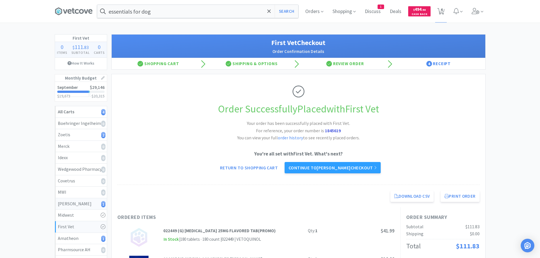
click at [80, 202] on div "[PERSON_NAME] 1" at bounding box center [81, 203] width 46 height 7
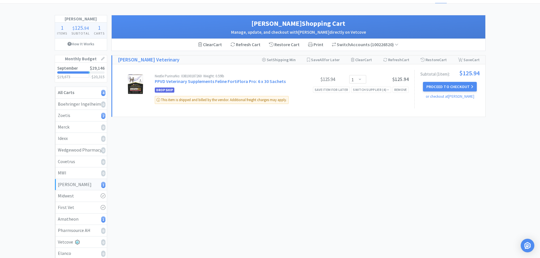
scroll to position [57, 0]
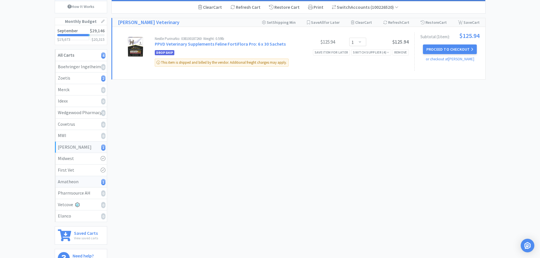
click at [79, 181] on div "Amatheon 1" at bounding box center [81, 181] width 46 height 7
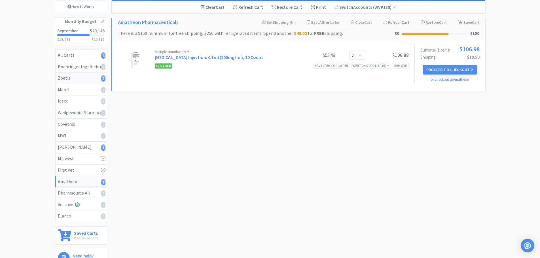
drag, startPoint x: 75, startPoint y: 77, endPoint x: 79, endPoint y: 77, distance: 4.3
click at [75, 77] on div "Zoetis 2" at bounding box center [81, 78] width 46 height 7
select select "1"
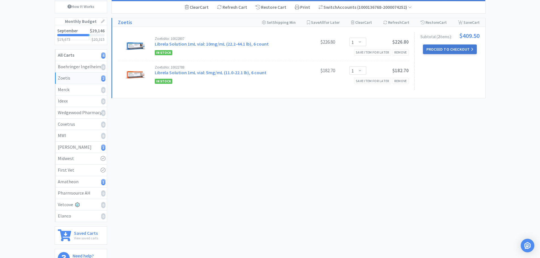
click at [456, 47] on button "Proceed to Checkout" at bounding box center [450, 49] width 54 height 10
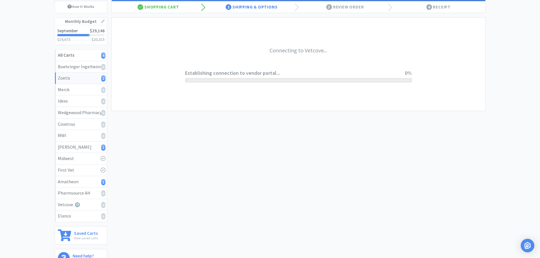
select select "invoice"
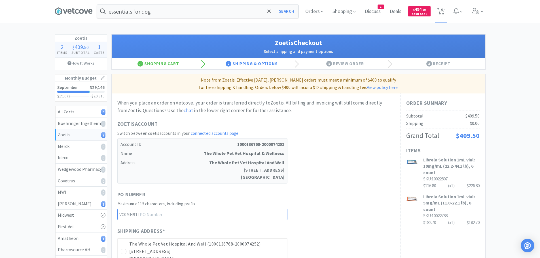
drag, startPoint x: 179, startPoint y: 216, endPoint x: 179, endPoint y: 211, distance: 4.3
click at [179, 215] on input "text" at bounding box center [202, 214] width 170 height 11
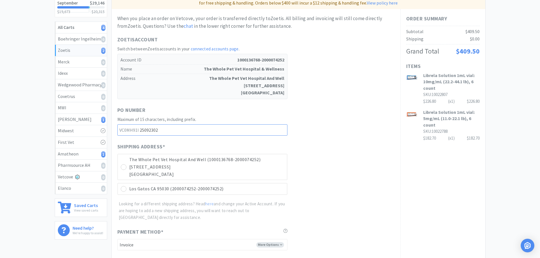
scroll to position [85, 0]
type input "25092302"
click at [124, 166] on icon at bounding box center [123, 167] width 4 height 4
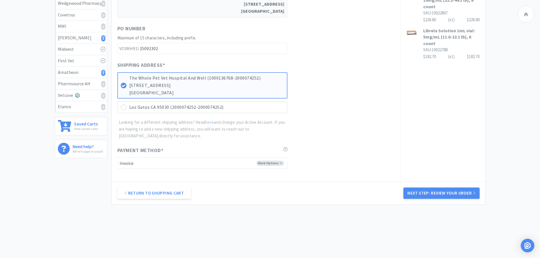
scroll to position [171, 0]
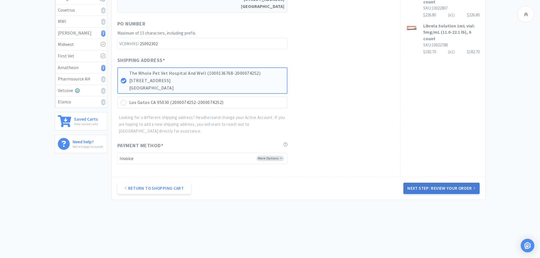
click at [450, 188] on button "Next Step: Review Your Order" at bounding box center [441, 188] width 76 height 11
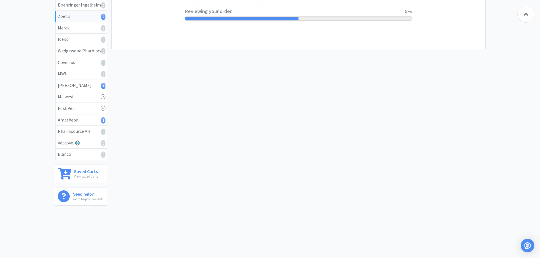
scroll to position [0, 0]
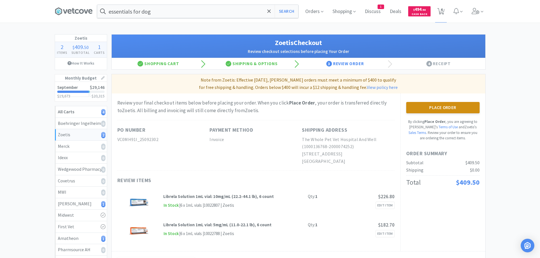
click at [447, 107] on button "Place Order" at bounding box center [442, 107] width 73 height 11
